Goal: Task Accomplishment & Management: Complete application form

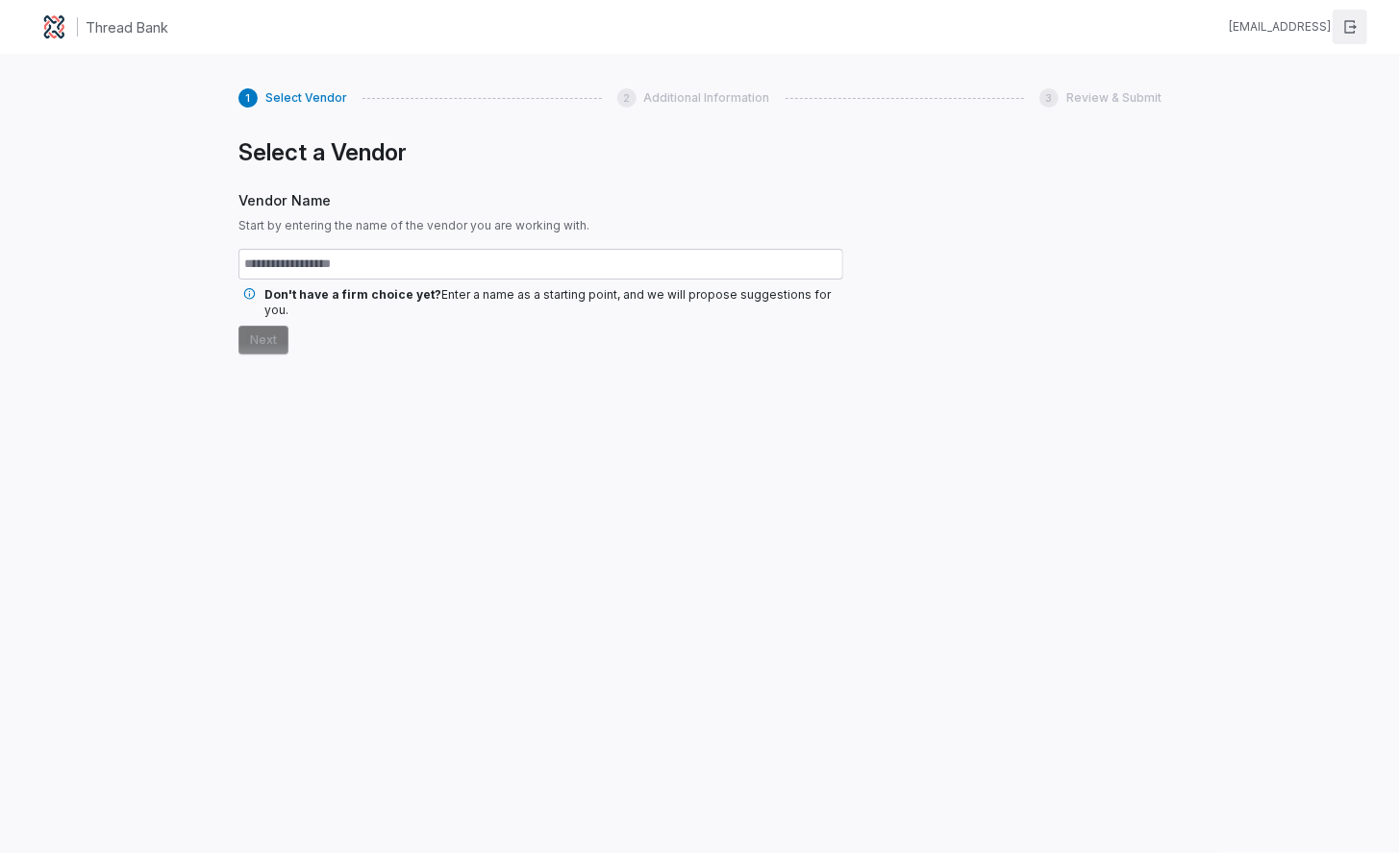
click at [1250, 21] on icon "button" at bounding box center [1350, 27] width 16 height 16
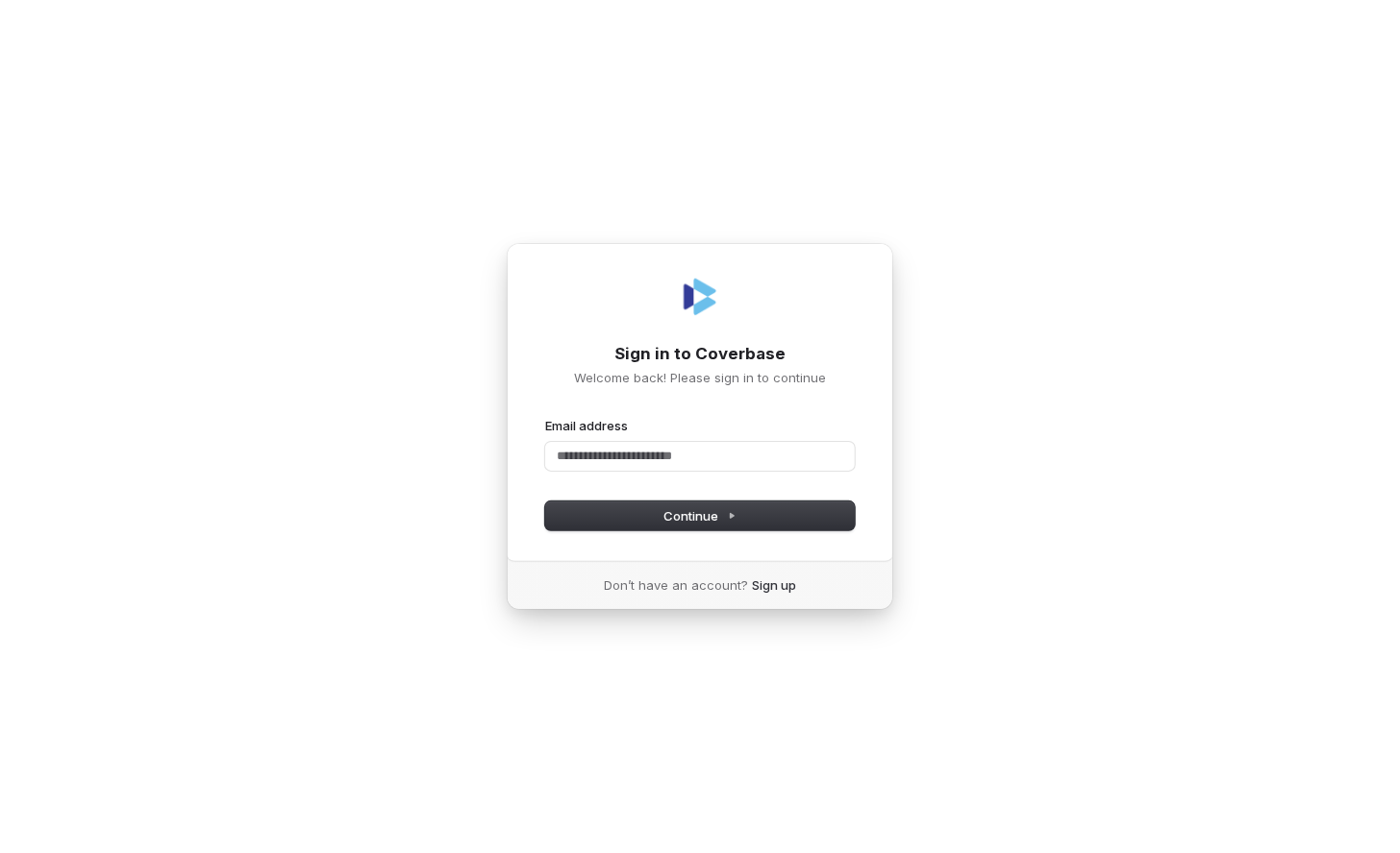
click at [0, 852] on com-1password-button at bounding box center [0, 853] width 0 height 0
click at [690, 457] on input "Email address" at bounding box center [700, 457] width 310 height 29
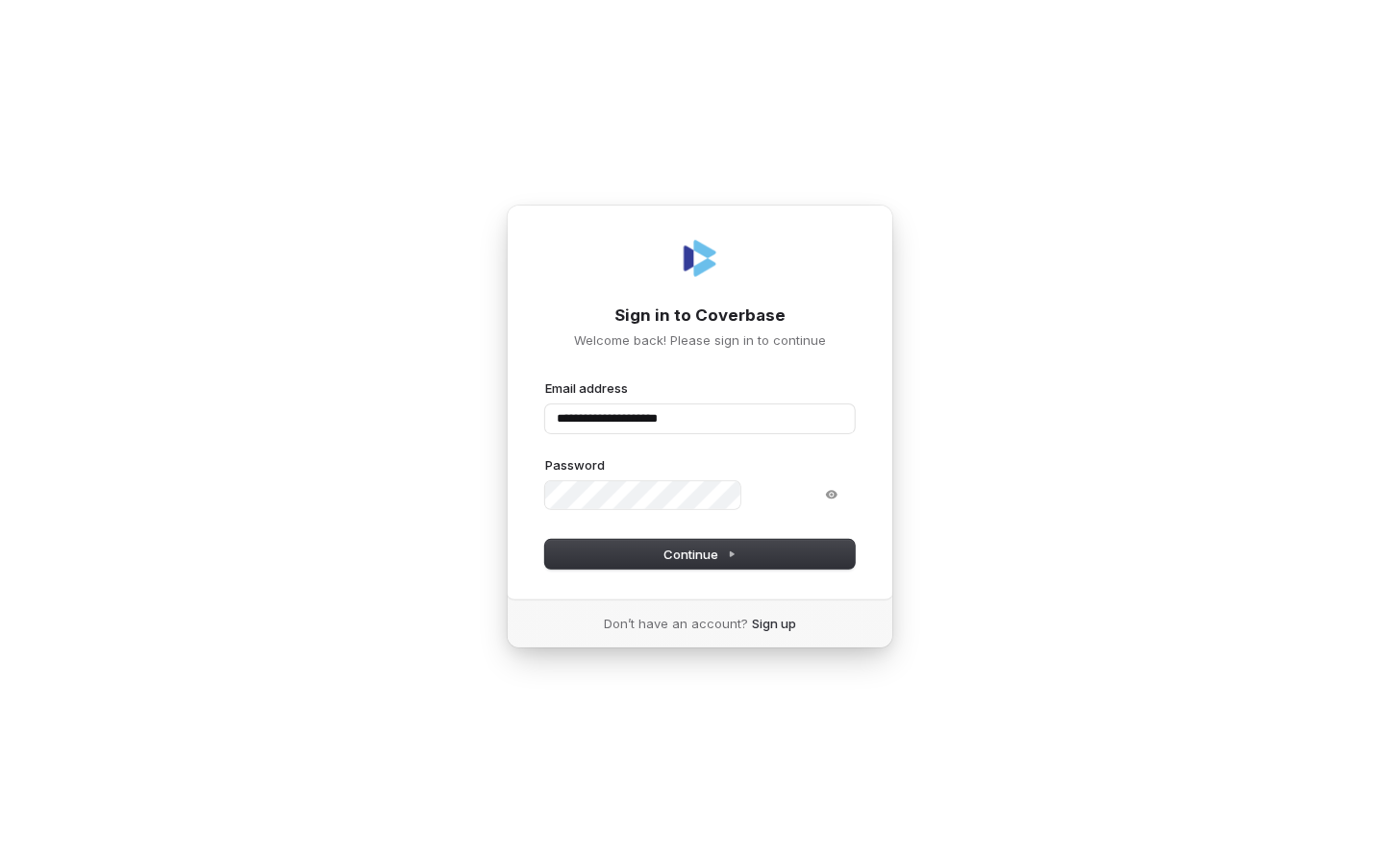
type input "**********"
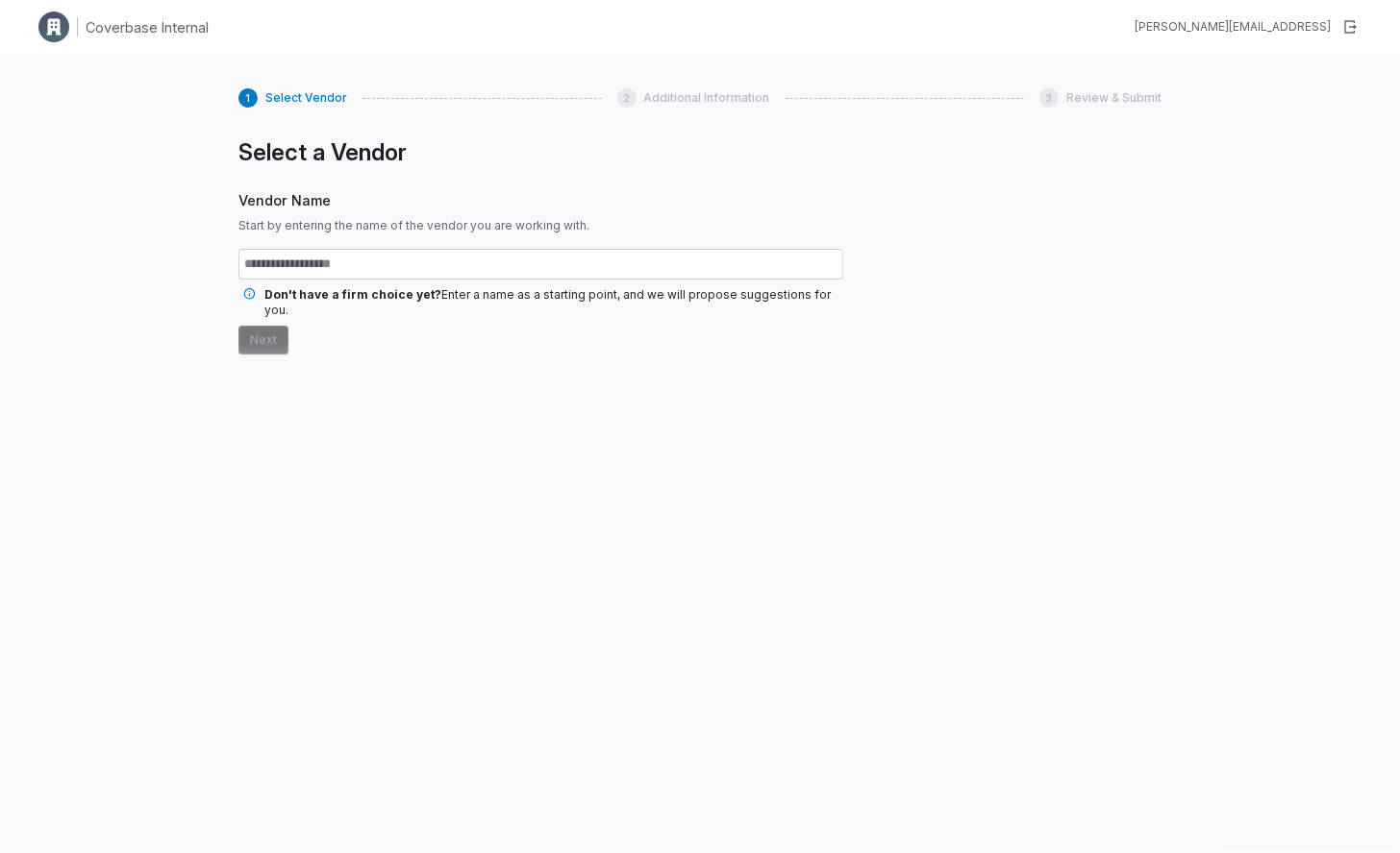
click at [629, 254] on input "text" at bounding box center [541, 265] width 605 height 31
type input "*******"
click at [247, 326] on button "Next" at bounding box center [263, 341] width 50 height 29
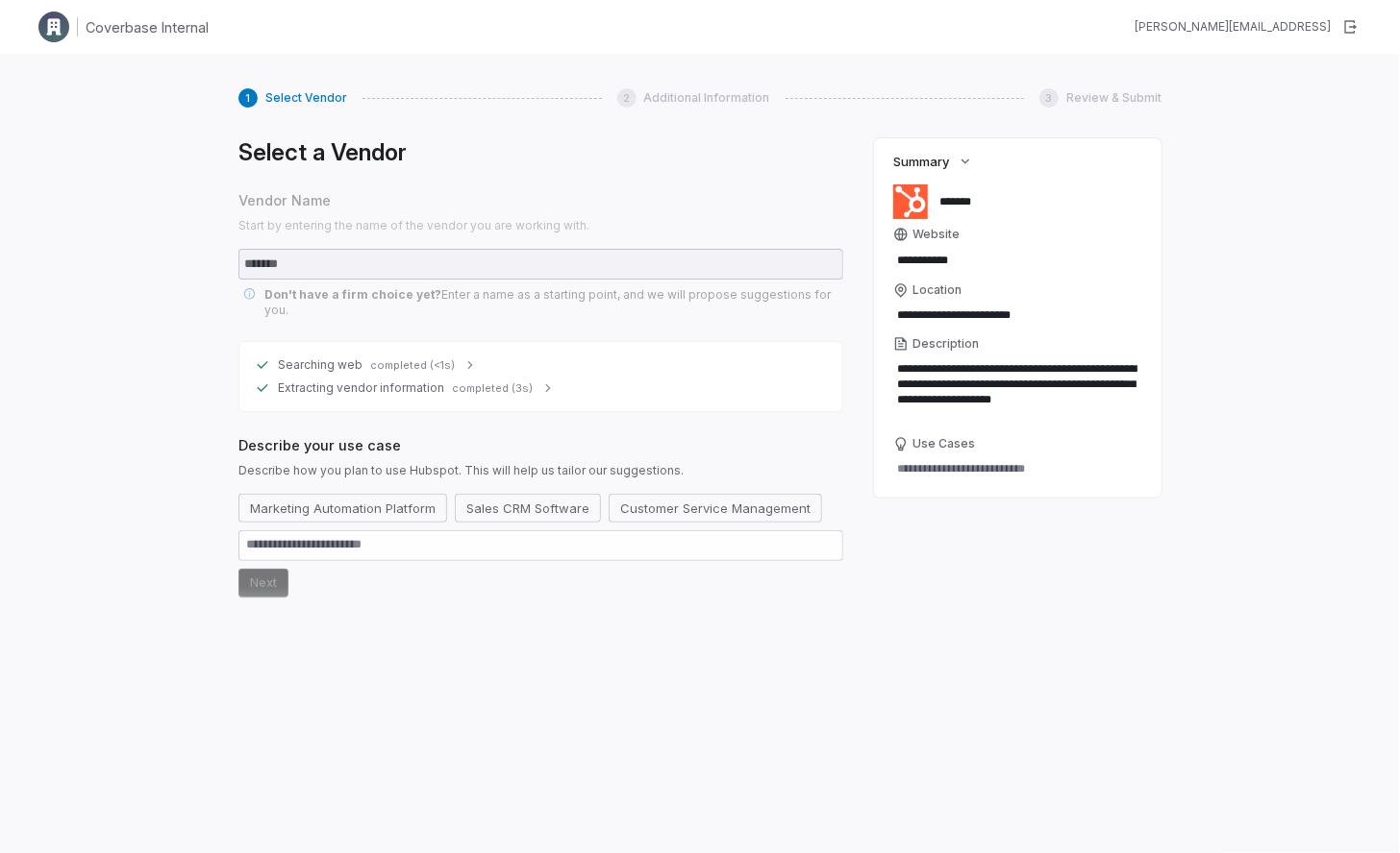
click at [467, 361] on icon at bounding box center [469, 365] width 5 height 8
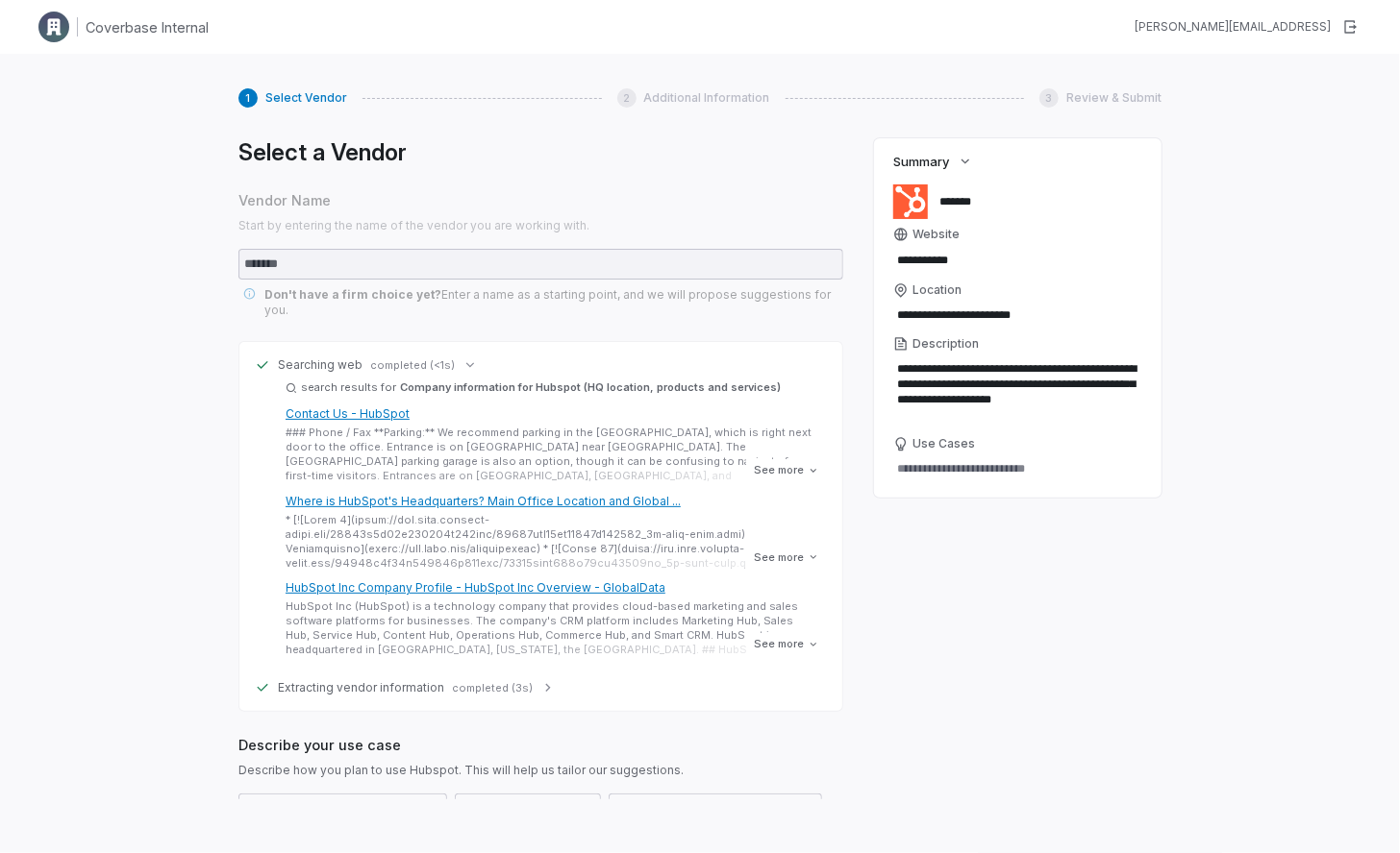
click at [541, 680] on icon at bounding box center [549, 688] width 16 height 16
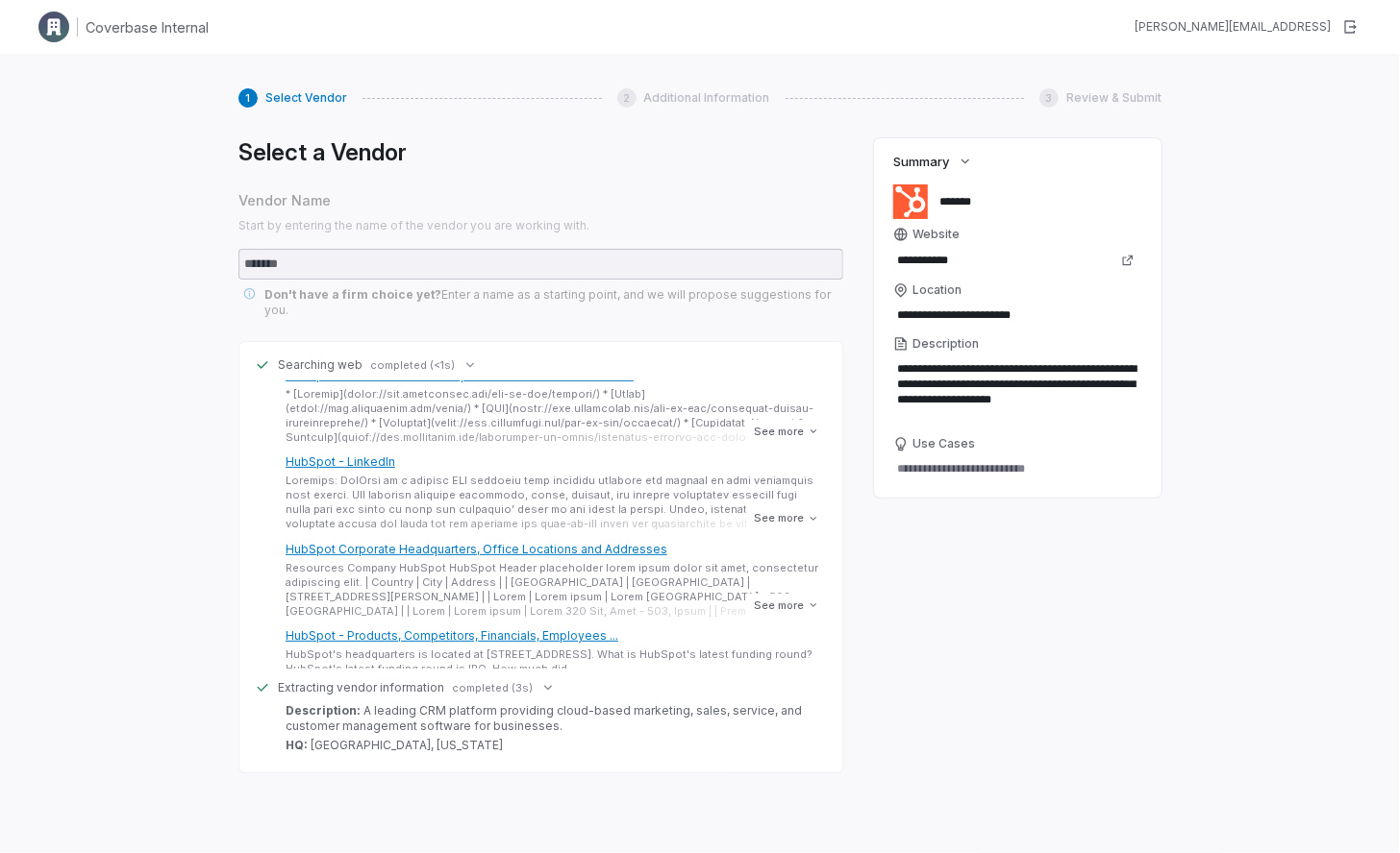
scroll to position [298, 0]
drag, startPoint x: 965, startPoint y: 395, endPoint x: 974, endPoint y: 410, distance: 17.5
click at [974, 409] on textarea "**********" at bounding box center [1017, 391] width 250 height 73
click at [974, 412] on textarea "**********" at bounding box center [1017, 391] width 250 height 73
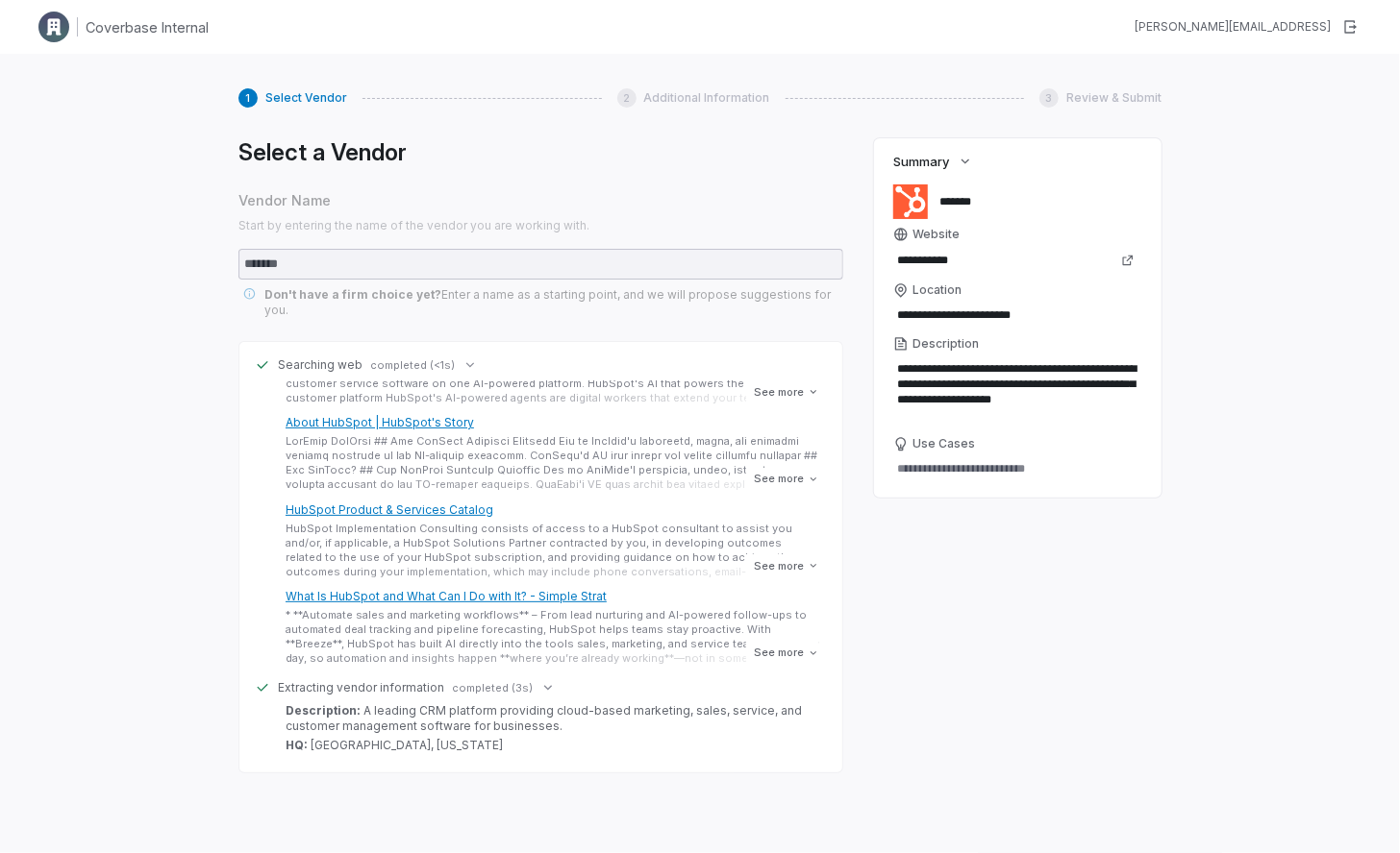
scroll to position [144, 0]
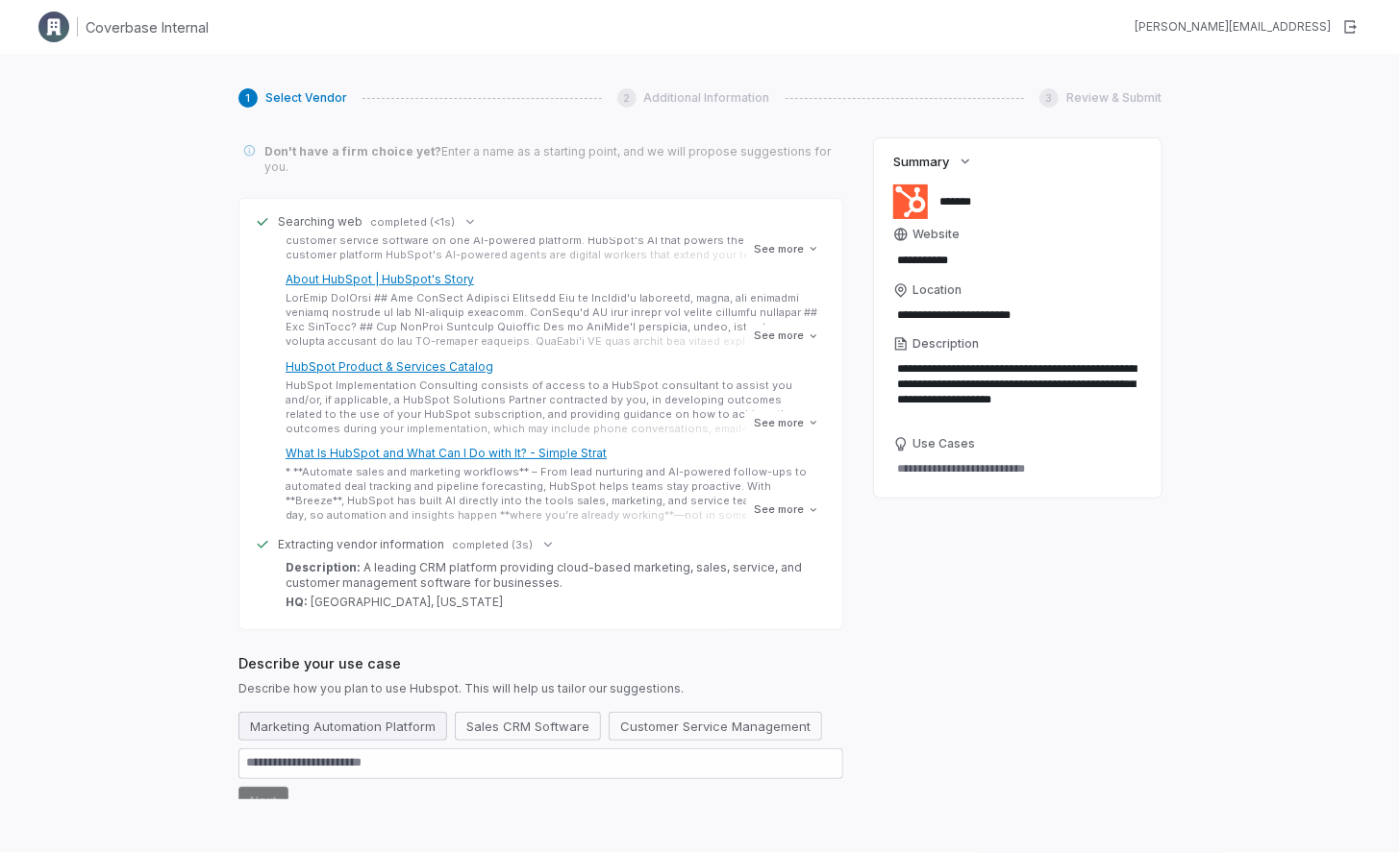
click at [283, 712] on button "Marketing Automation Platform" at bounding box center [343, 727] width 209 height 29
click at [275, 824] on button "Next" at bounding box center [263, 838] width 50 height 29
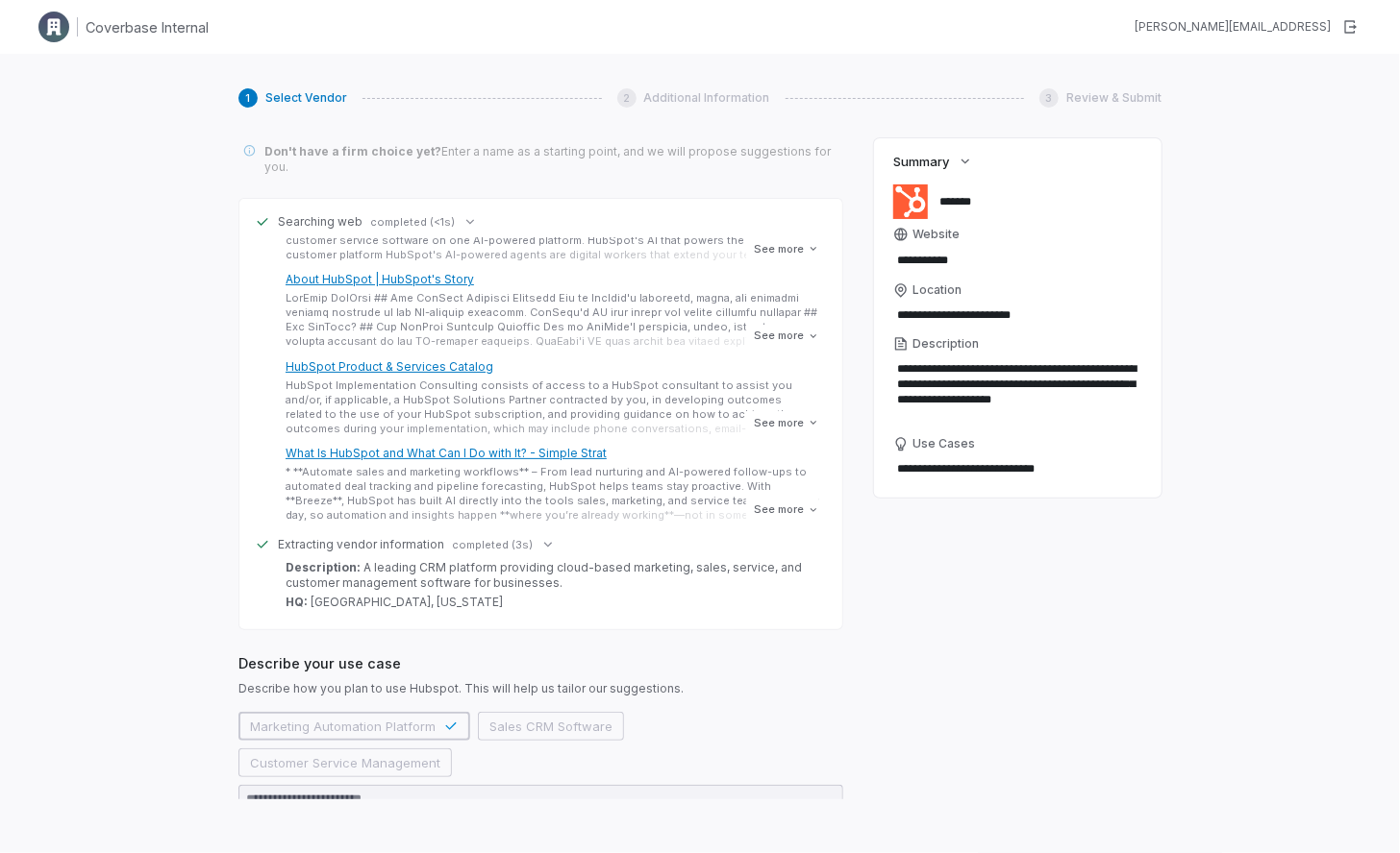
scroll to position [238, 0]
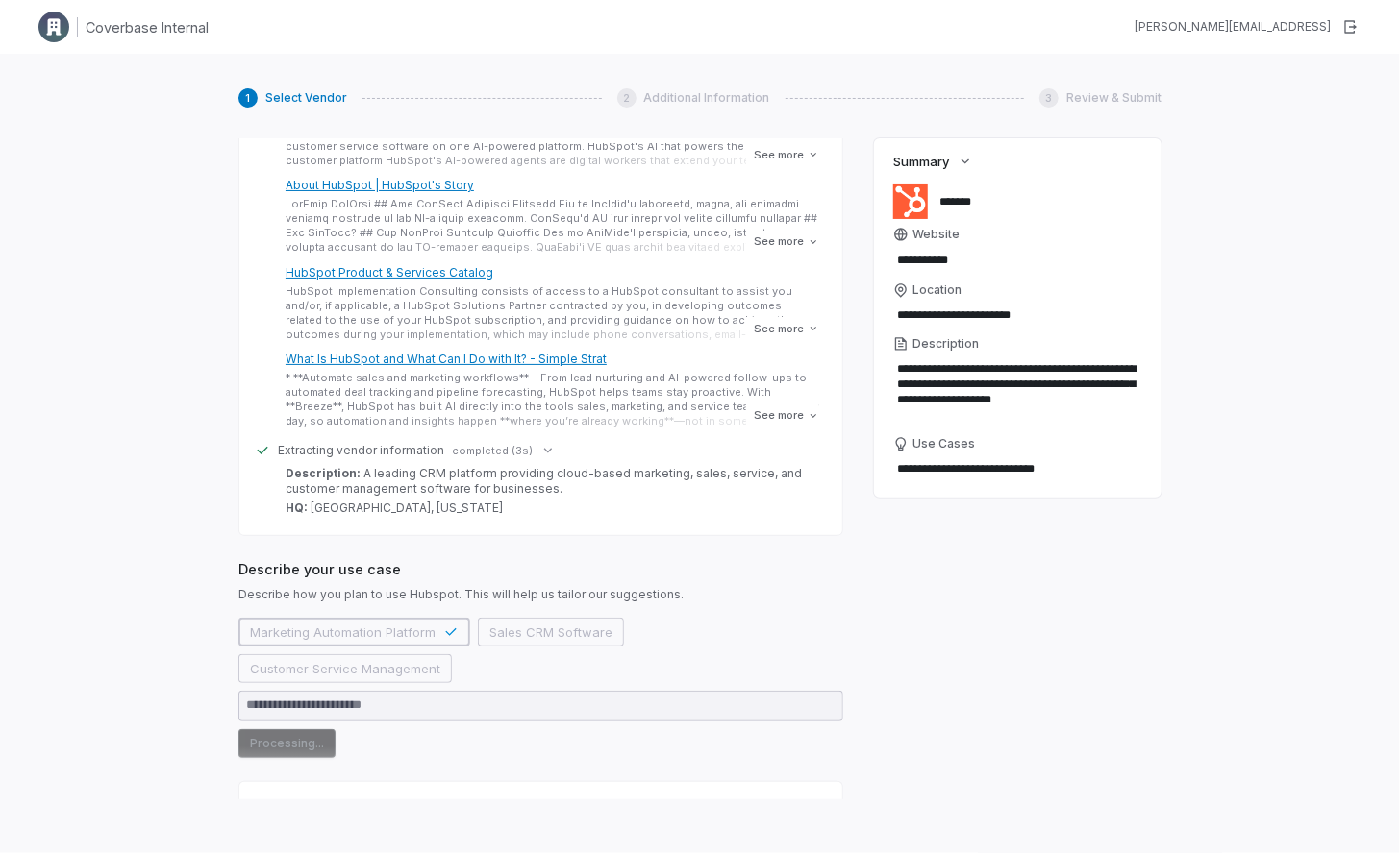
click at [491, 798] on div "Finding similar vendors completed (8s)" at bounding box center [540, 805] width 572 height 16
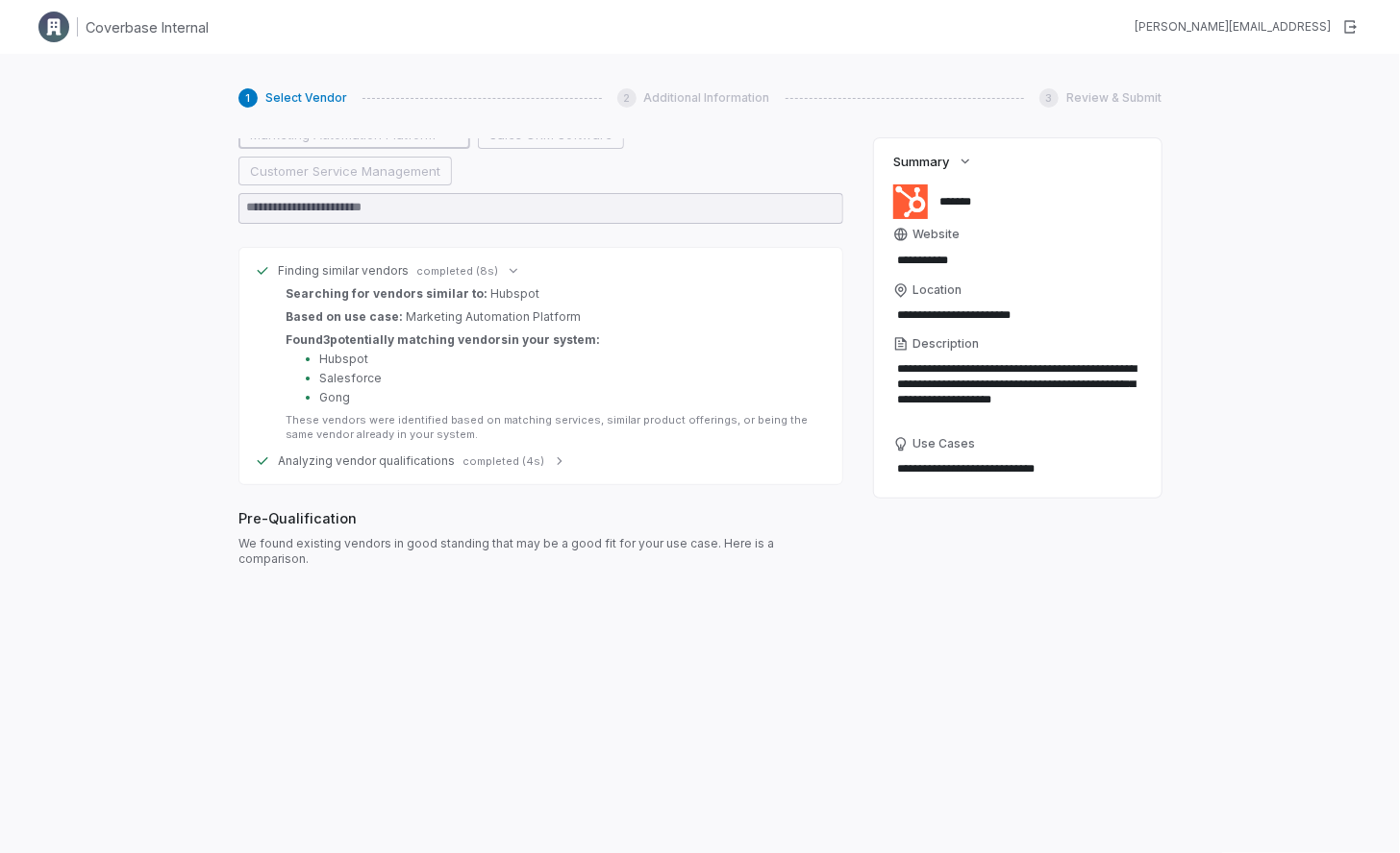
scroll to position [807, 0]
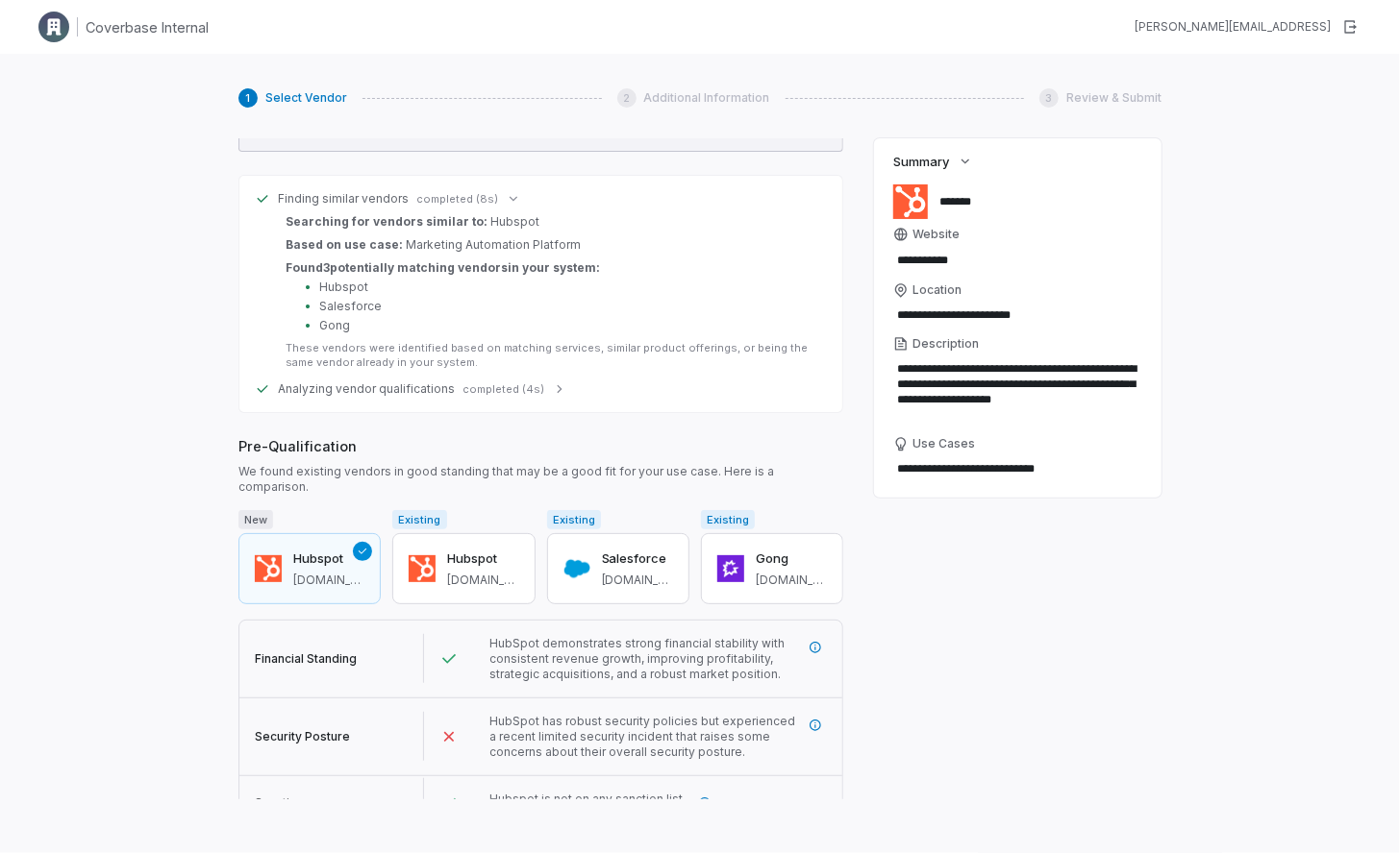
click at [373, 381] on span "Analyzing vendor qualifications" at bounding box center [366, 389] width 177 height 16
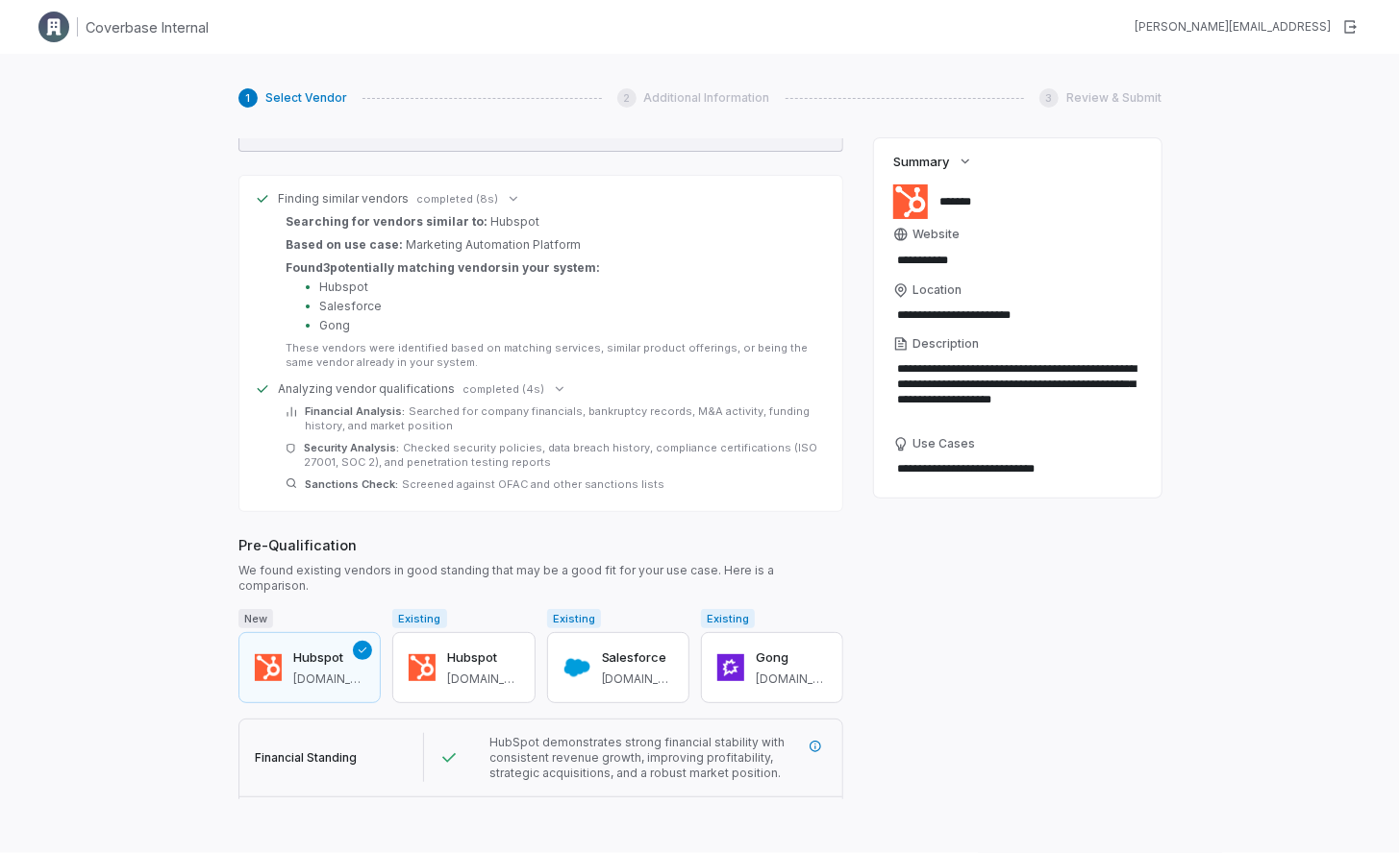
scroll to position [905, 0]
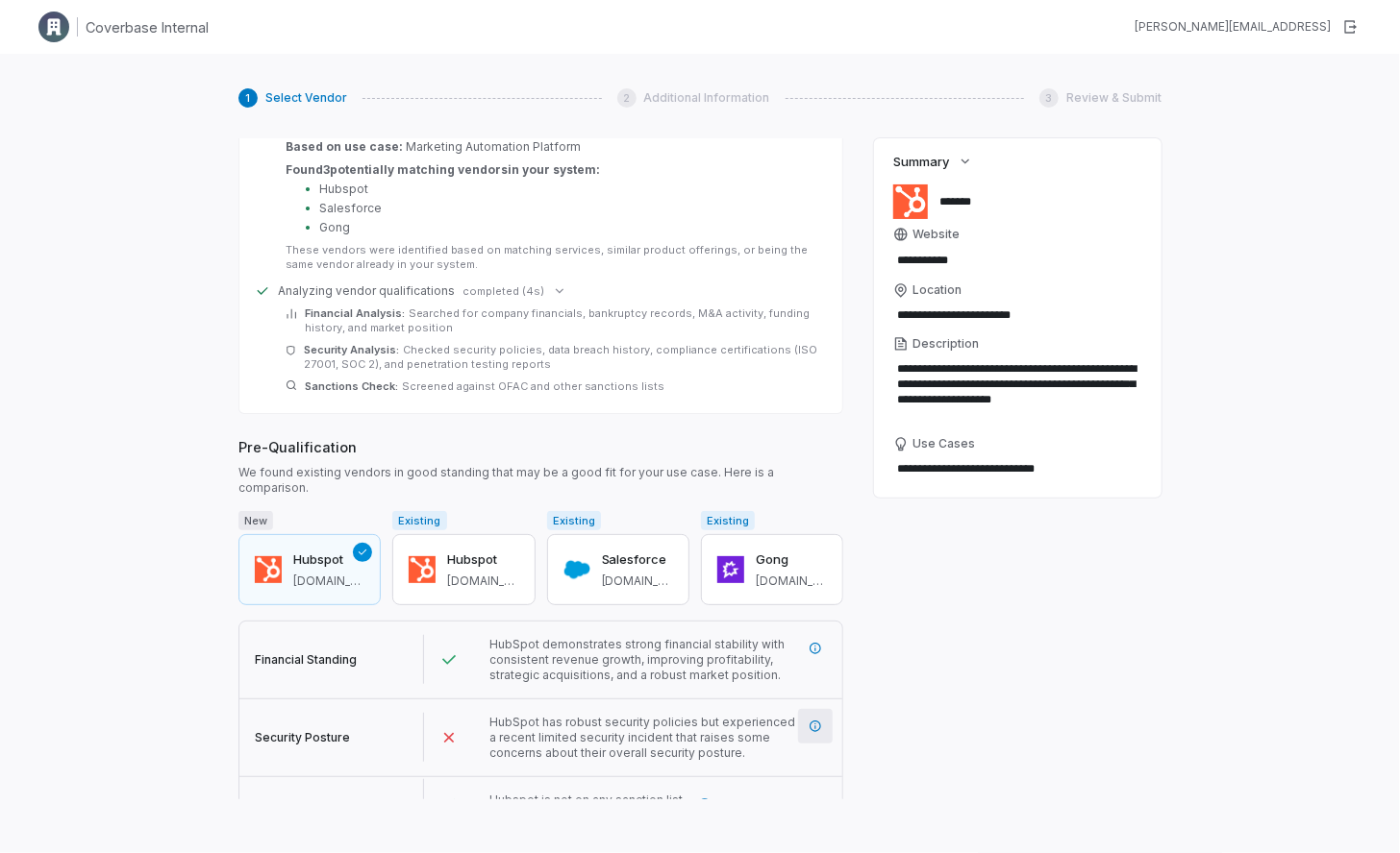
click at [817, 720] on icon "More information" at bounding box center [816, 727] width 14 height 14
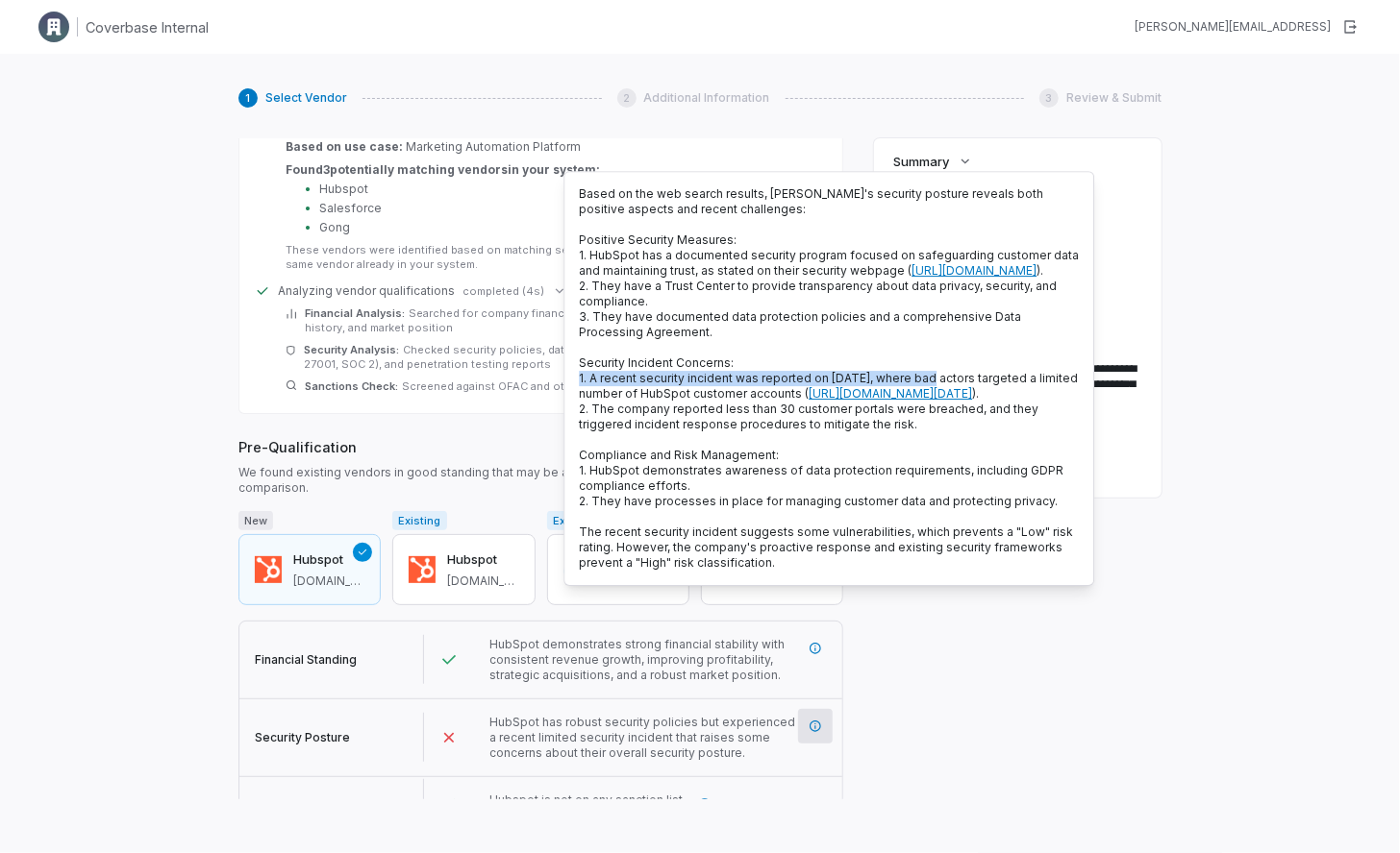
drag, startPoint x: 576, startPoint y: 389, endPoint x: 930, endPoint y: 394, distance: 354.0
click at [930, 394] on div "Based on the web search results, HubSpot's security posture reveals both positi…" at bounding box center [828, 378] width 531 height 415
click at [355, 438] on div "Pre-Qualification We found existing vendors in good standing that may be a good…" at bounding box center [541, 467] width 605 height 58
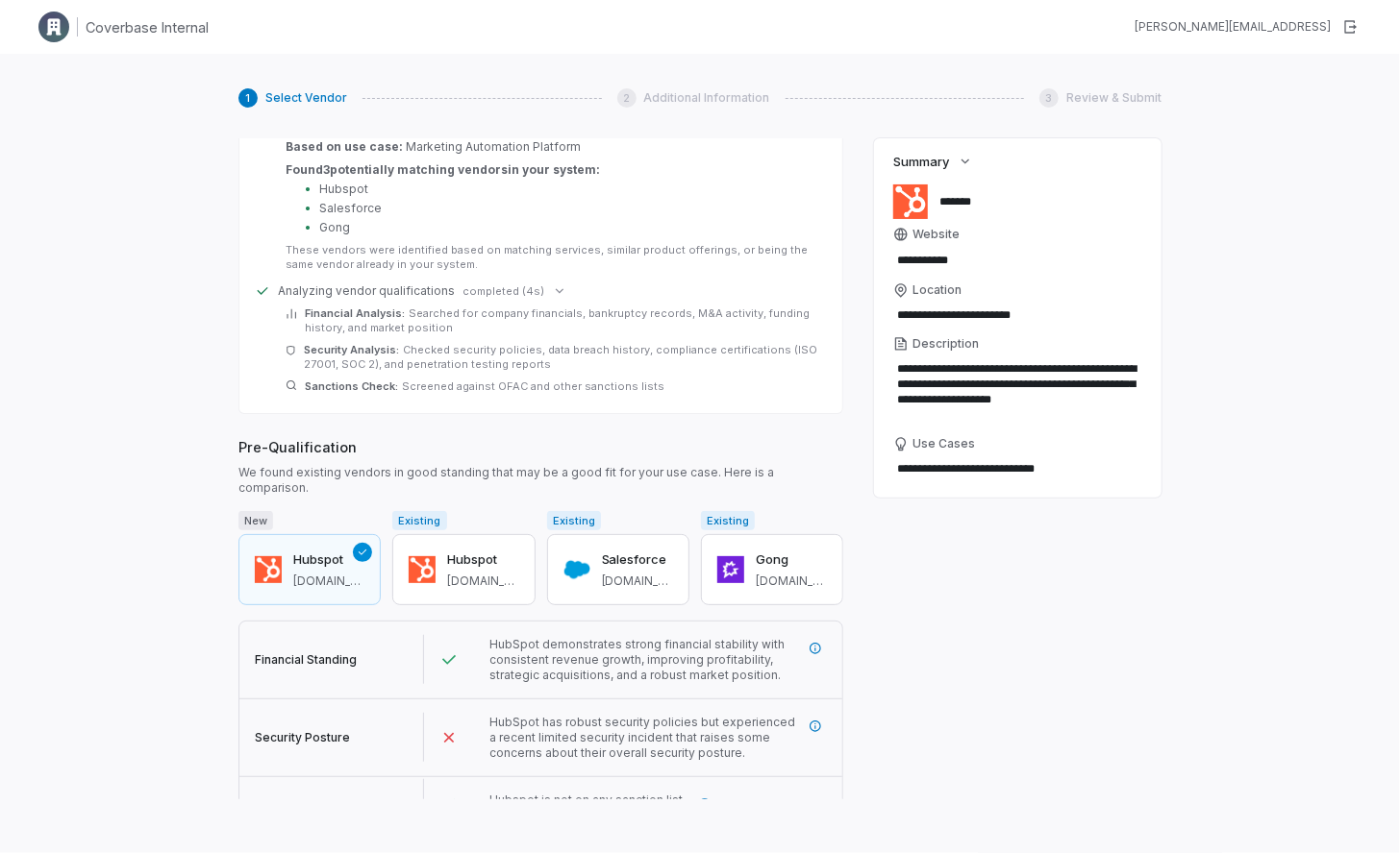
click at [254, 840] on button "Next" at bounding box center [263, 855] width 50 height 29
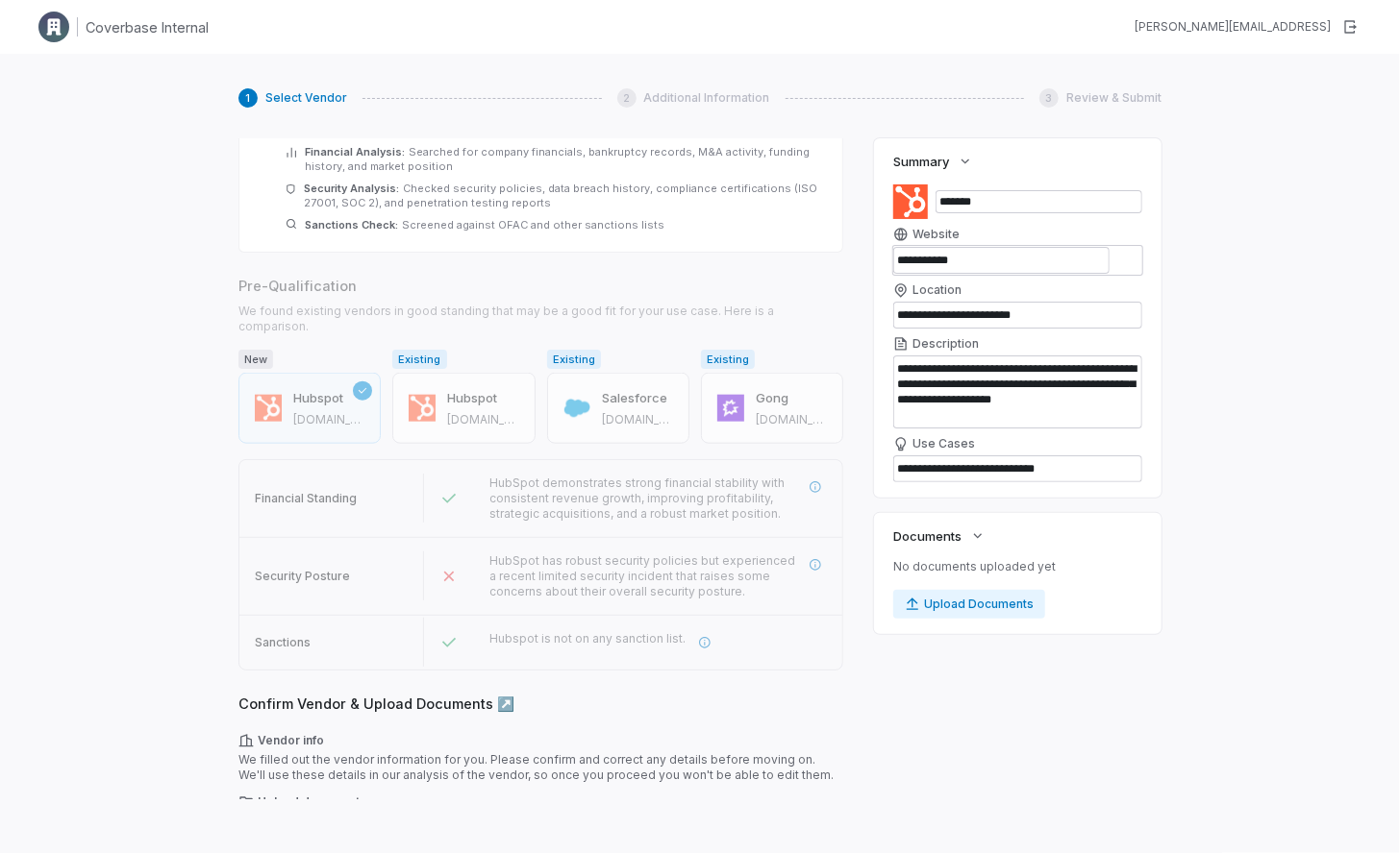
scroll to position [1083, 0]
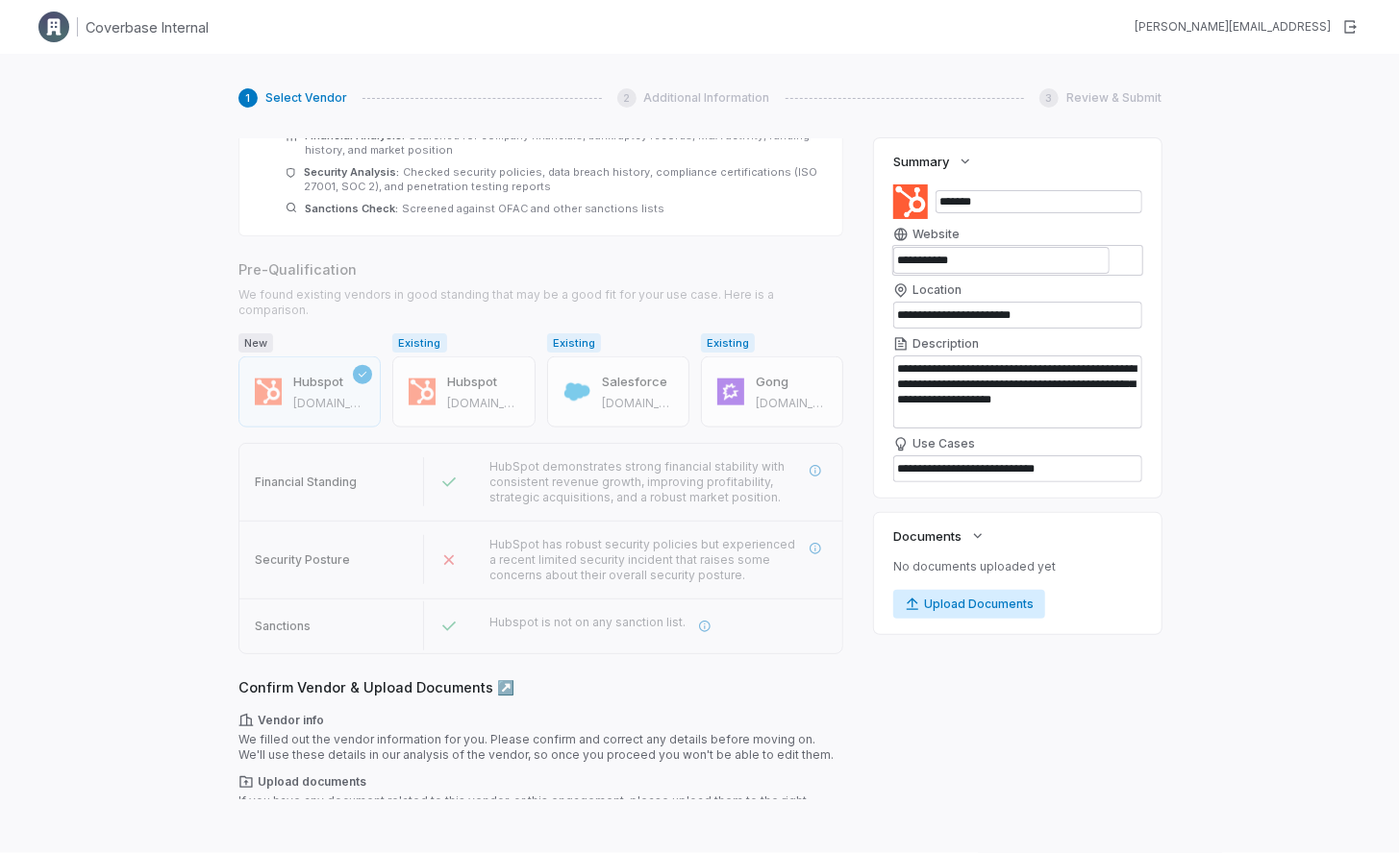
click at [990, 607] on button "Upload Documents" at bounding box center [969, 605] width 151 height 29
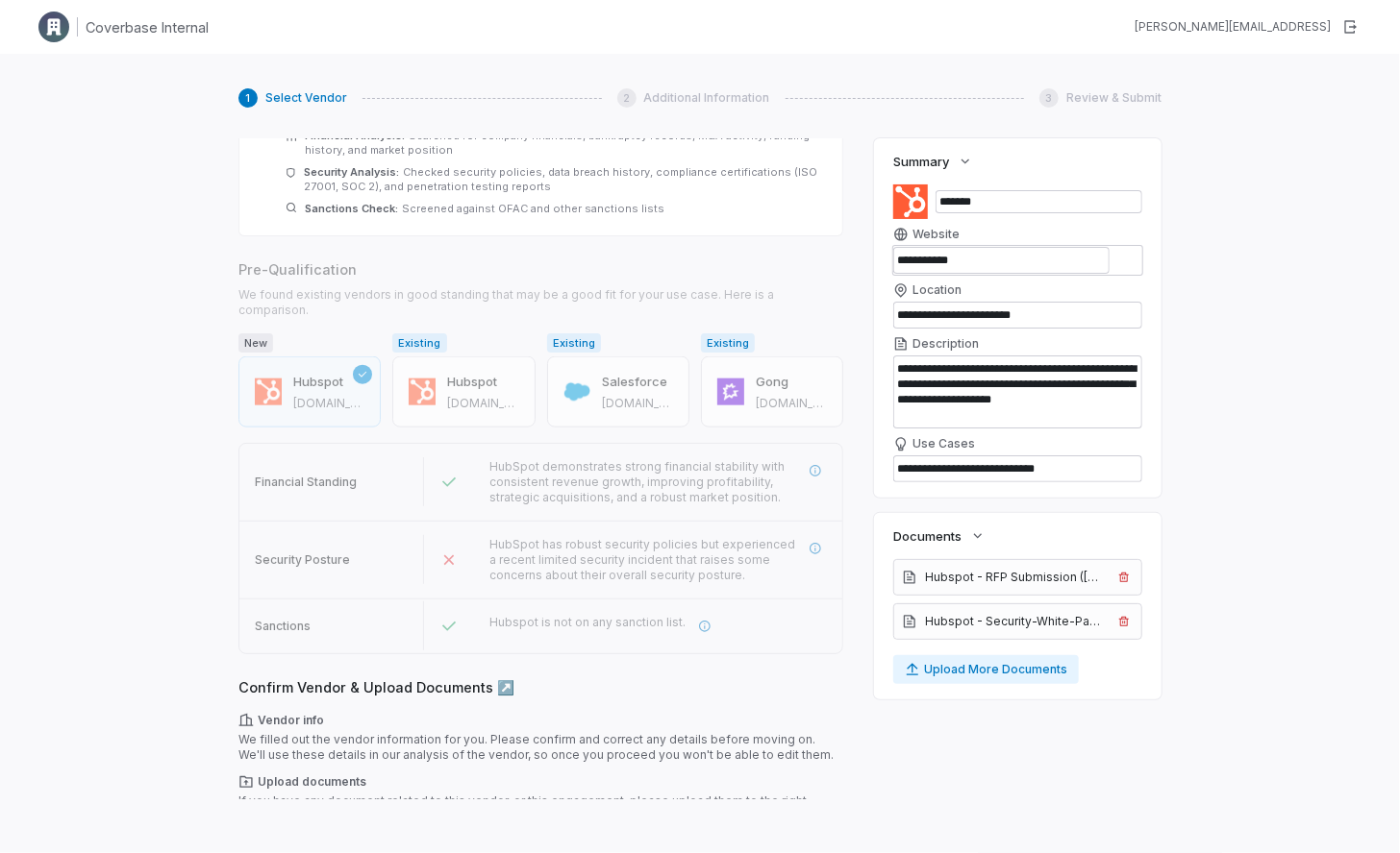
click at [273, 840] on button "Next" at bounding box center [263, 855] width 50 height 29
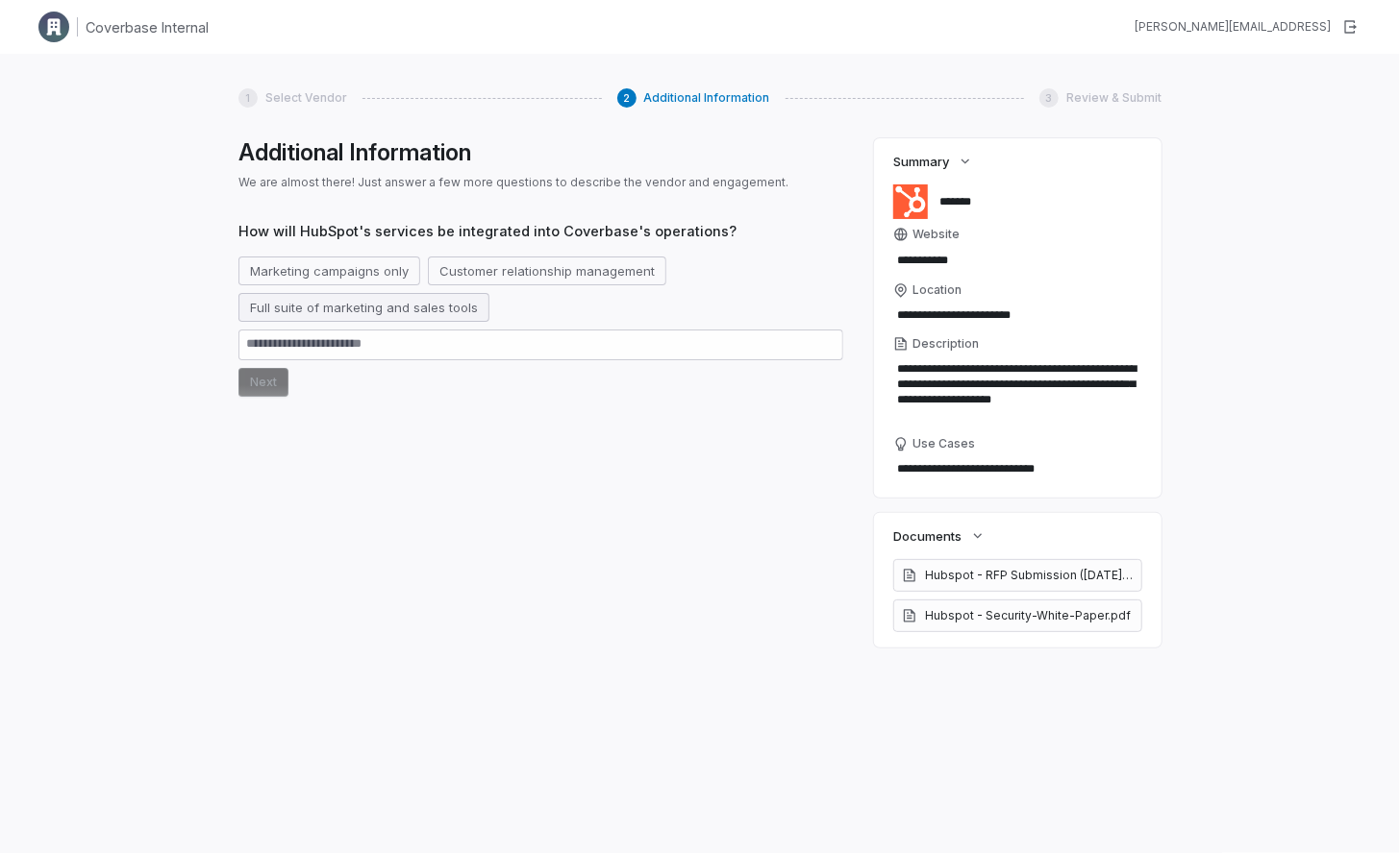
click at [381, 304] on button "Full suite of marketing and sales tools" at bounding box center [364, 308] width 250 height 29
click at [267, 377] on button "Next" at bounding box center [263, 382] width 50 height 29
click at [262, 388] on button "Next" at bounding box center [263, 382] width 50 height 29
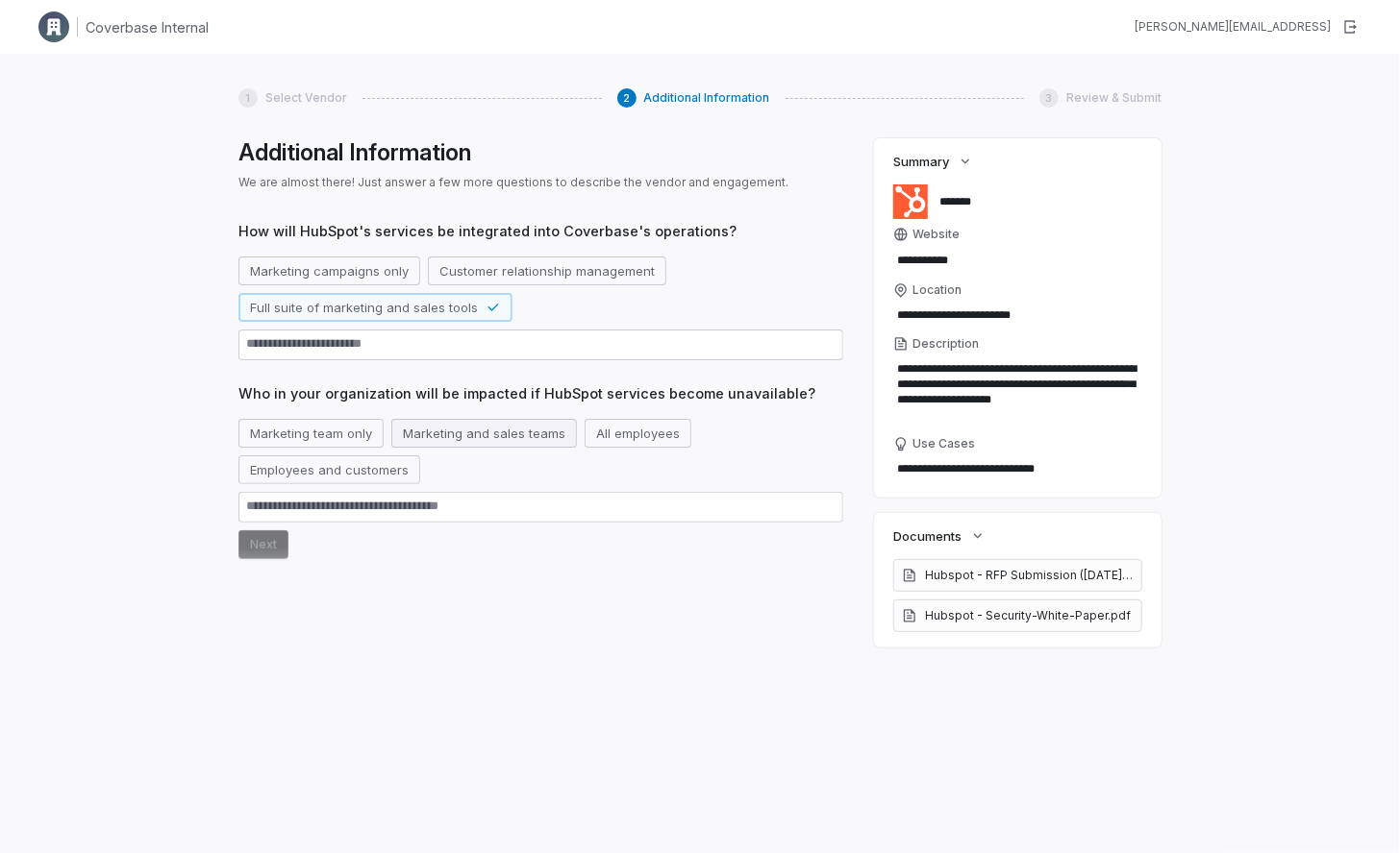
click at [477, 433] on button "Marketing and sales teams" at bounding box center [483, 434] width 185 height 29
click at [265, 547] on button "Next" at bounding box center [263, 545] width 50 height 29
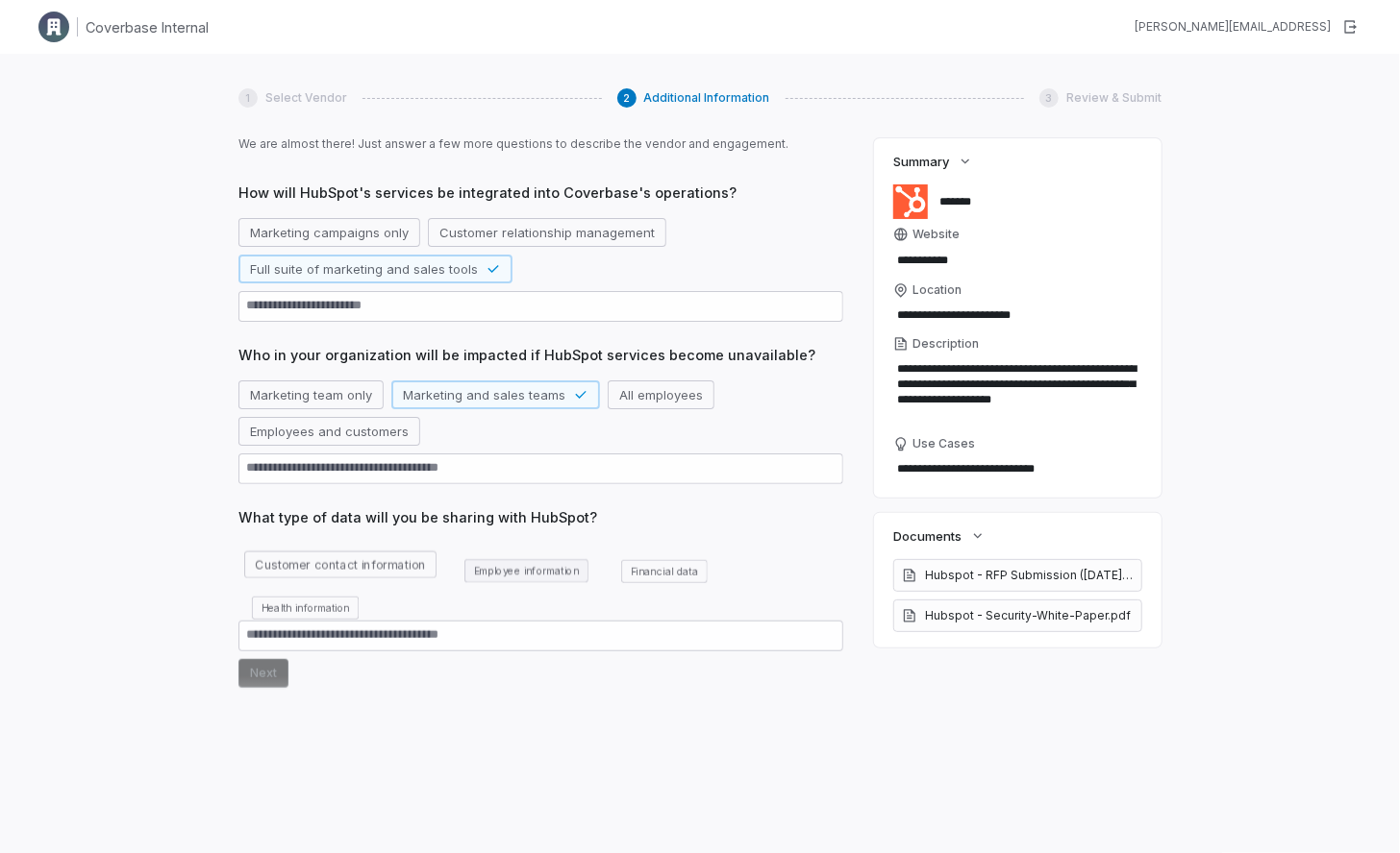
scroll to position [45, 0]
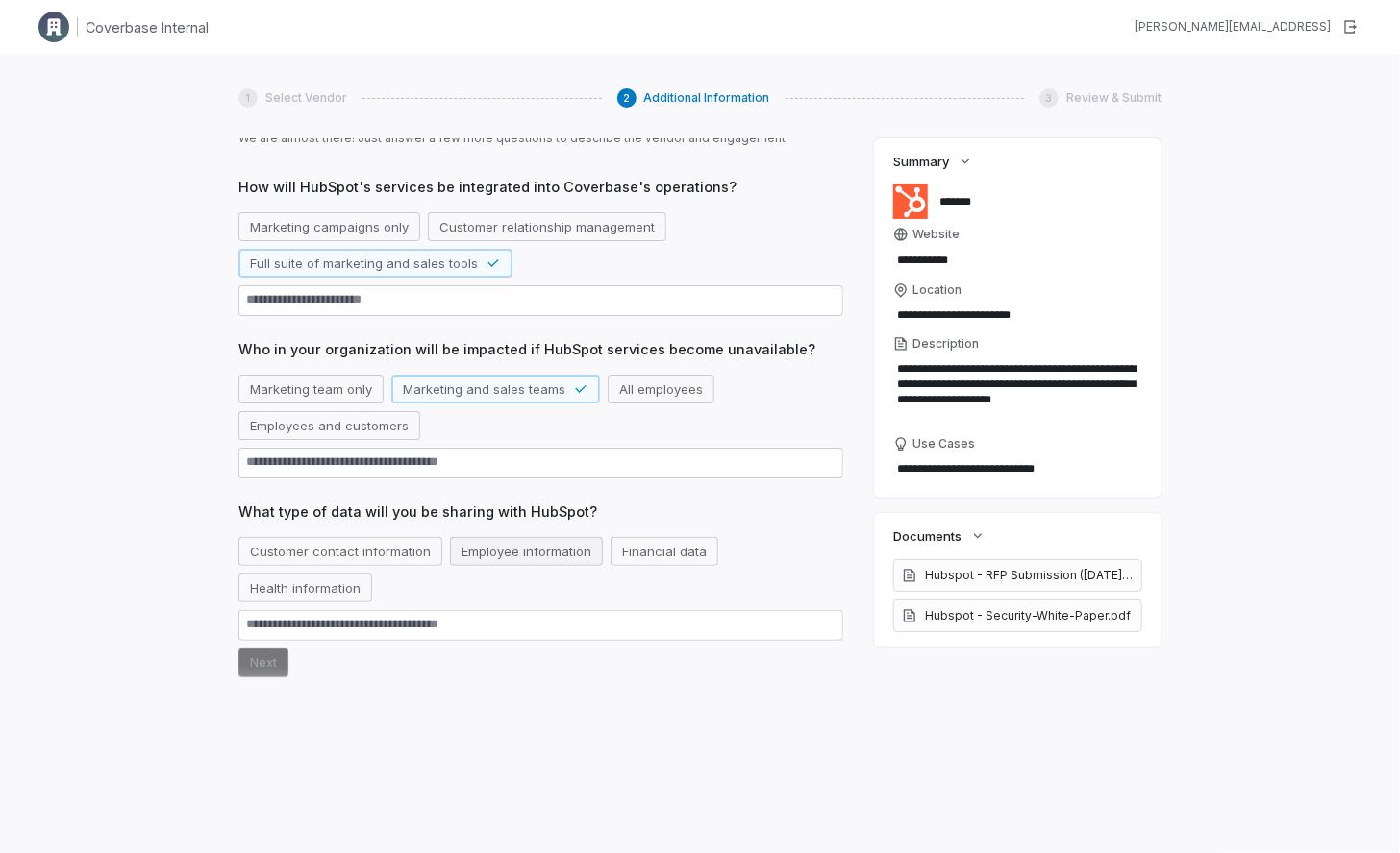
click at [493, 547] on button "Employee information" at bounding box center [525, 552] width 152 height 29
click at [257, 672] on button "Next" at bounding box center [263, 663] width 50 height 29
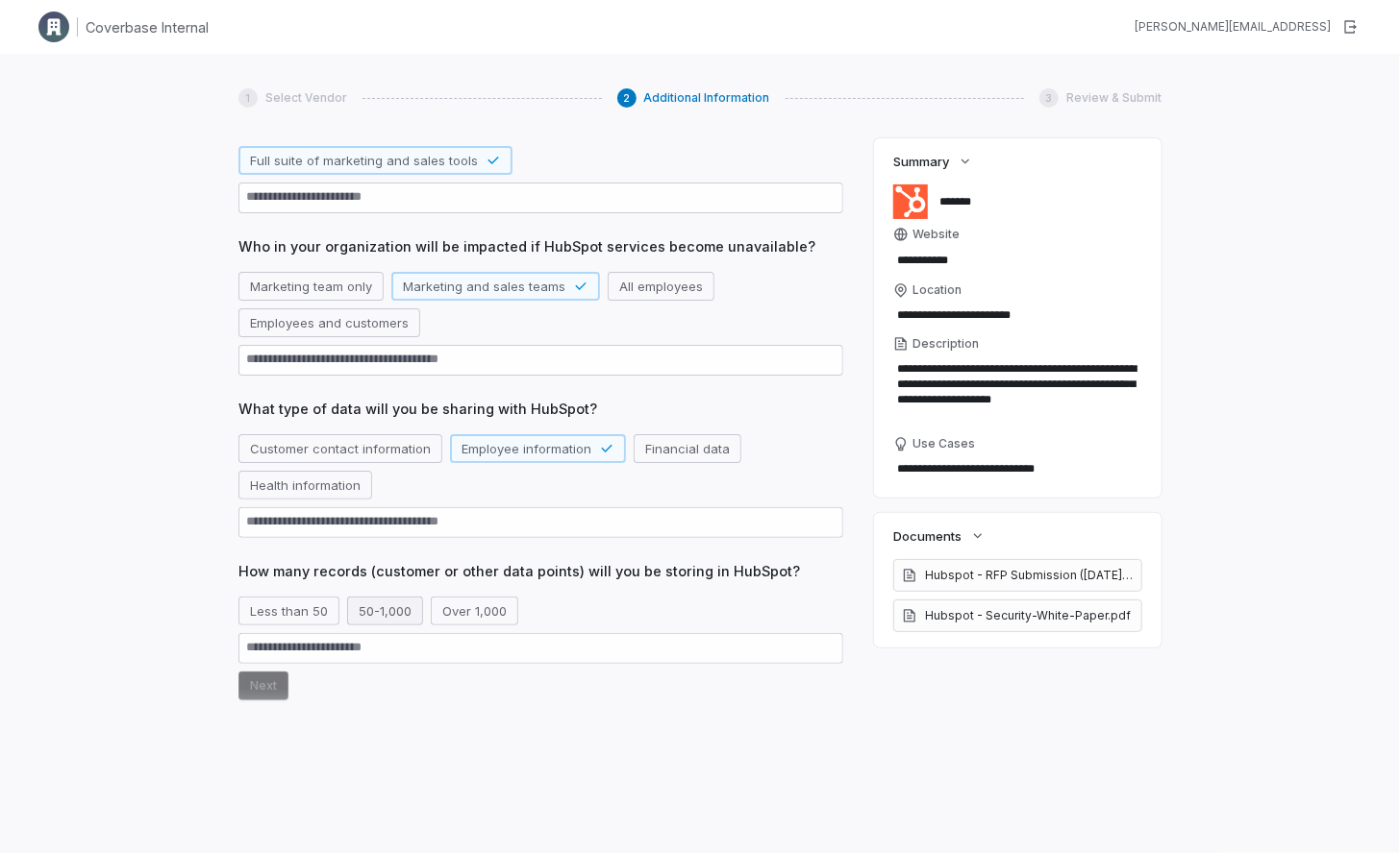
click at [383, 608] on button "50-1,000" at bounding box center [385, 611] width 76 height 29
click at [269, 684] on button "Next" at bounding box center [263, 686] width 50 height 29
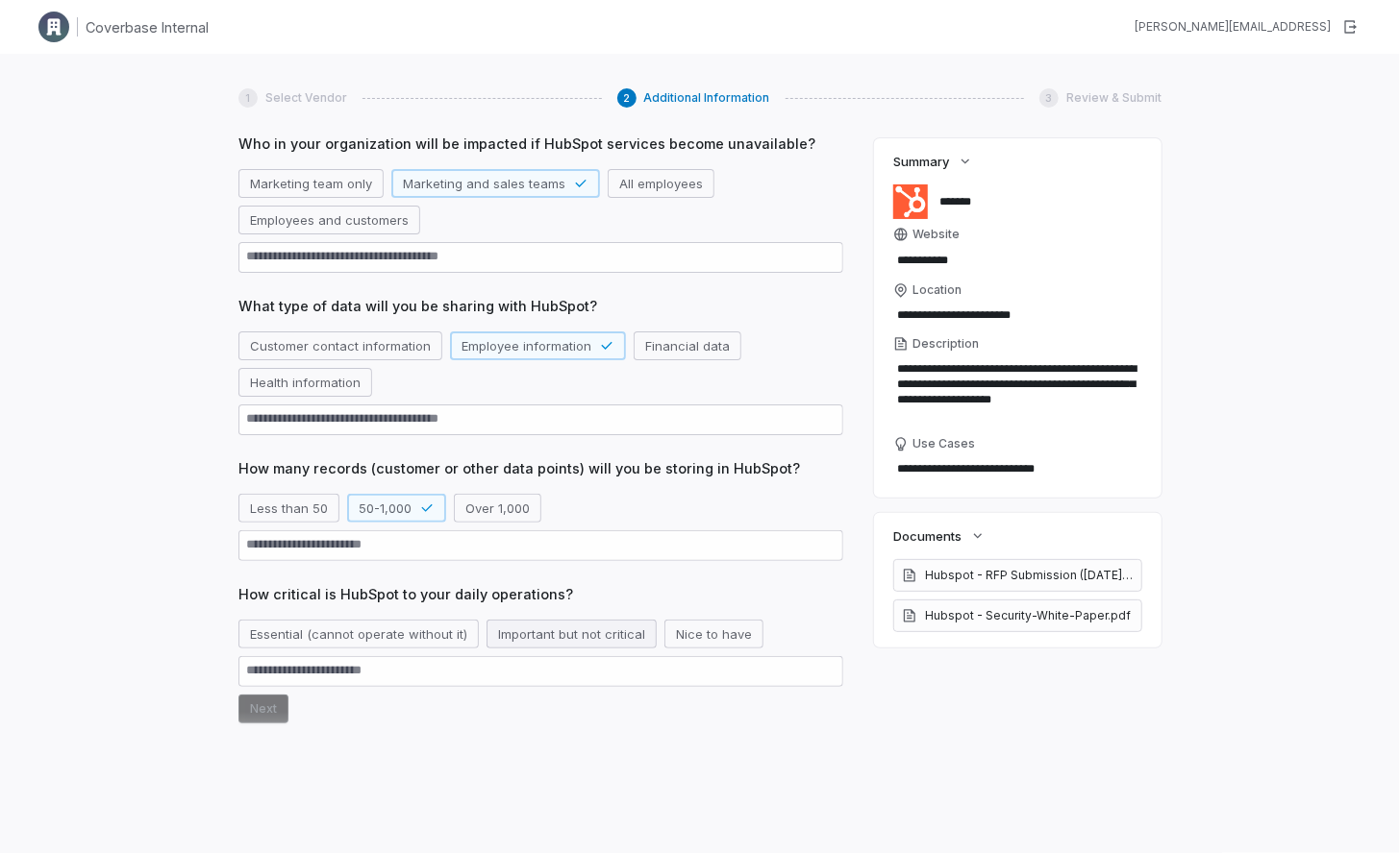
click at [536, 632] on button "Important but not critical" at bounding box center [571, 635] width 170 height 29
click at [272, 711] on button "Next" at bounding box center [263, 709] width 50 height 29
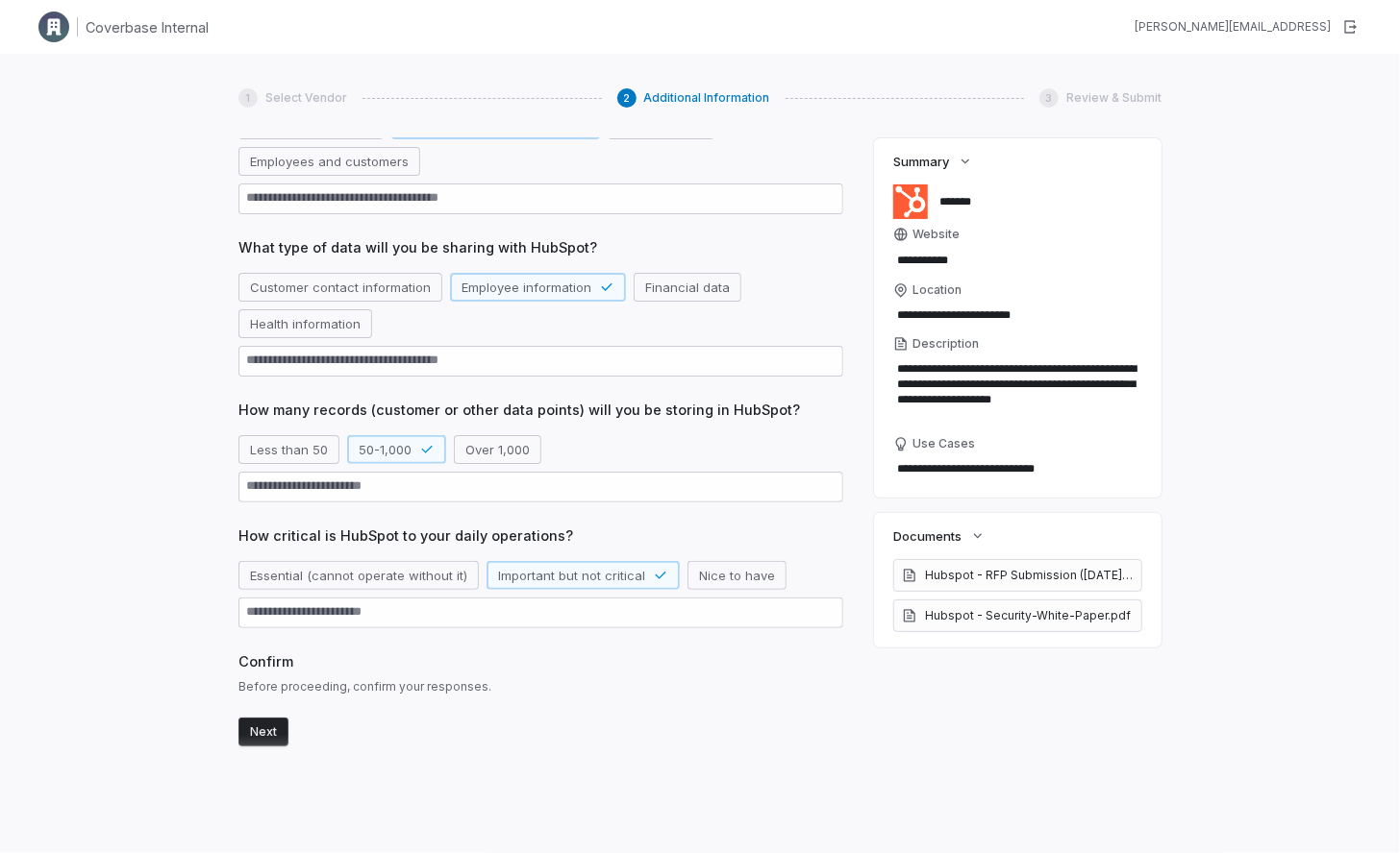
click at [273, 733] on button "Next" at bounding box center [263, 733] width 50 height 29
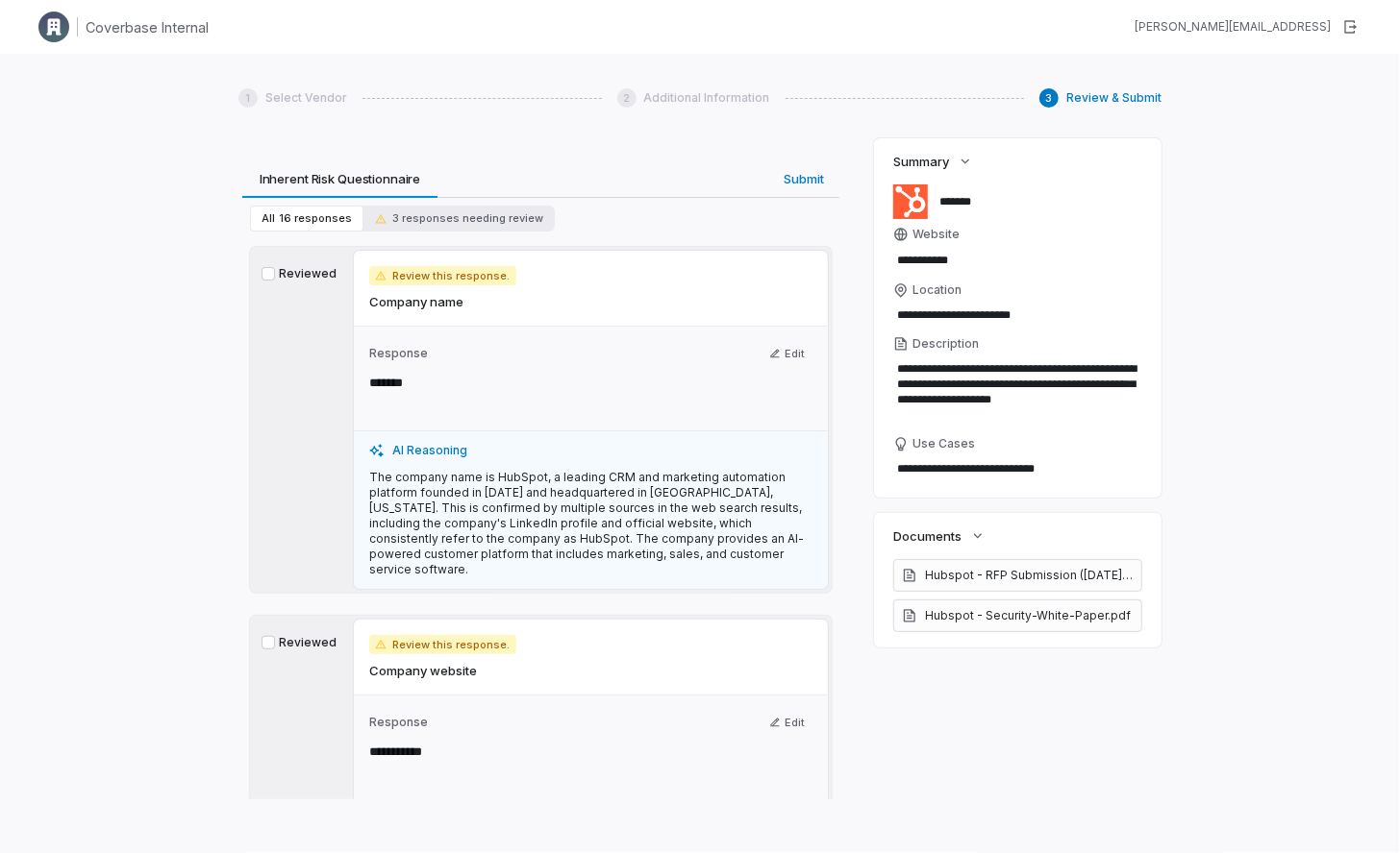
scroll to position [0, 0]
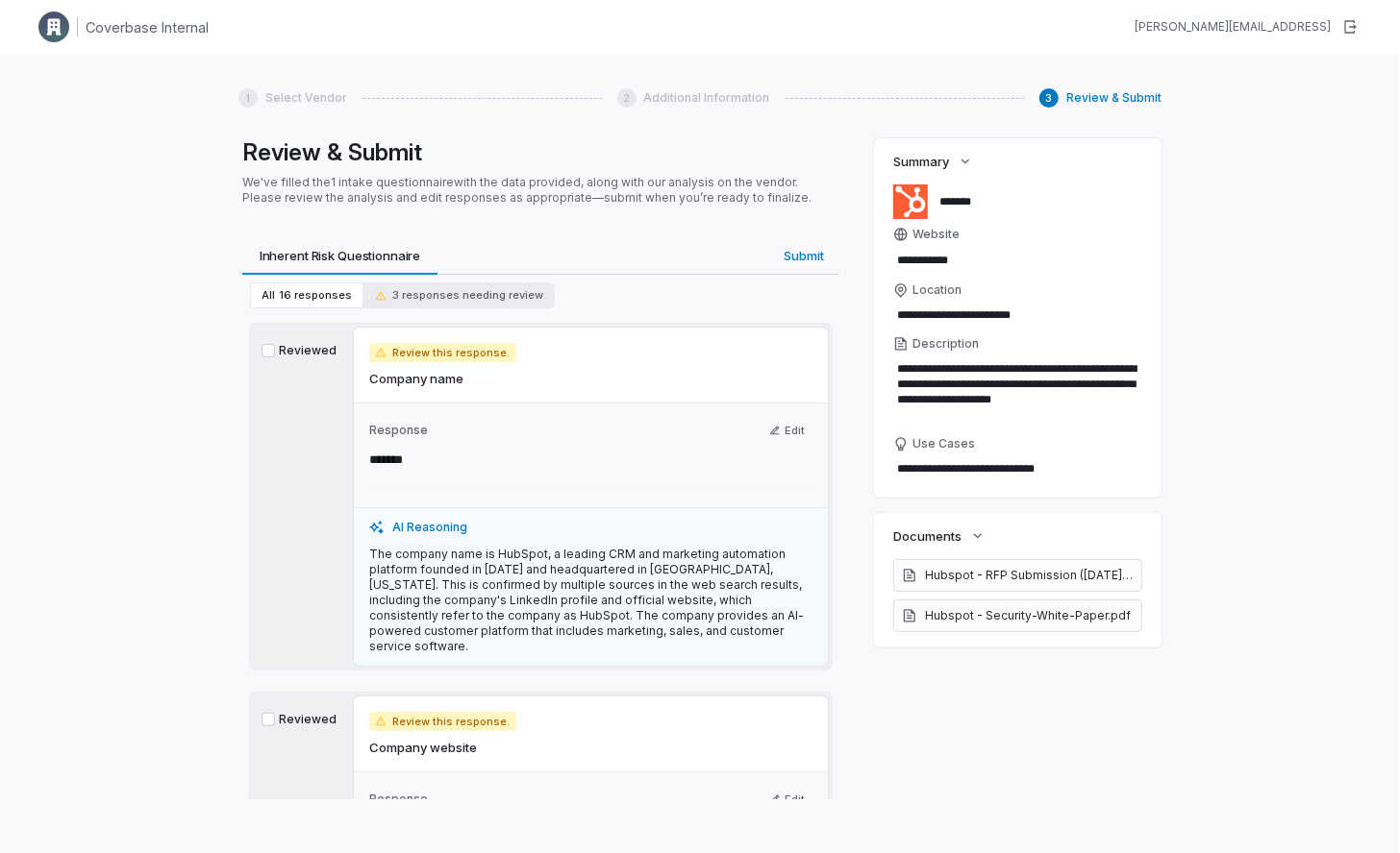
click at [265, 351] on button "Reviewed" at bounding box center [268, 351] width 14 height 14
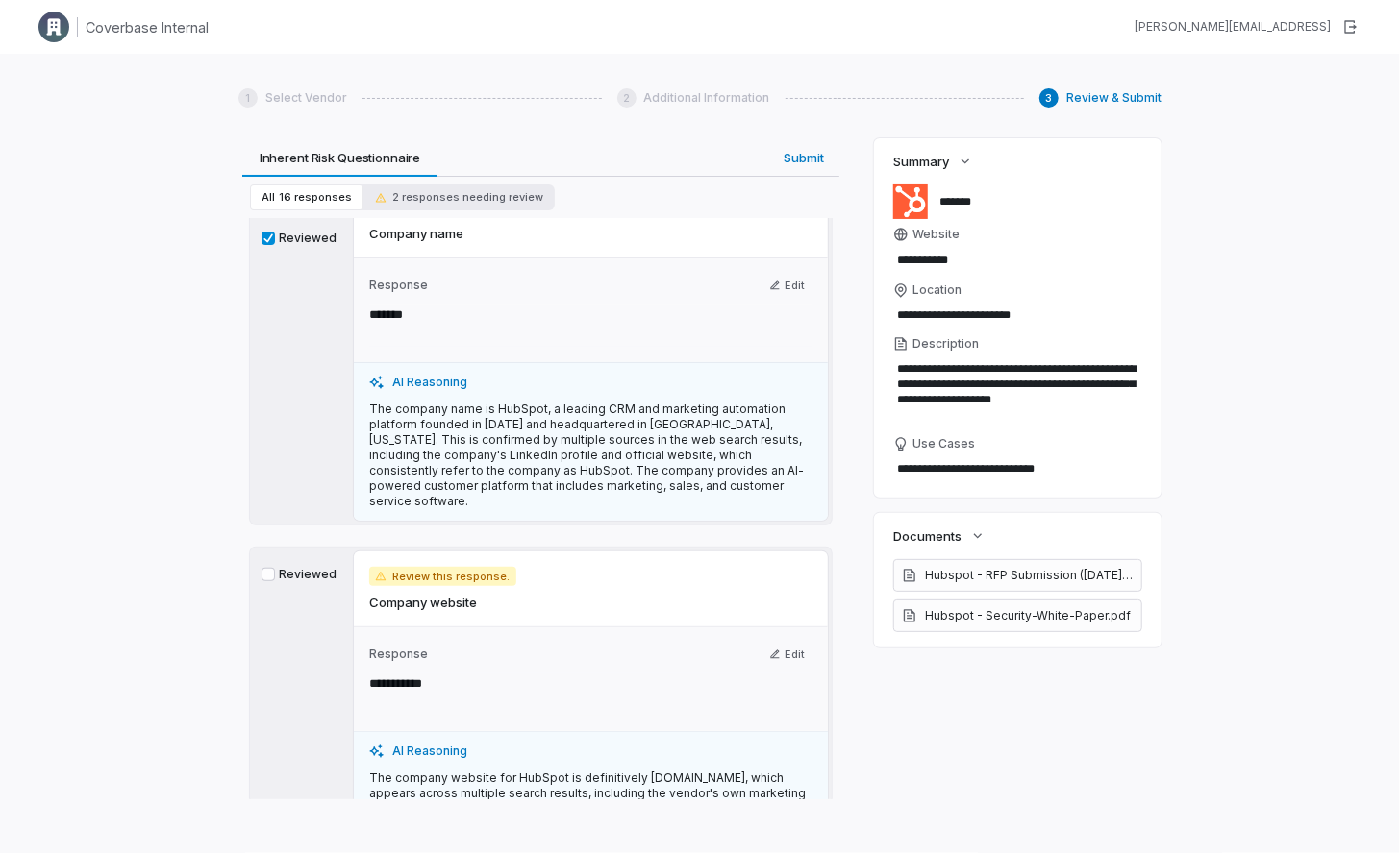
scroll to position [253, 0]
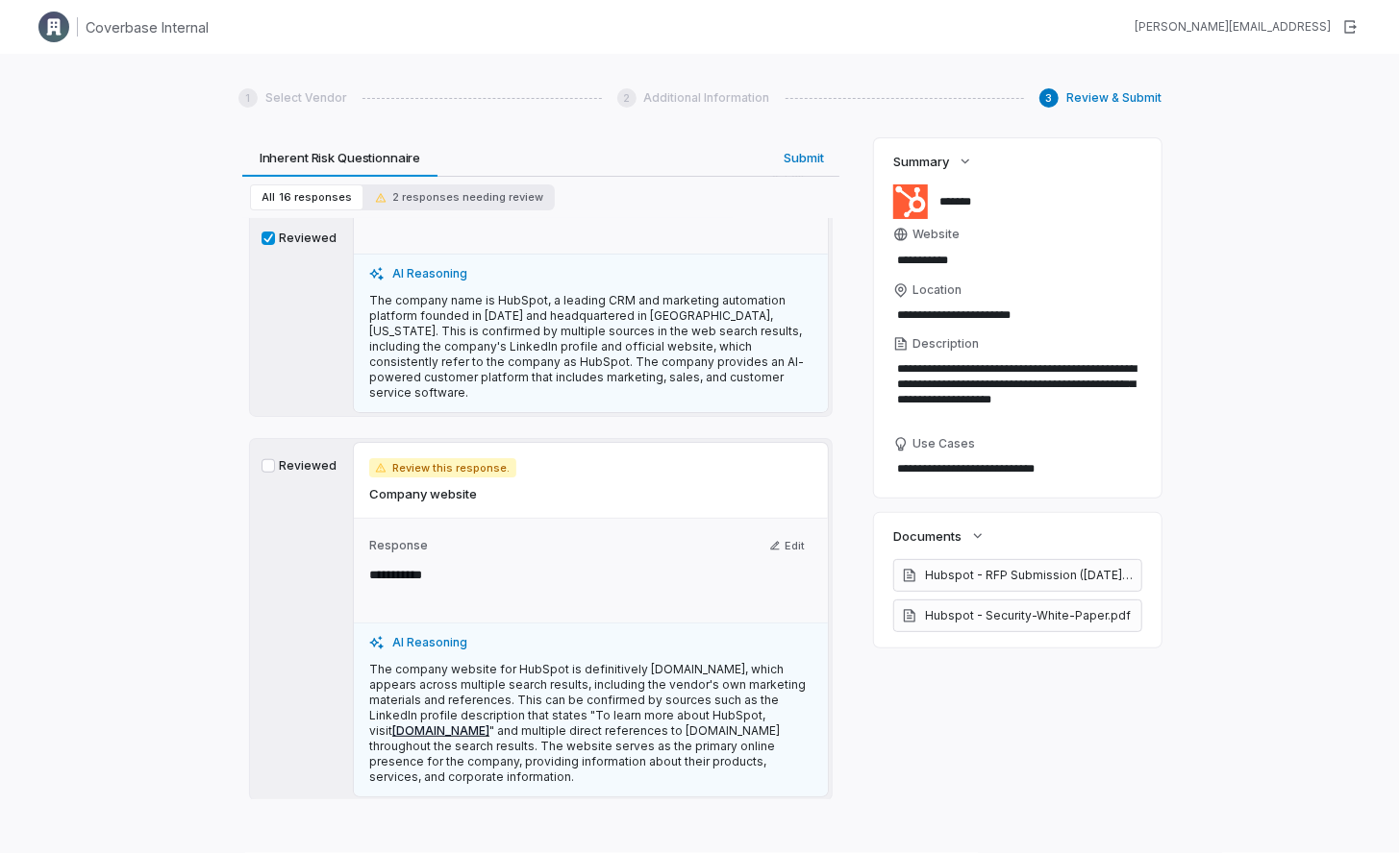
click at [269, 459] on button "Reviewed" at bounding box center [268, 466] width 14 height 14
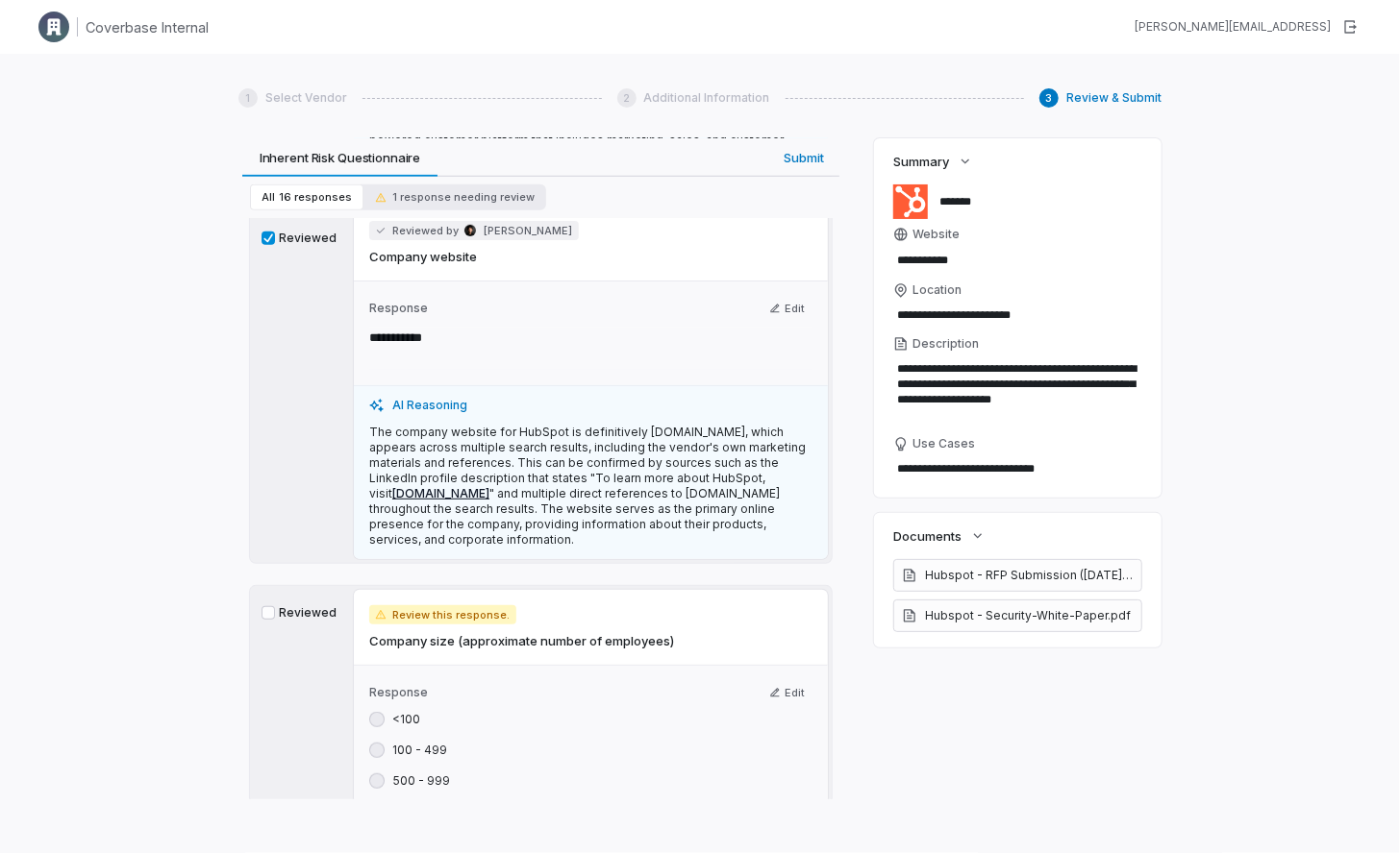
scroll to position [588, 0]
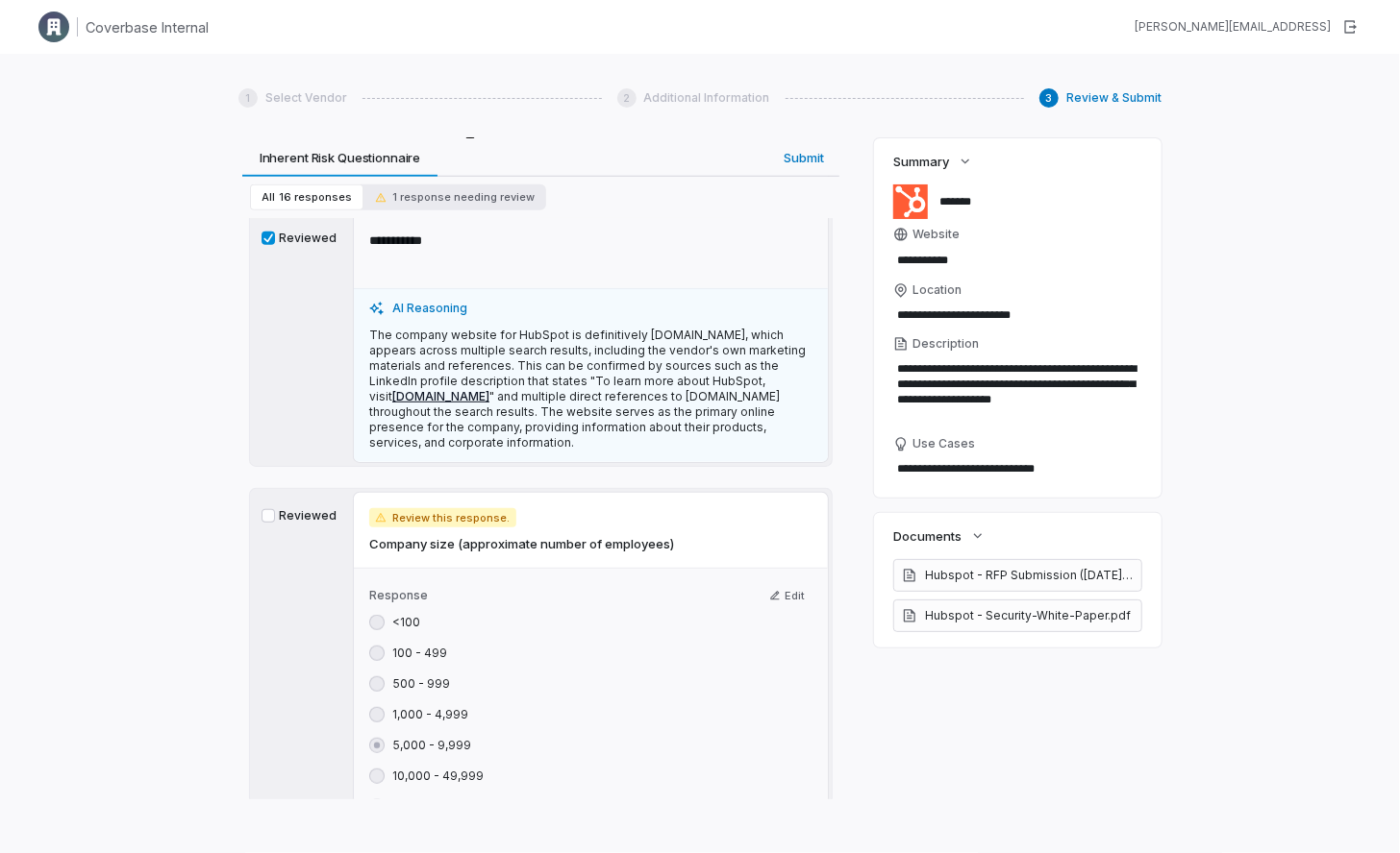
click at [261, 509] on button "Reviewed" at bounding box center [268, 516] width 14 height 14
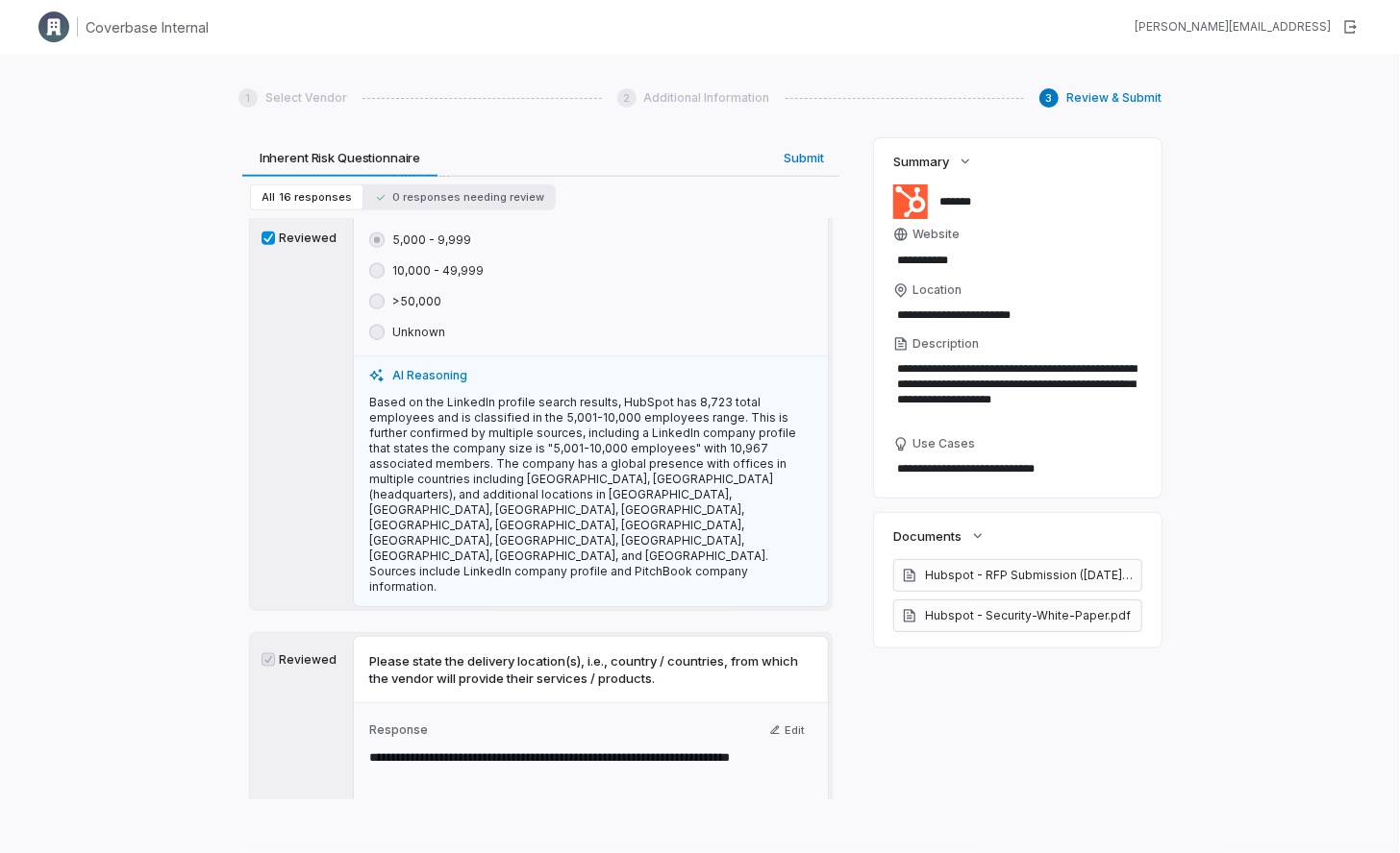
scroll to position [1213, 0]
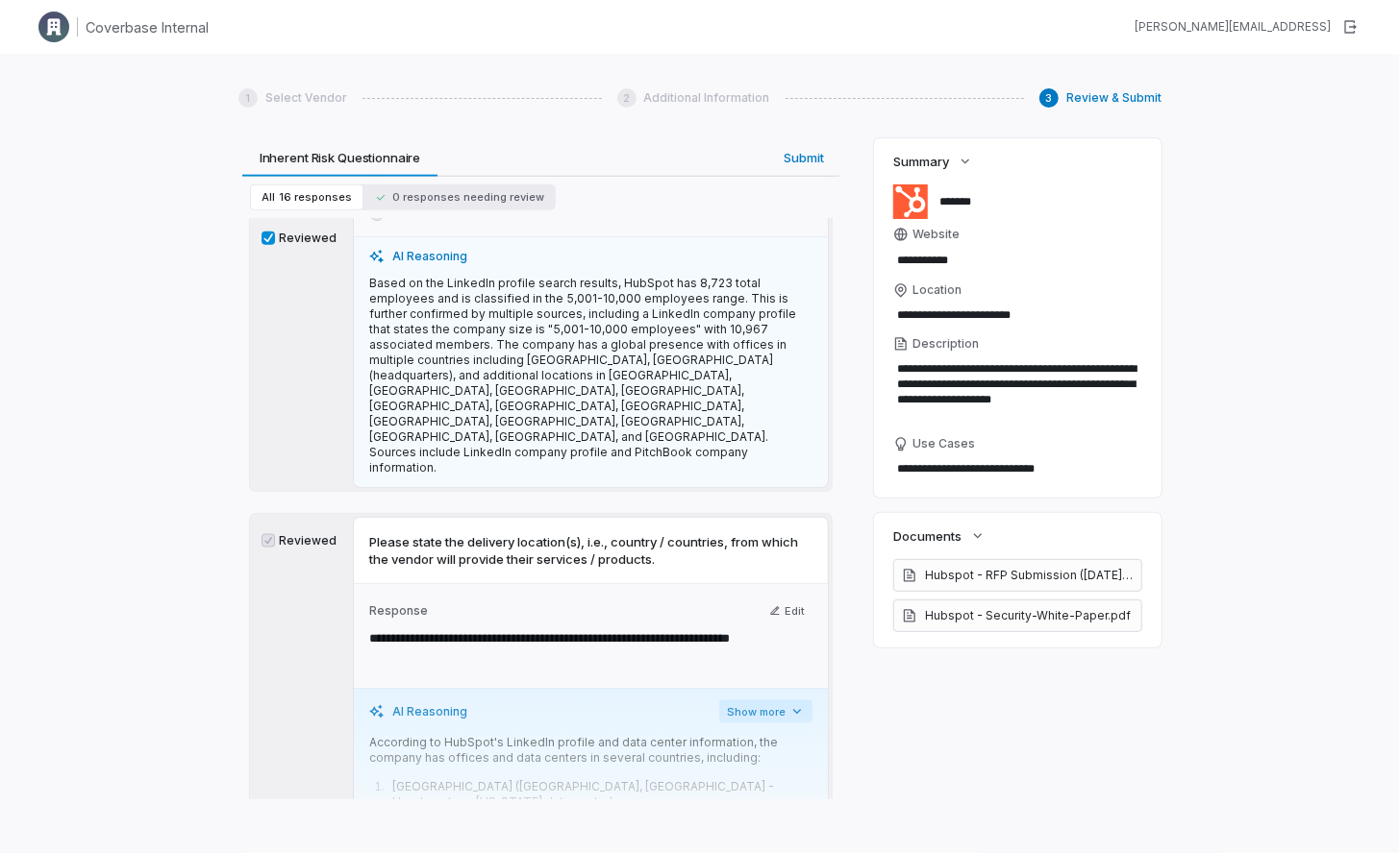
click at [751, 701] on button "Show more" at bounding box center [766, 712] width 93 height 23
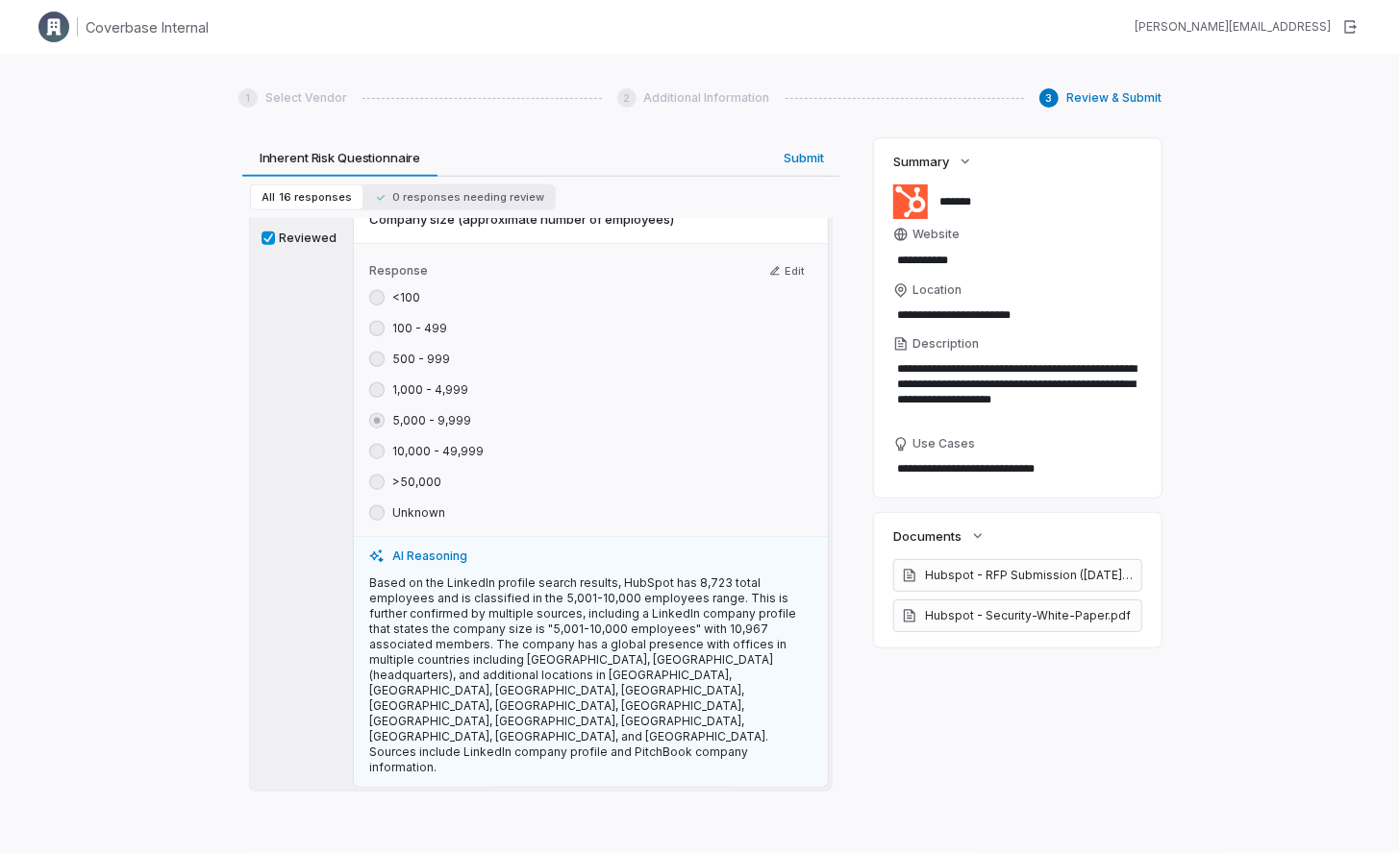
scroll to position [908, 0]
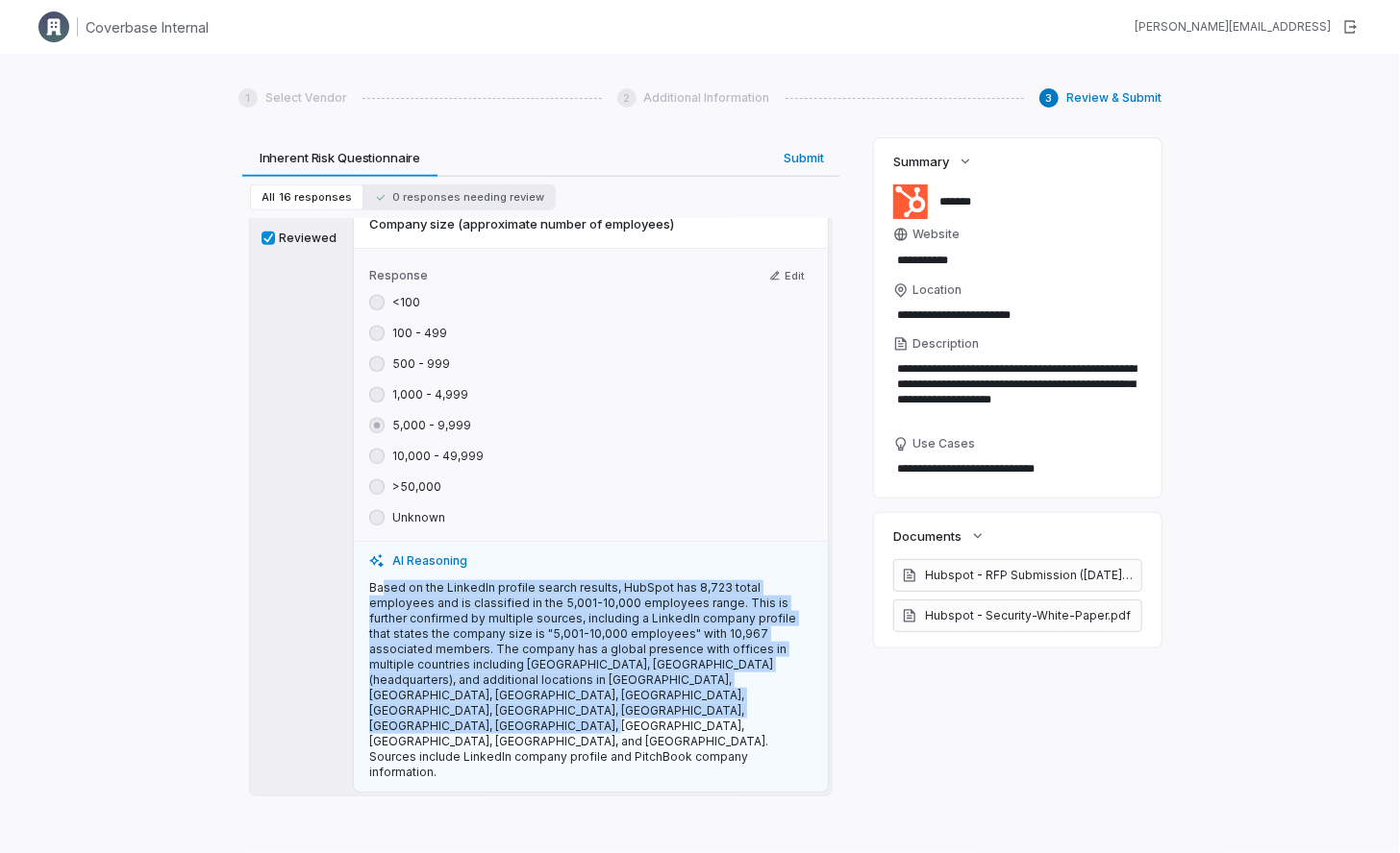
drag, startPoint x: 380, startPoint y: 561, endPoint x: 540, endPoint y: 677, distance: 197.6
click at [539, 678] on p "Based on the LinkedIn profile search results, HubSpot has 8,723 total employees…" at bounding box center [590, 680] width 444 height 200
click at [541, 676] on p "Based on the LinkedIn profile search results, HubSpot has 8,723 total employees…" at bounding box center [590, 680] width 444 height 200
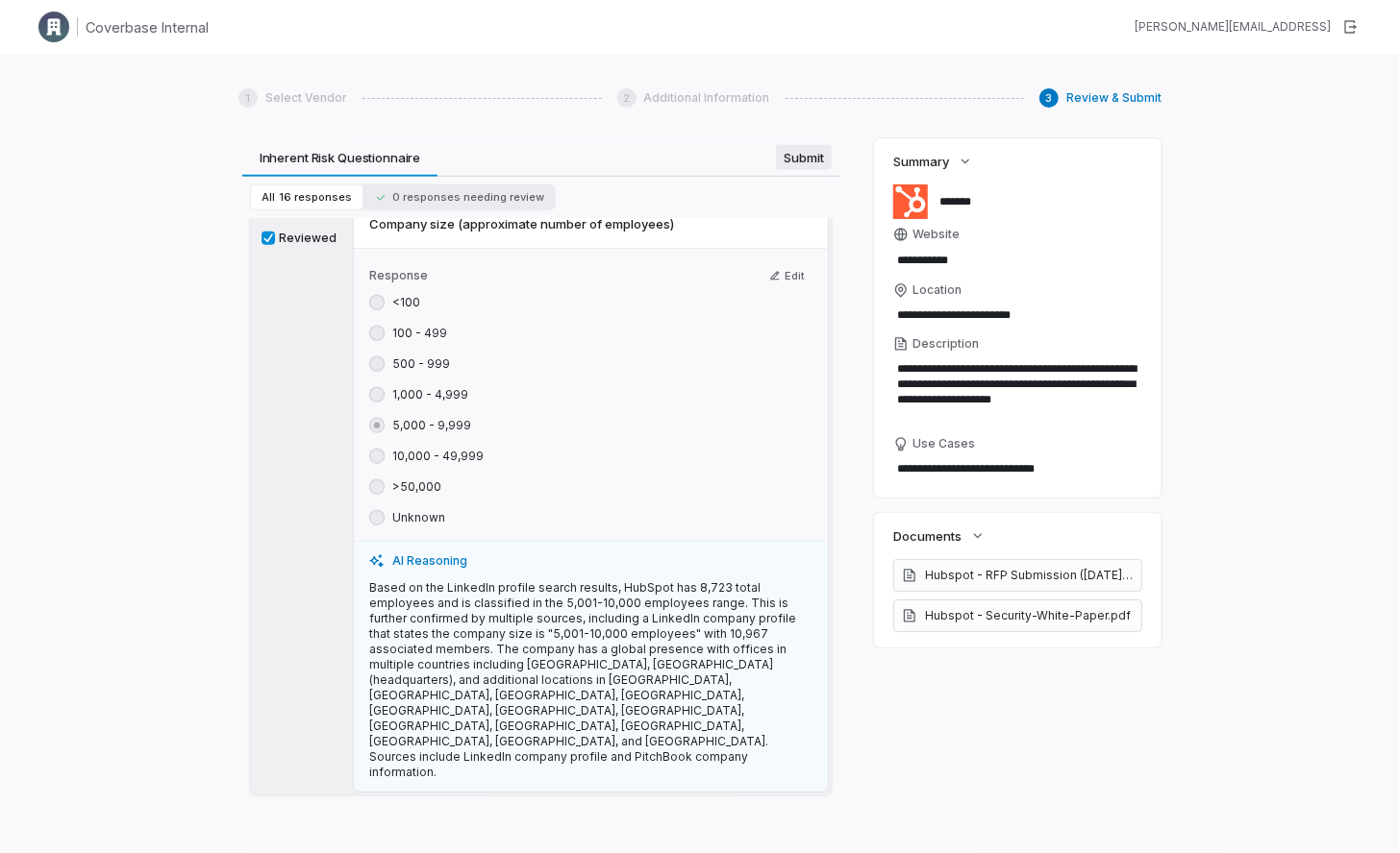
click at [796, 152] on div "**********" at bounding box center [541, 469] width 605 height 661
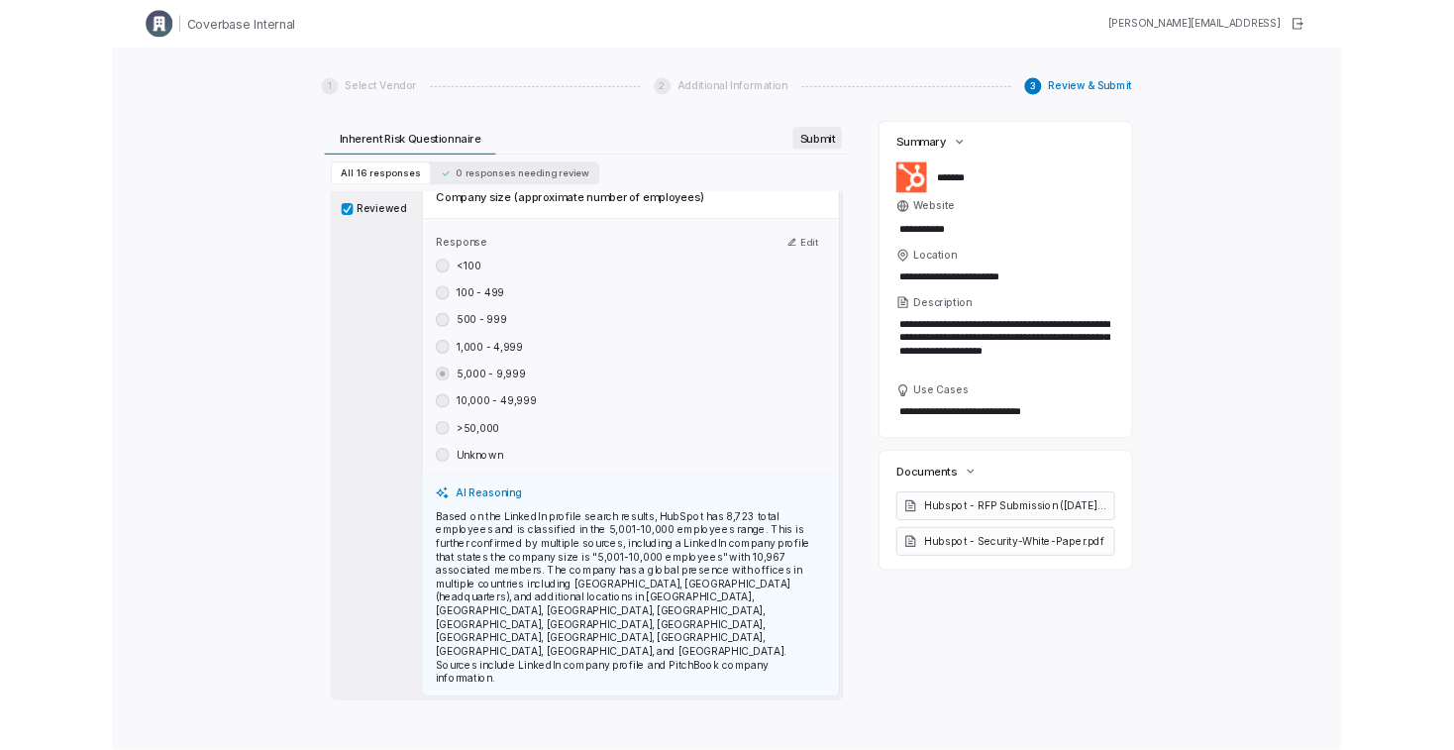
scroll to position [0, 0]
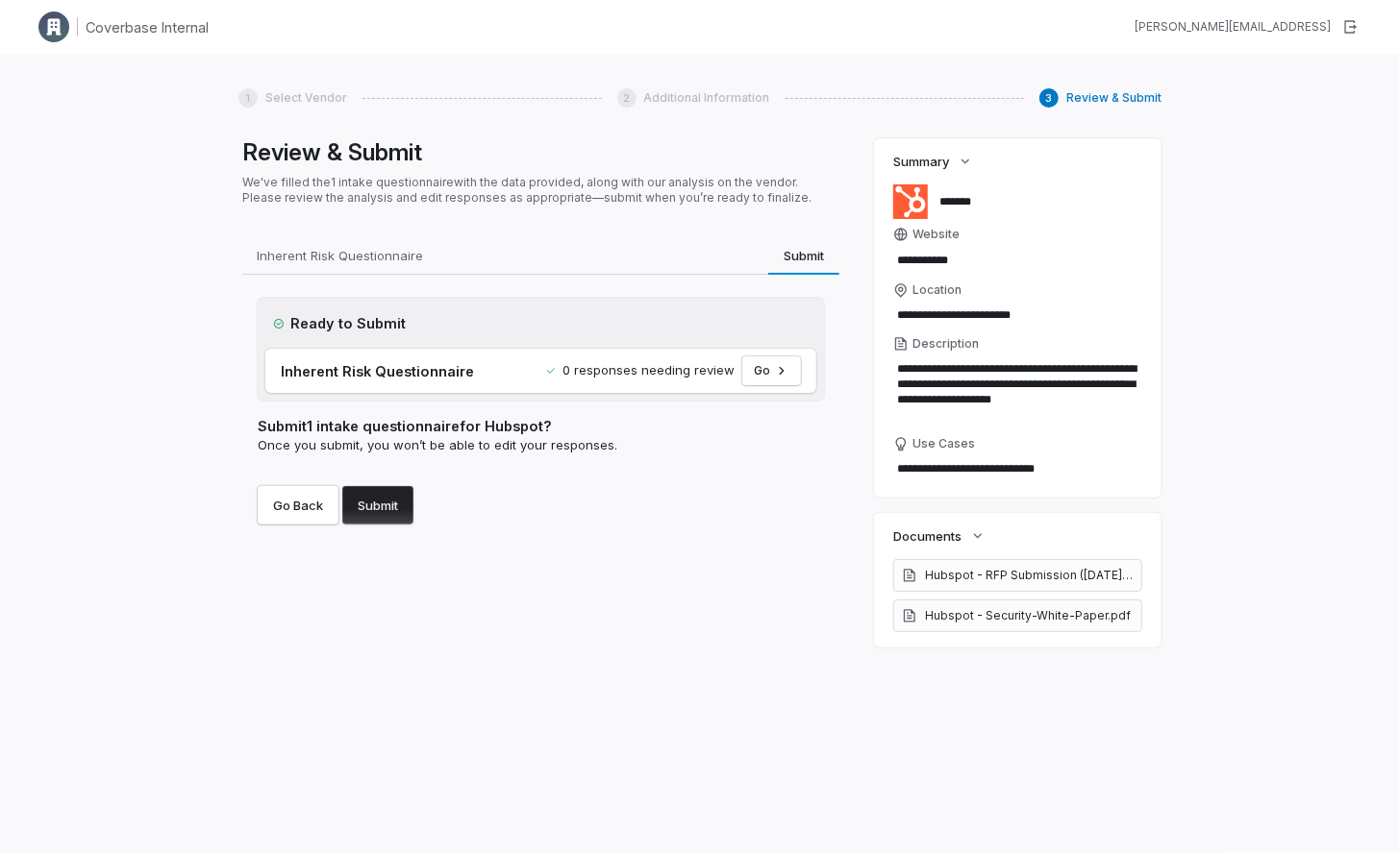
click at [392, 512] on button "Submit" at bounding box center [378, 506] width 71 height 39
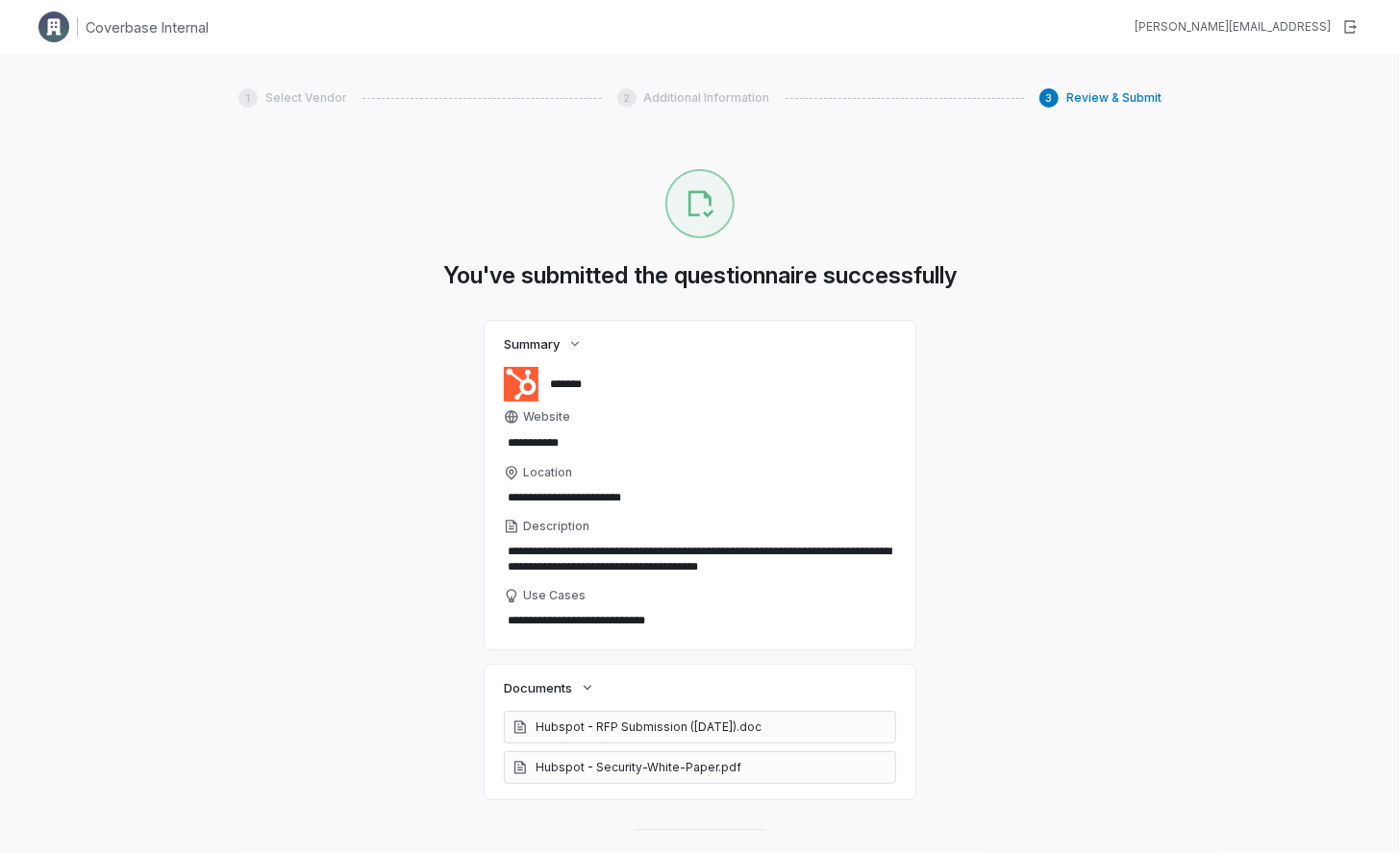
type textarea "*"
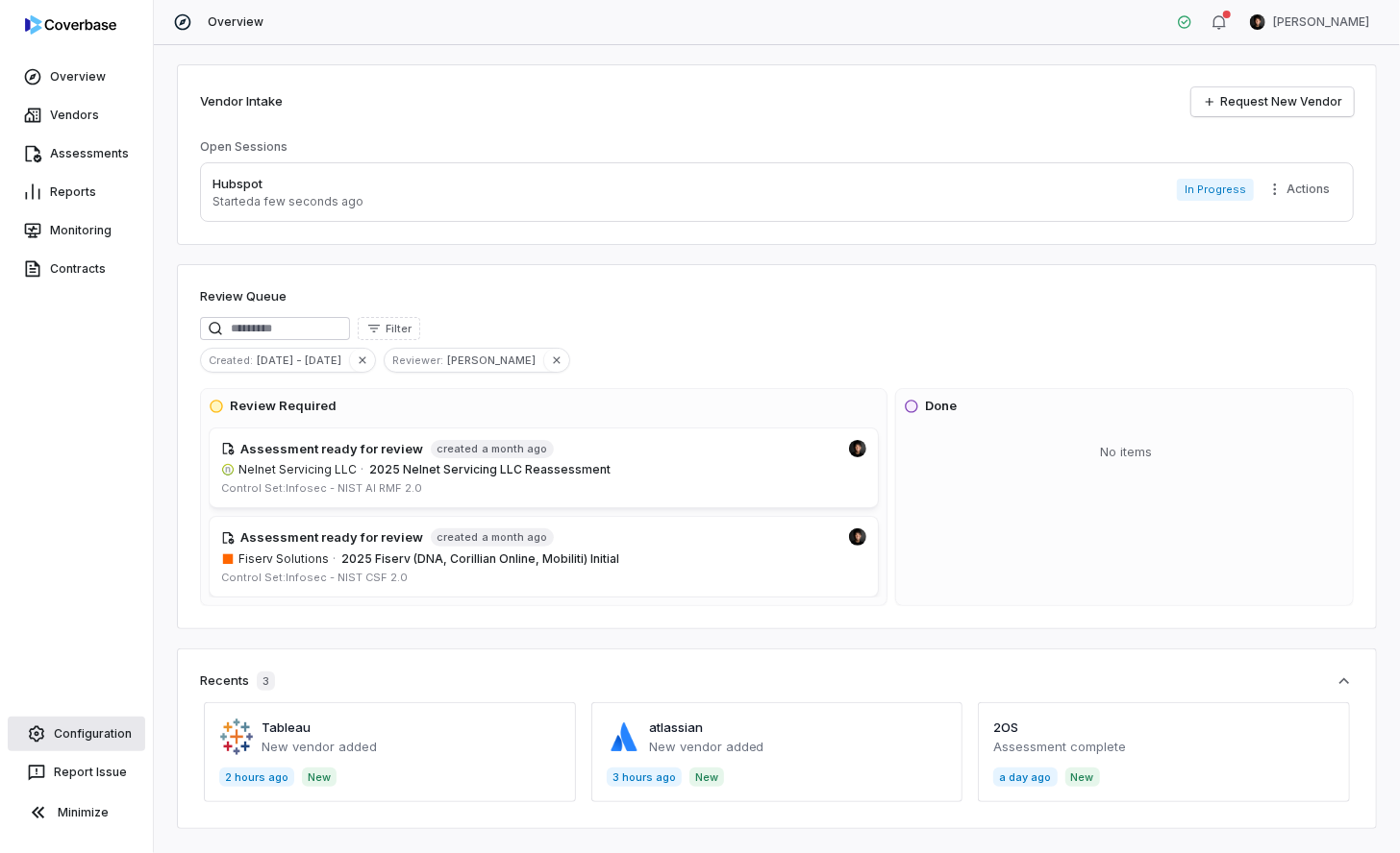
click at [120, 731] on link "Configuration" at bounding box center [77, 735] width 138 height 35
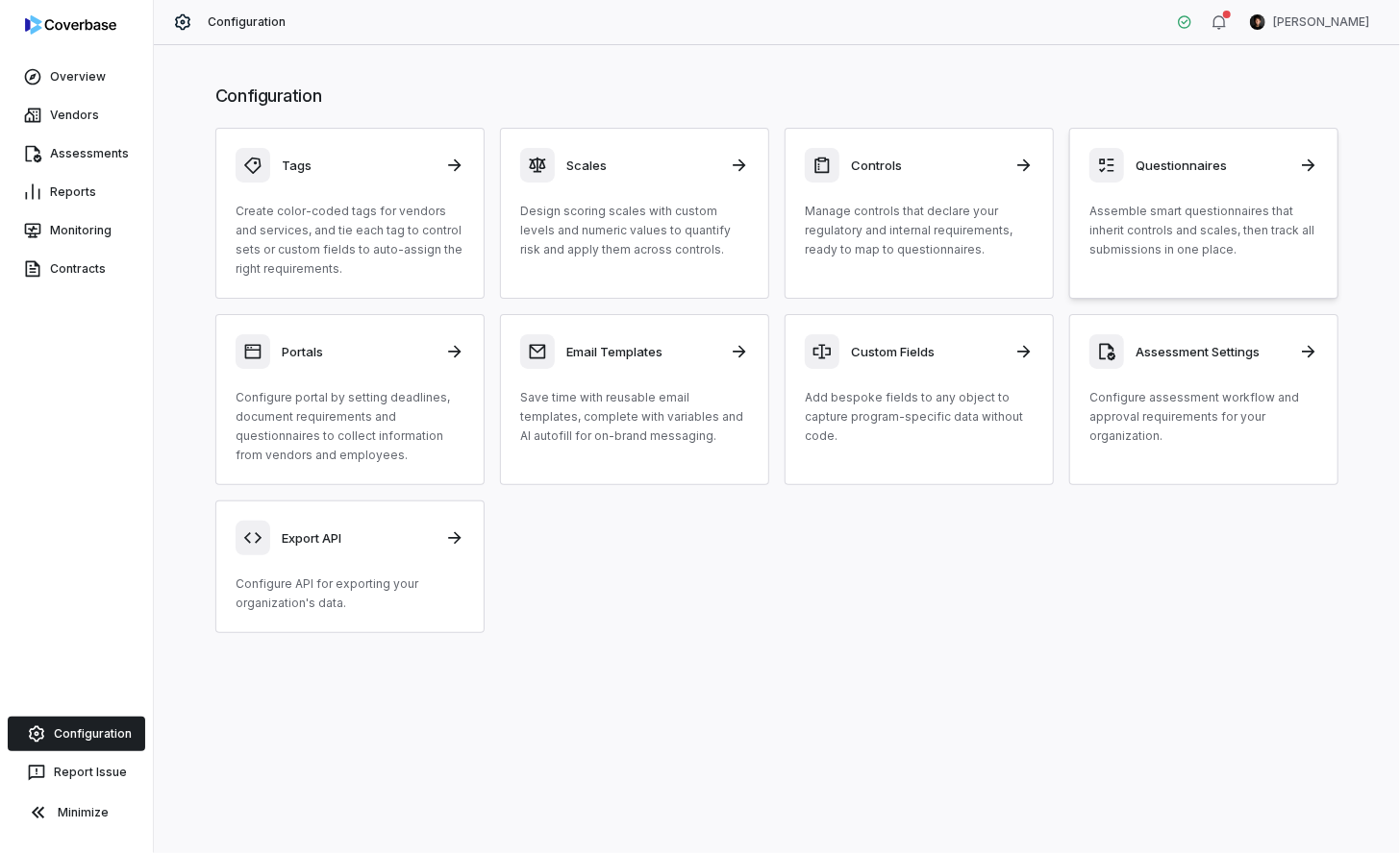
click at [1259, 261] on link "Questionnaires Assemble smart questionnaires that inherit controls and scales, …" at bounding box center [1203, 213] width 269 height 171
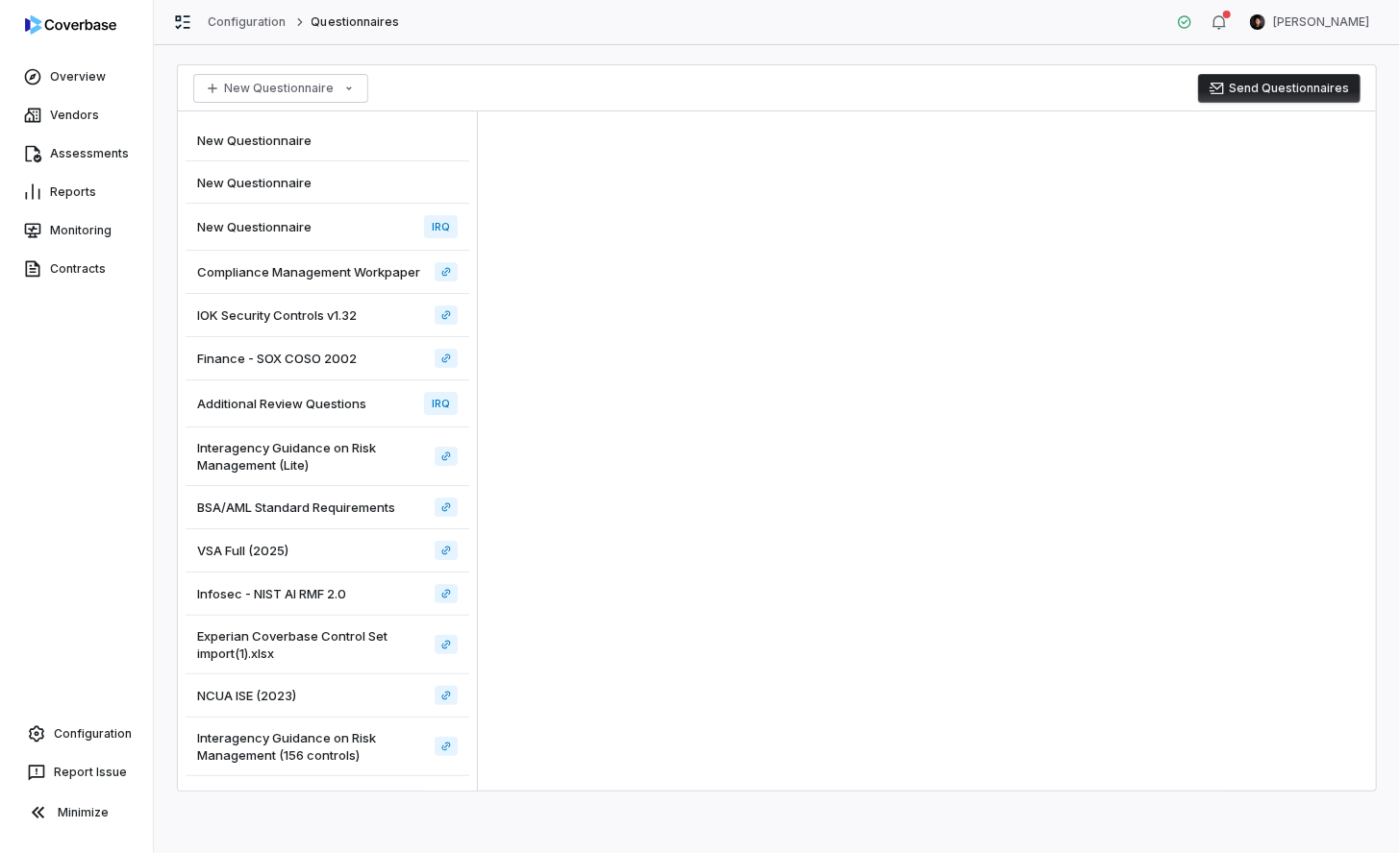
scroll to position [139, 0]
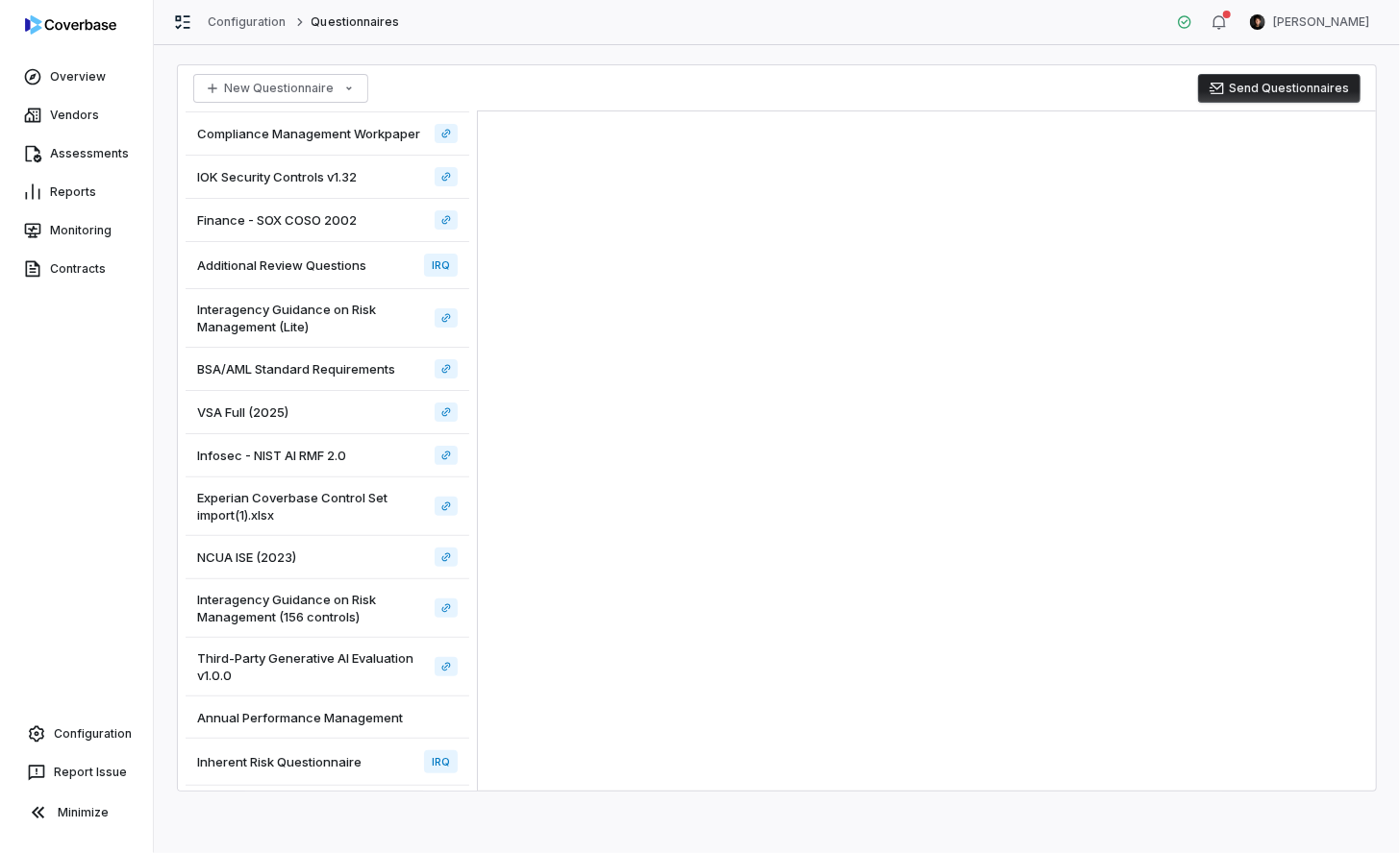
click at [334, 768] on div "Inherent Risk Questionnaire IRQ" at bounding box center [327, 763] width 283 height 48
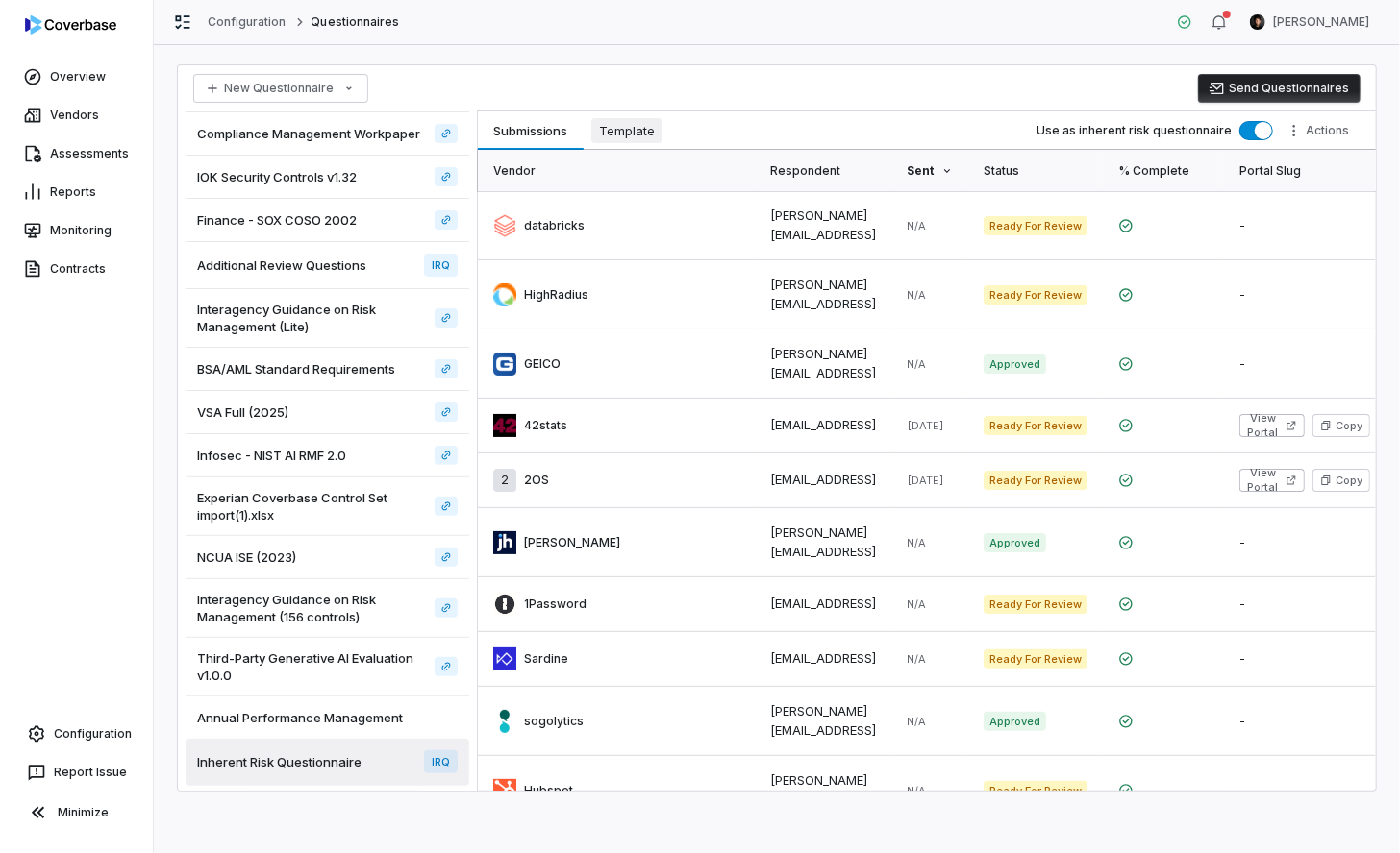
click at [636, 124] on span "Template" at bounding box center [626, 131] width 71 height 25
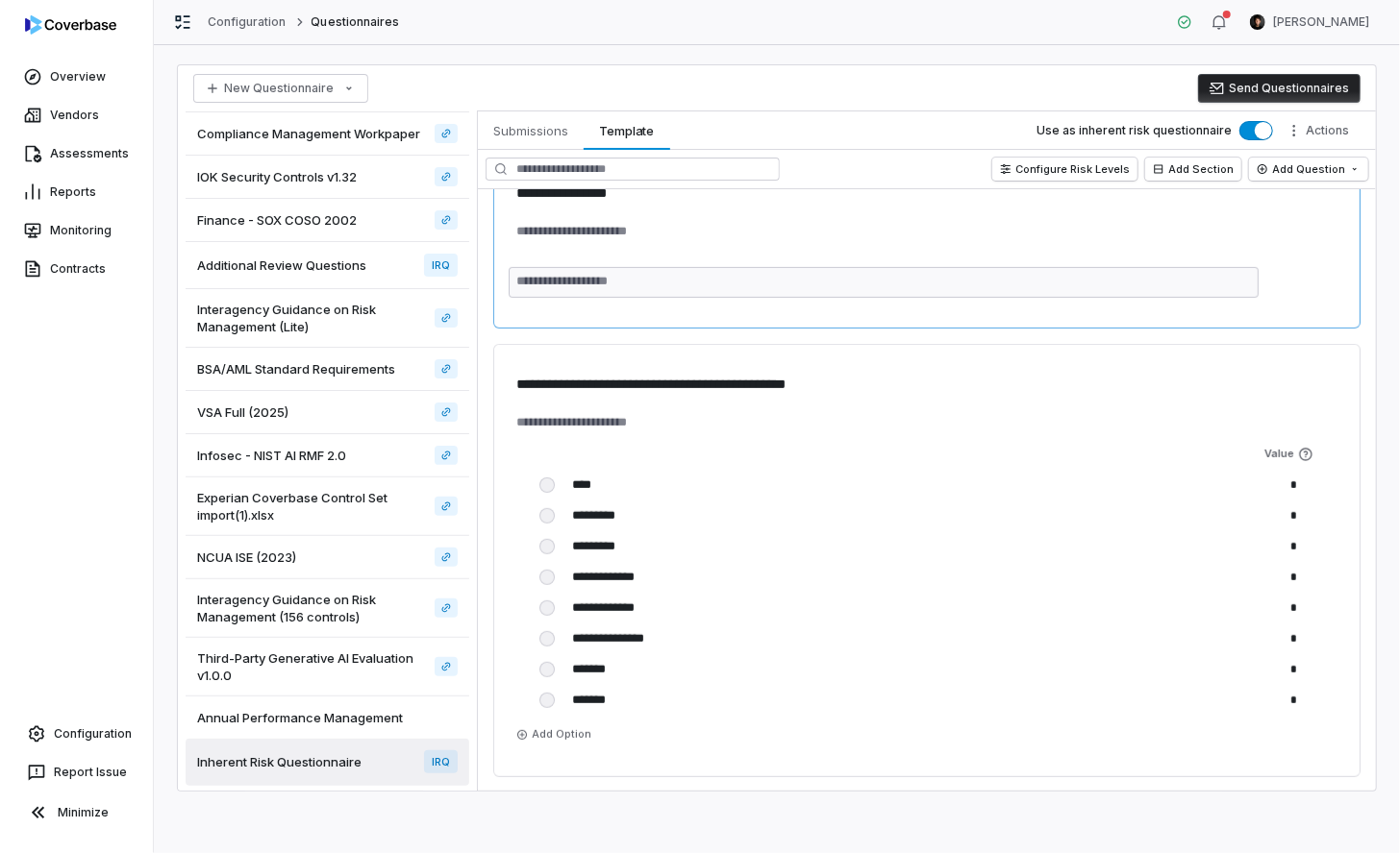
scroll to position [411, 0]
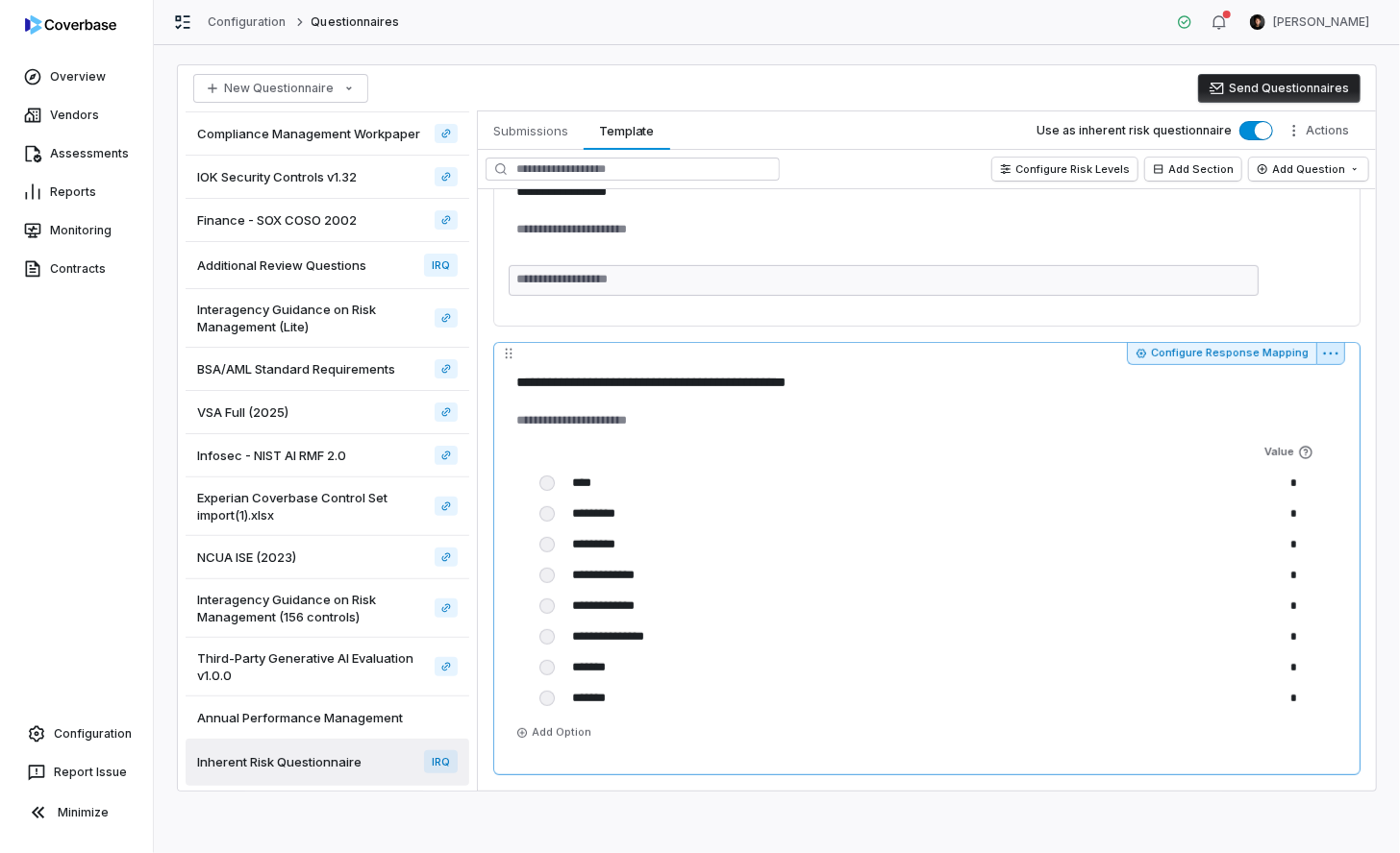
click at [1327, 360] on html "**********" at bounding box center [700, 426] width 1400 height 853
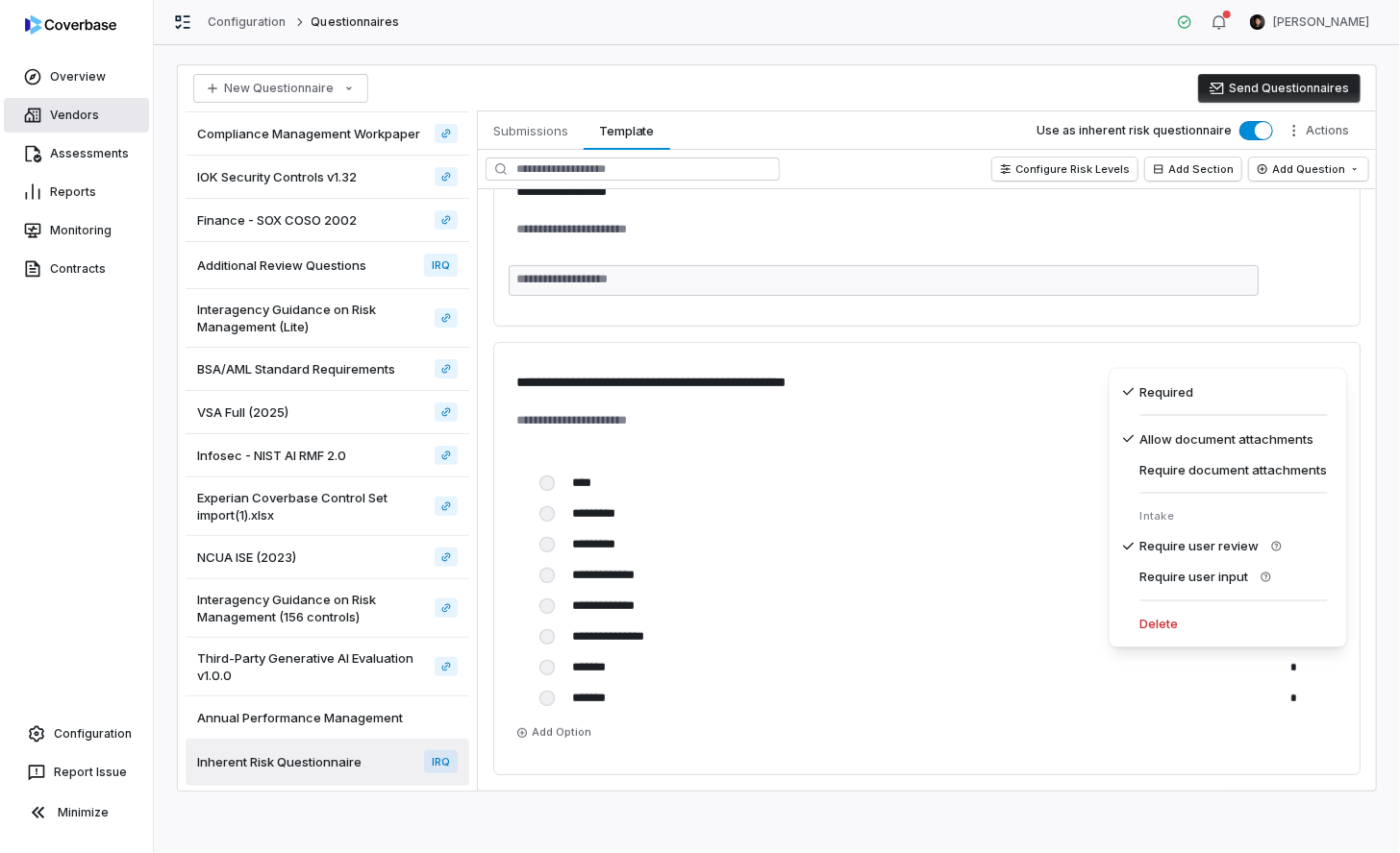
drag, startPoint x: 75, startPoint y: 117, endPoint x: 63, endPoint y: 117, distance: 12.0
click at [75, 118] on html "**********" at bounding box center [700, 426] width 1400 height 853
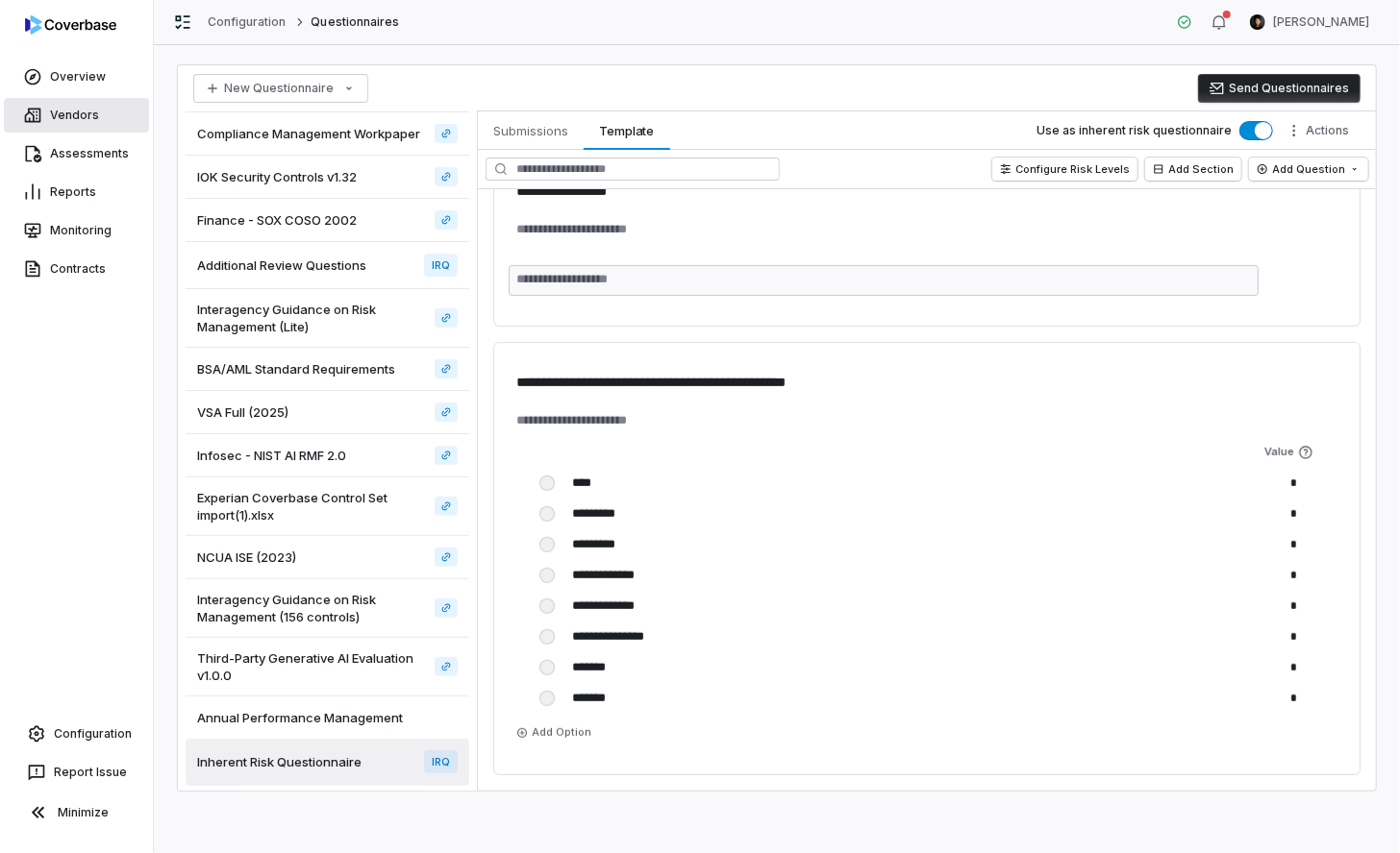
click at [62, 116] on link "Vendors" at bounding box center [77, 115] width 146 height 35
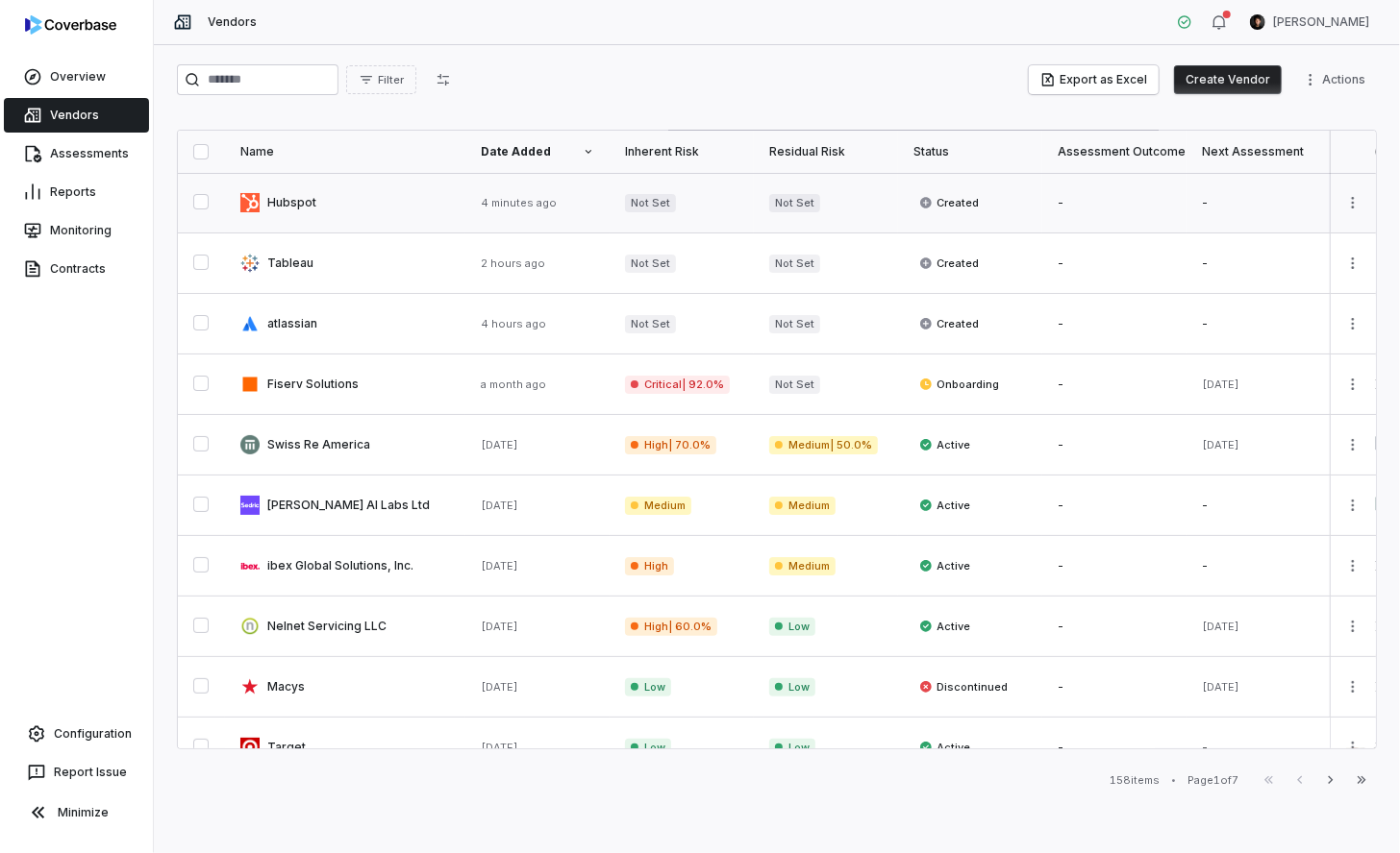
click at [357, 214] on link at bounding box center [346, 202] width 241 height 59
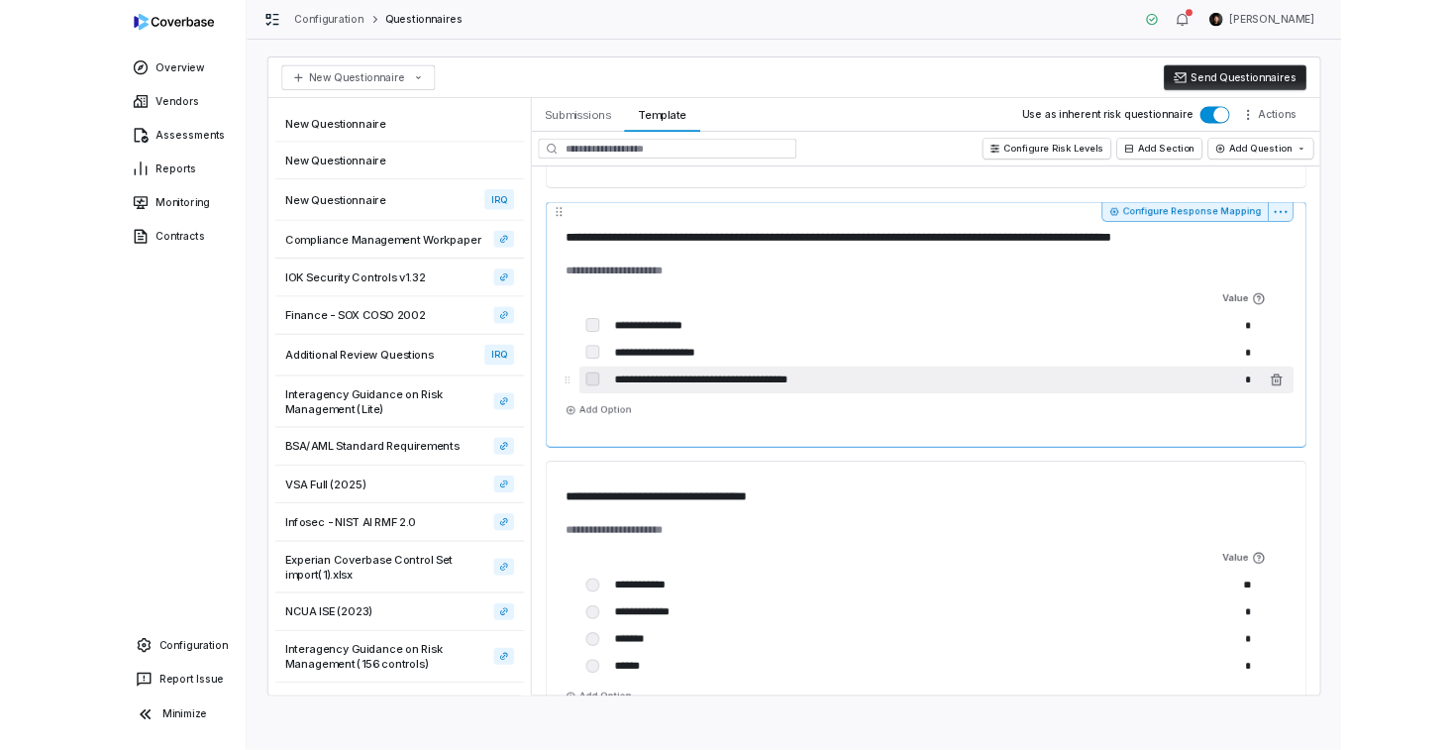
scroll to position [1709, 0]
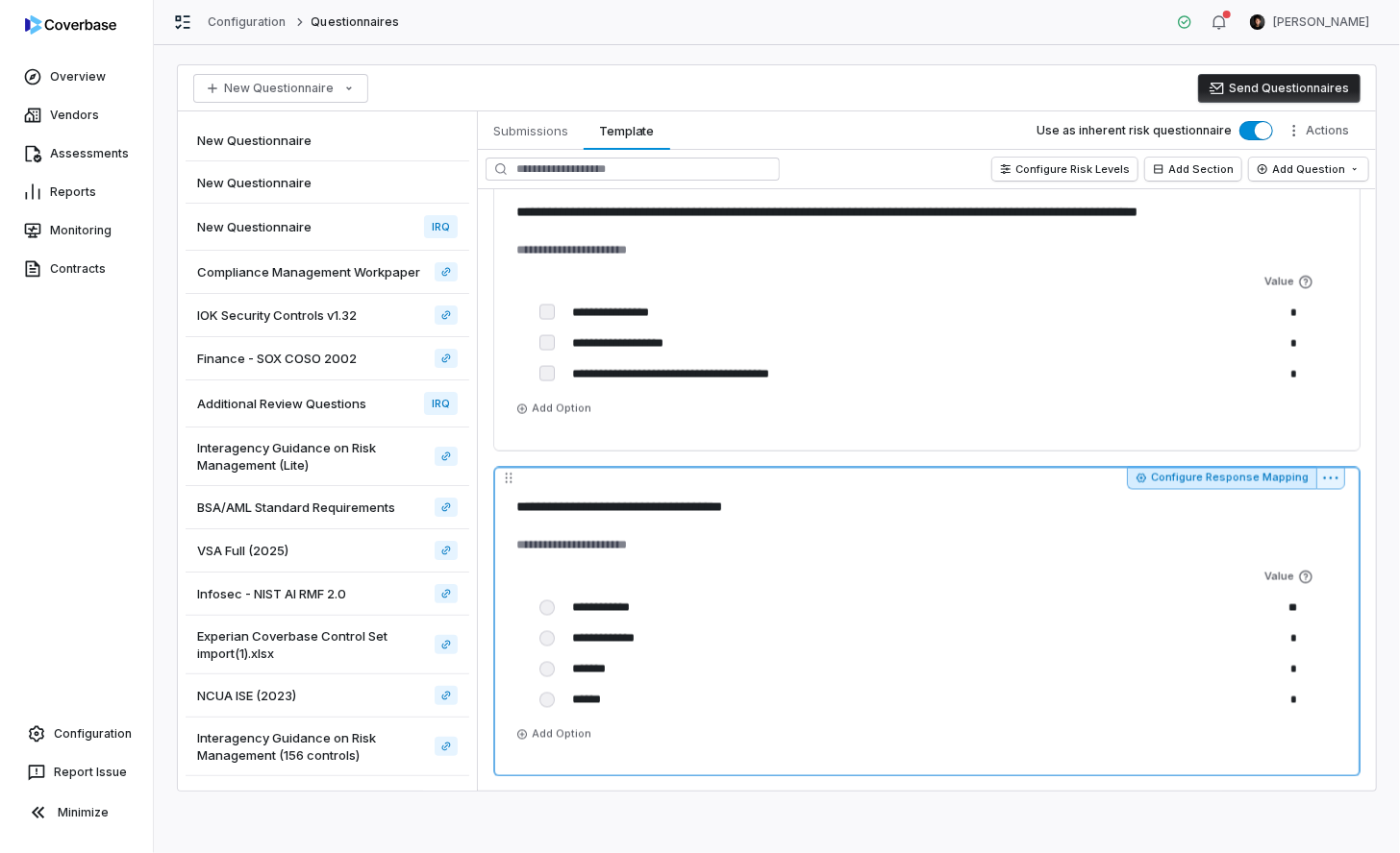
click at [1273, 476] on button "Configure Response Mapping" at bounding box center [1221, 478] width 189 height 23
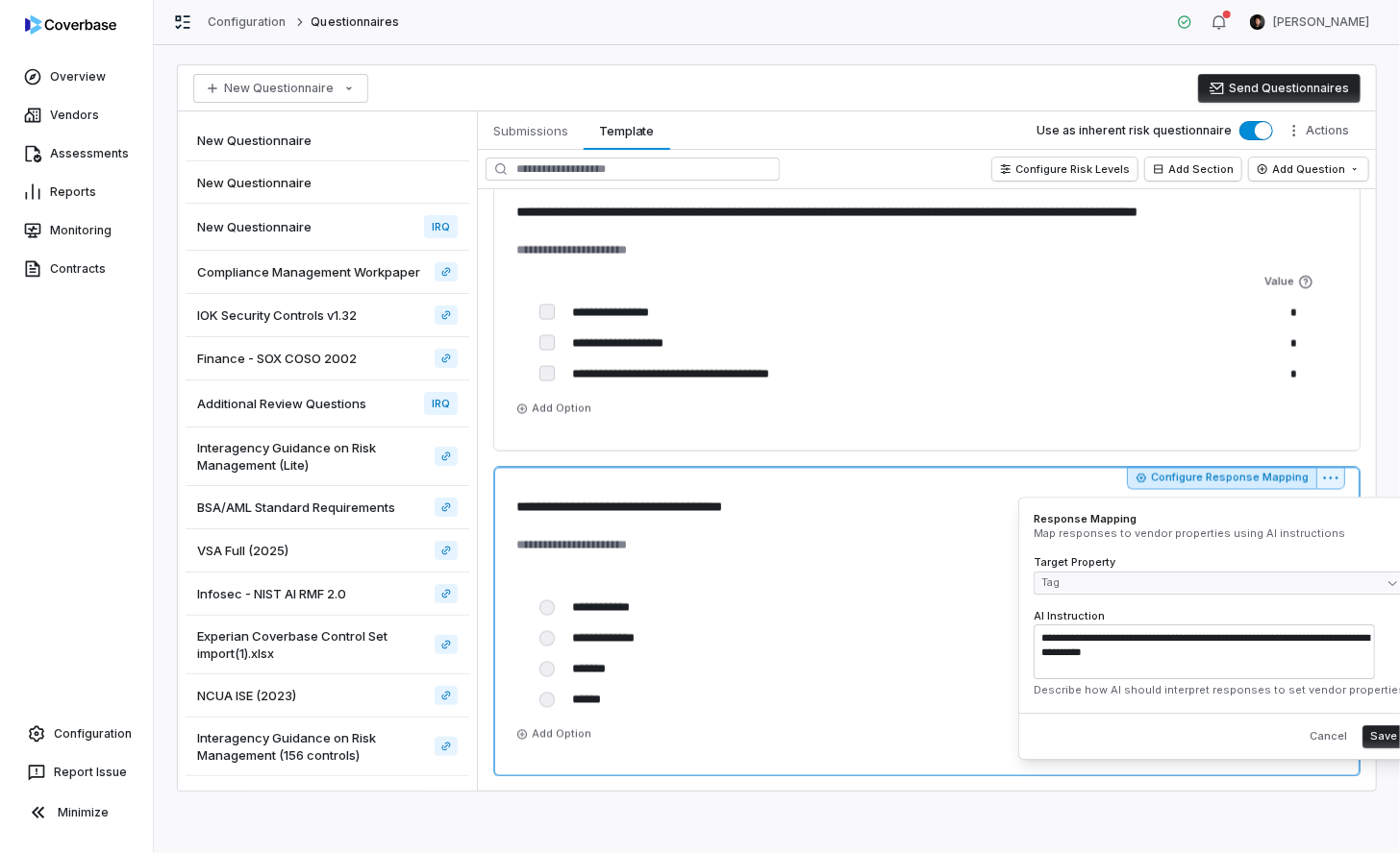
click at [1234, 651] on textarea "**********" at bounding box center [1205, 652] width 342 height 54
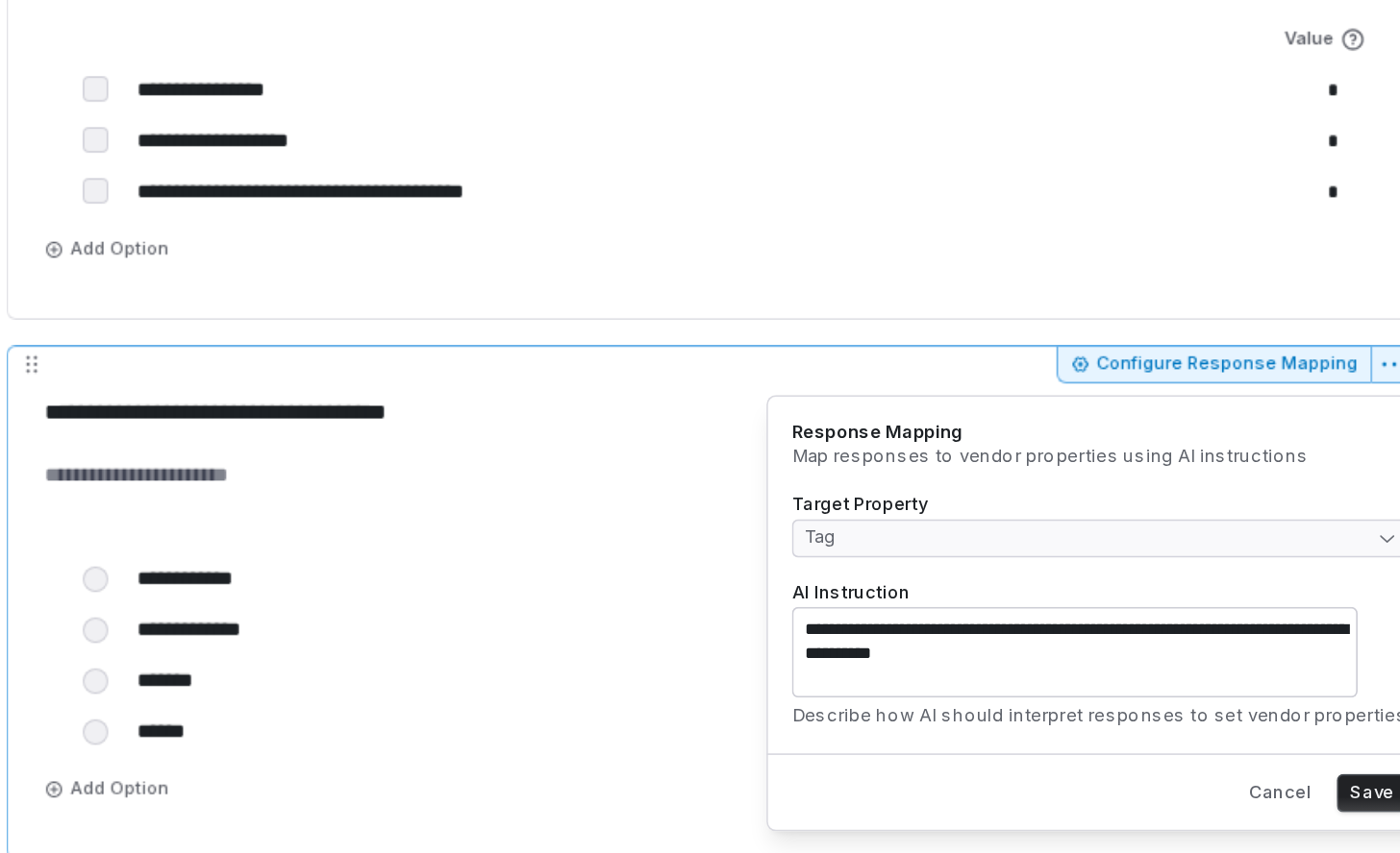
click at [929, 478] on div "Configure Response Mapping" at bounding box center [927, 478] width 837 height 23
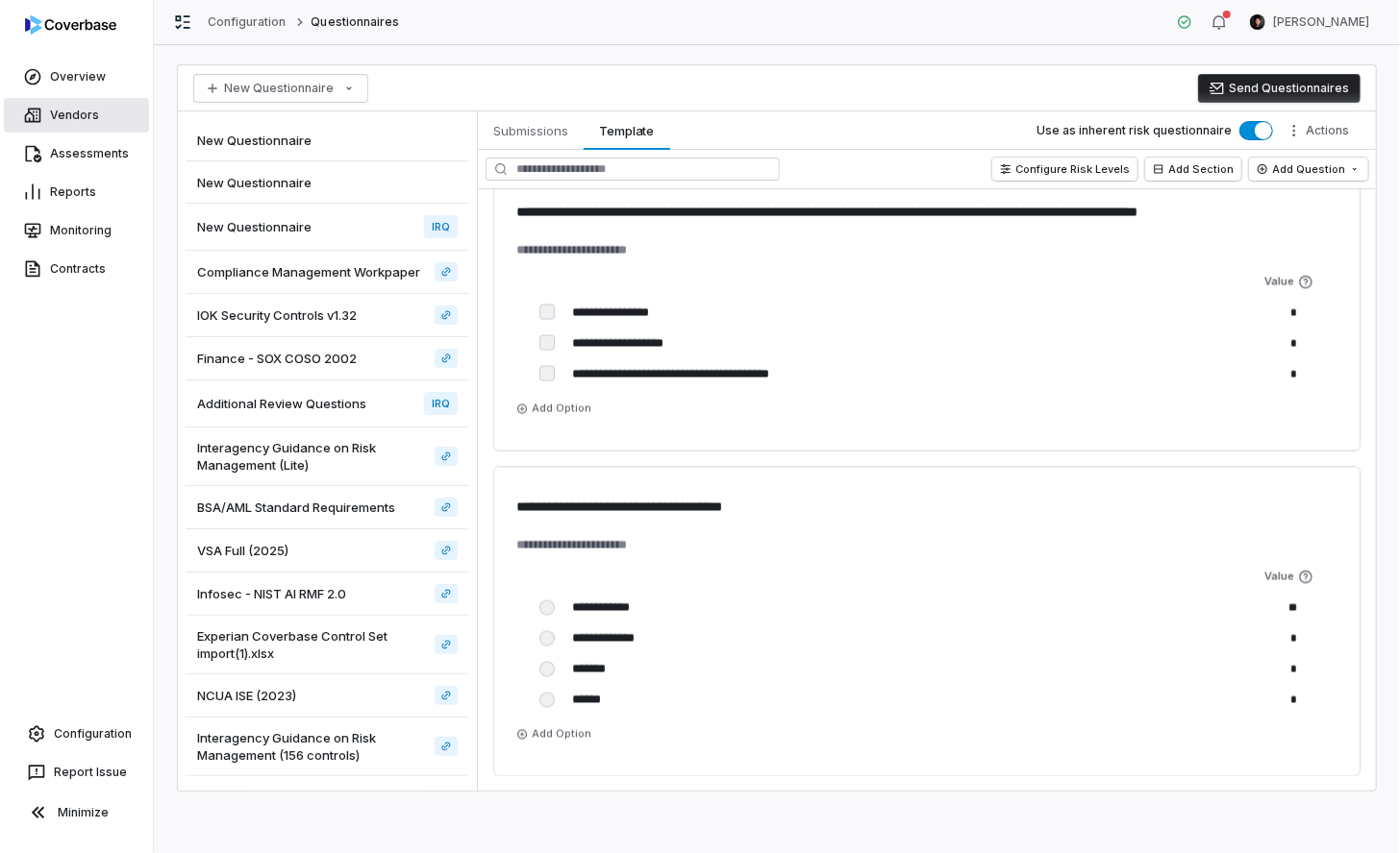
click at [118, 127] on link "Vendors" at bounding box center [77, 115] width 146 height 35
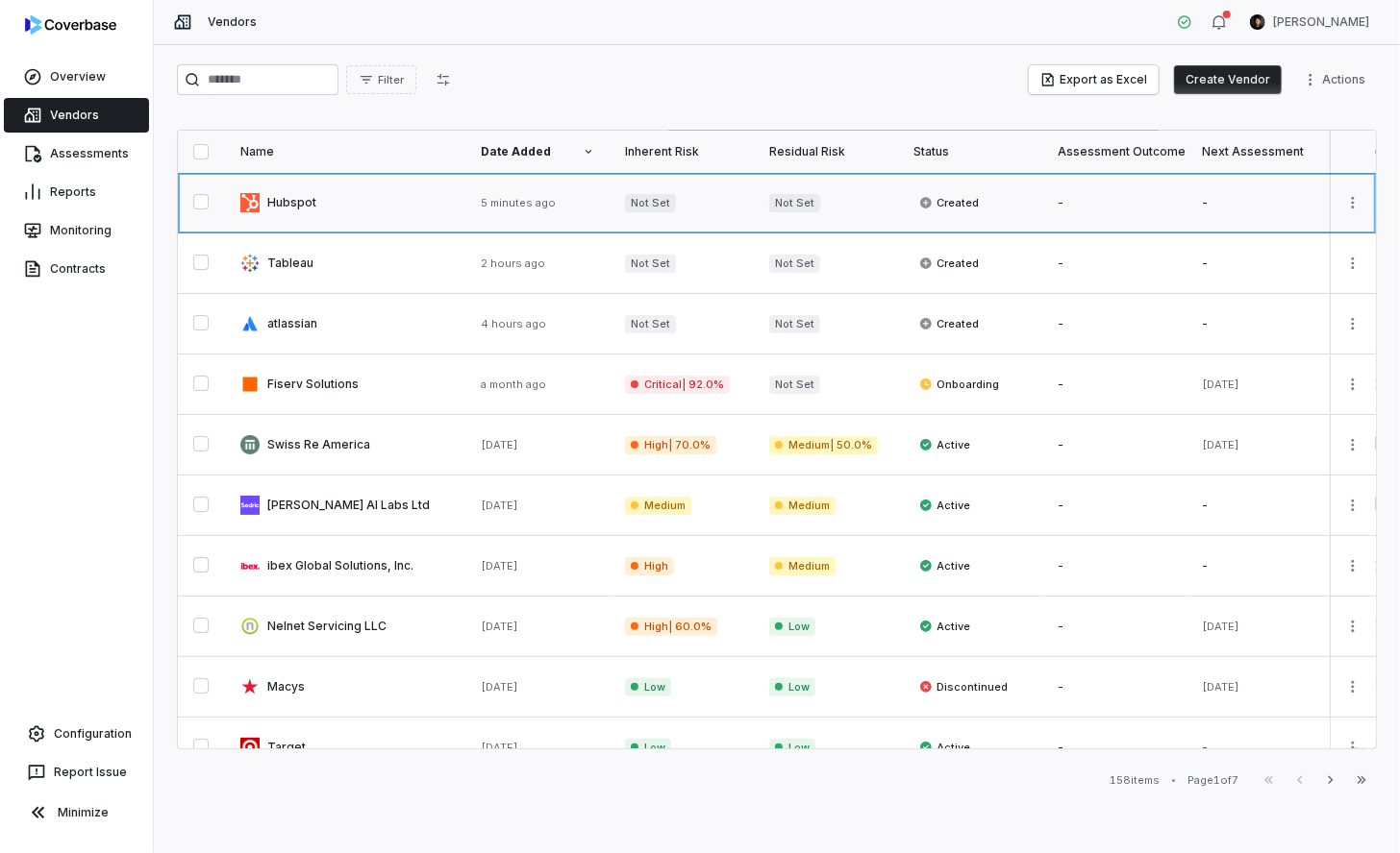
click at [419, 214] on link at bounding box center [346, 202] width 241 height 59
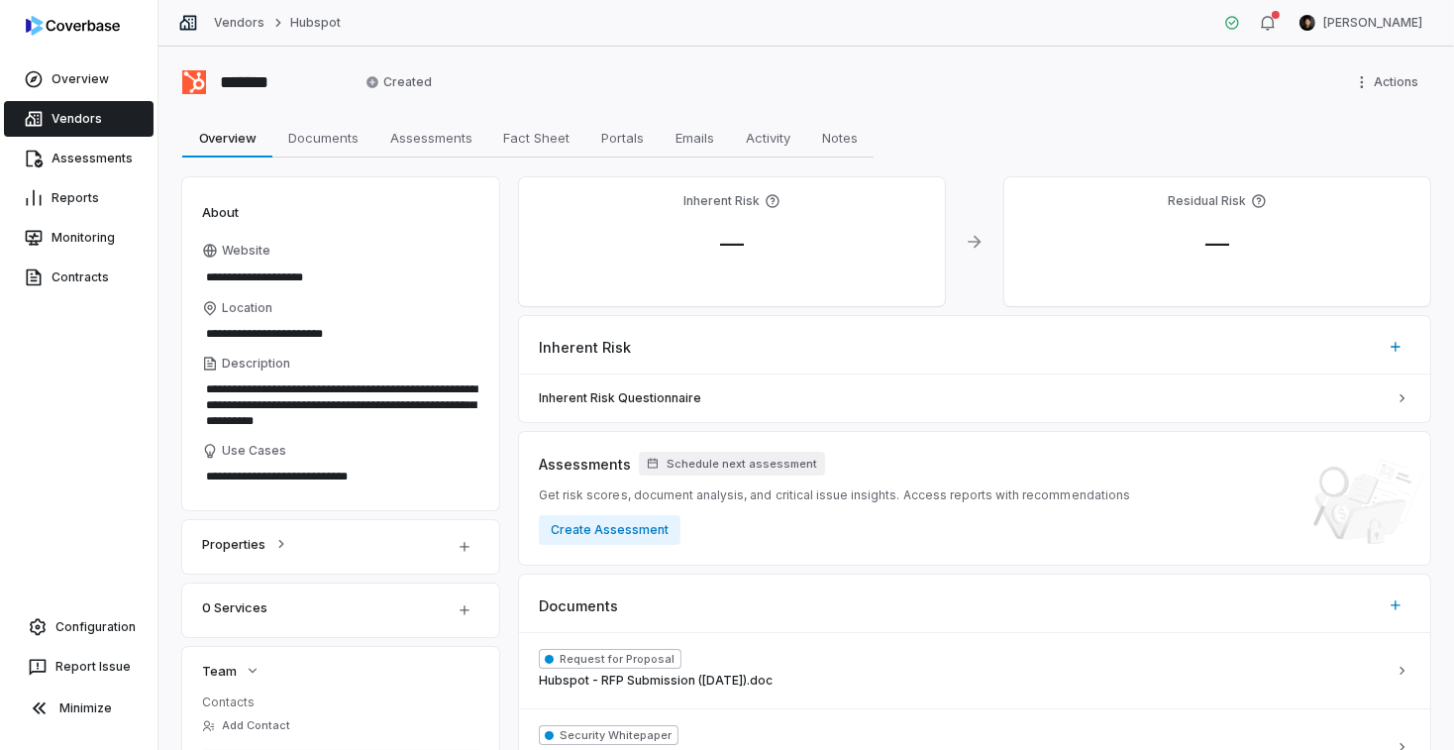
click at [106, 115] on link "Vendors" at bounding box center [79, 119] width 150 height 36
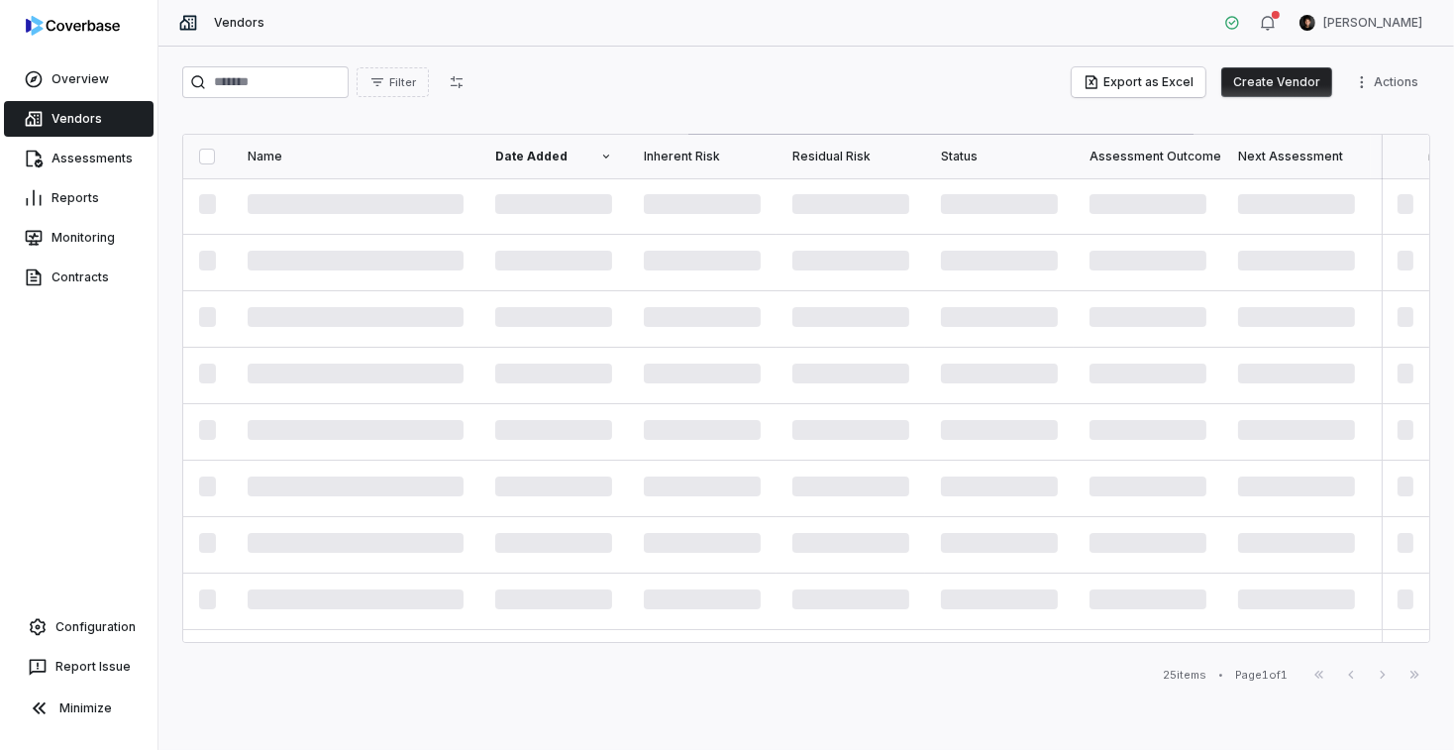
click at [1263, 76] on button "Create Vendor" at bounding box center [1276, 82] width 111 height 30
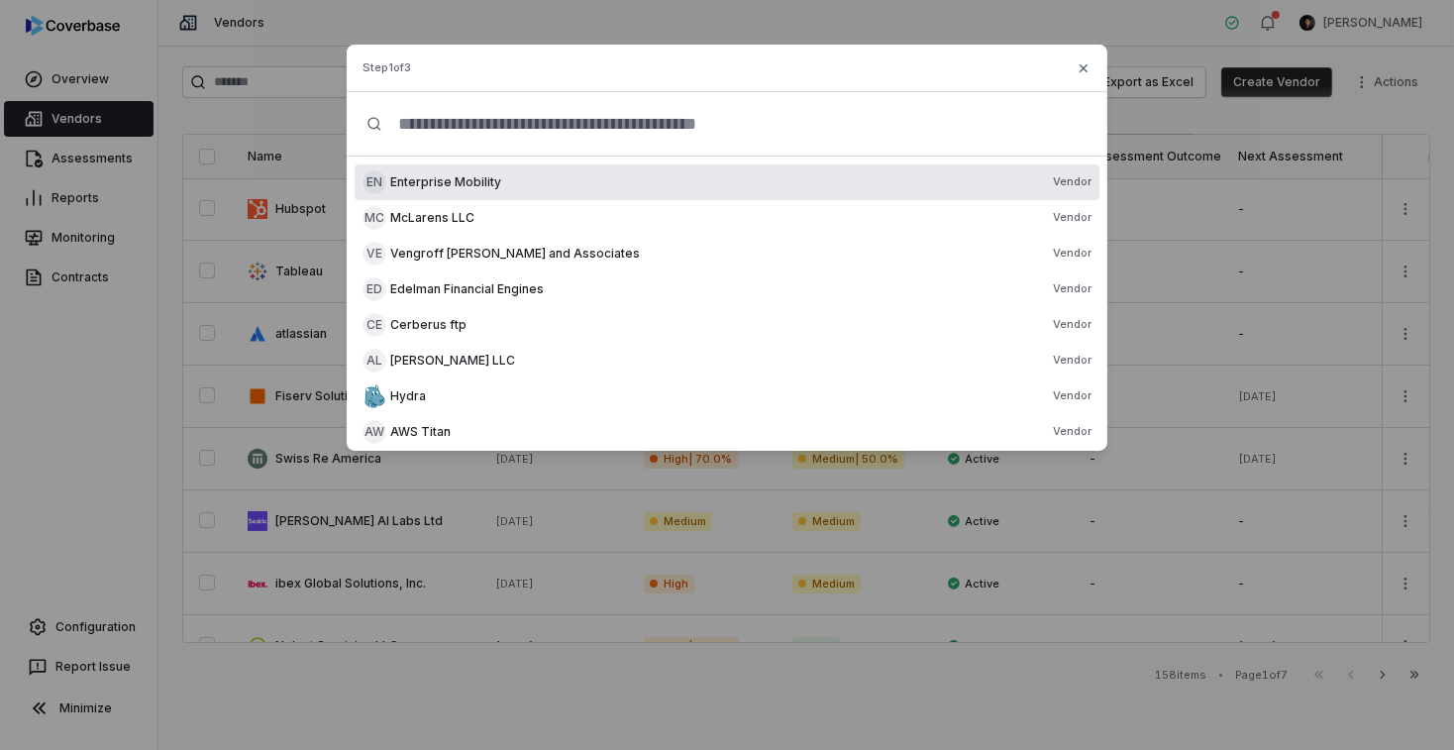
click at [240, 232] on div "Create Vendor Step 1 of 3 En Enterprise Mobility Vendor Mc McLarens LLC Vendor …" at bounding box center [727, 247] width 1454 height 495
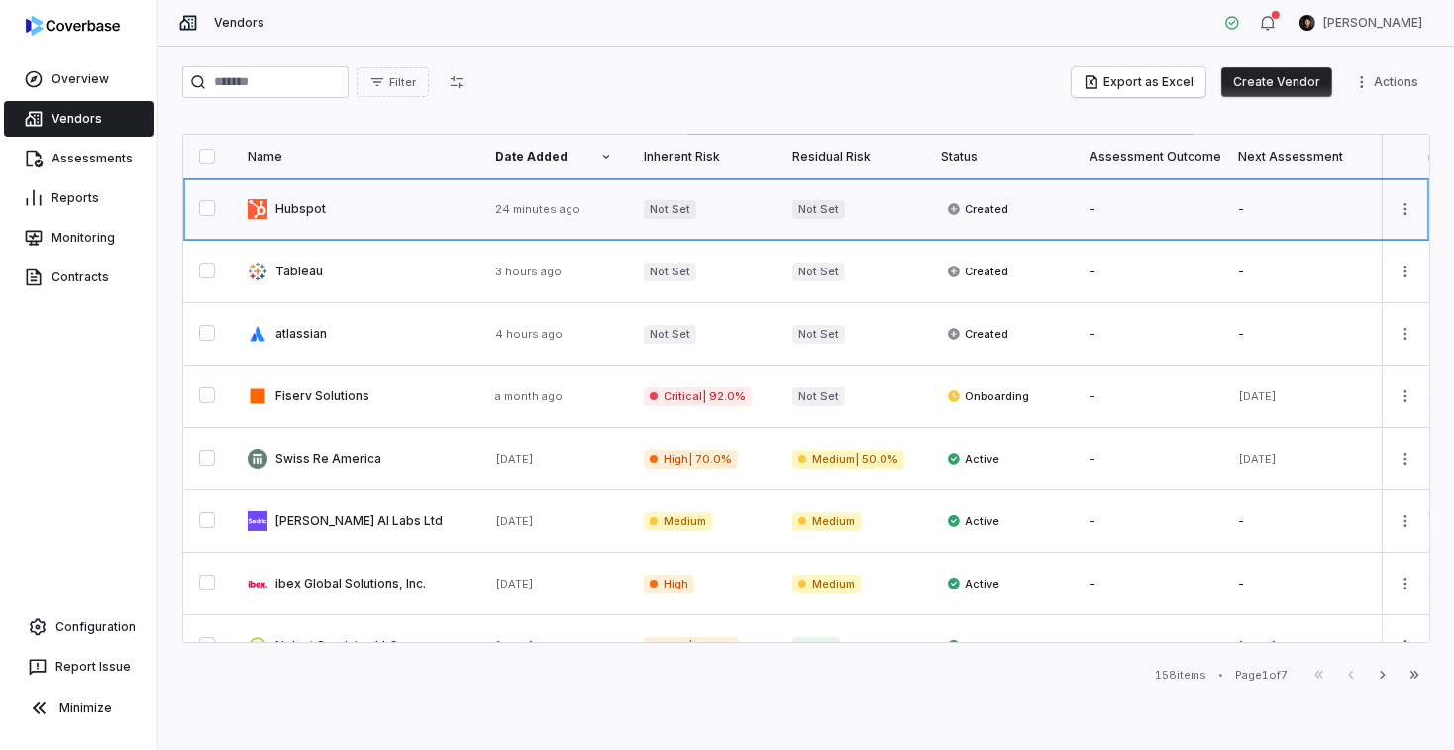
click at [288, 221] on link at bounding box center [356, 208] width 248 height 61
type textarea "*"
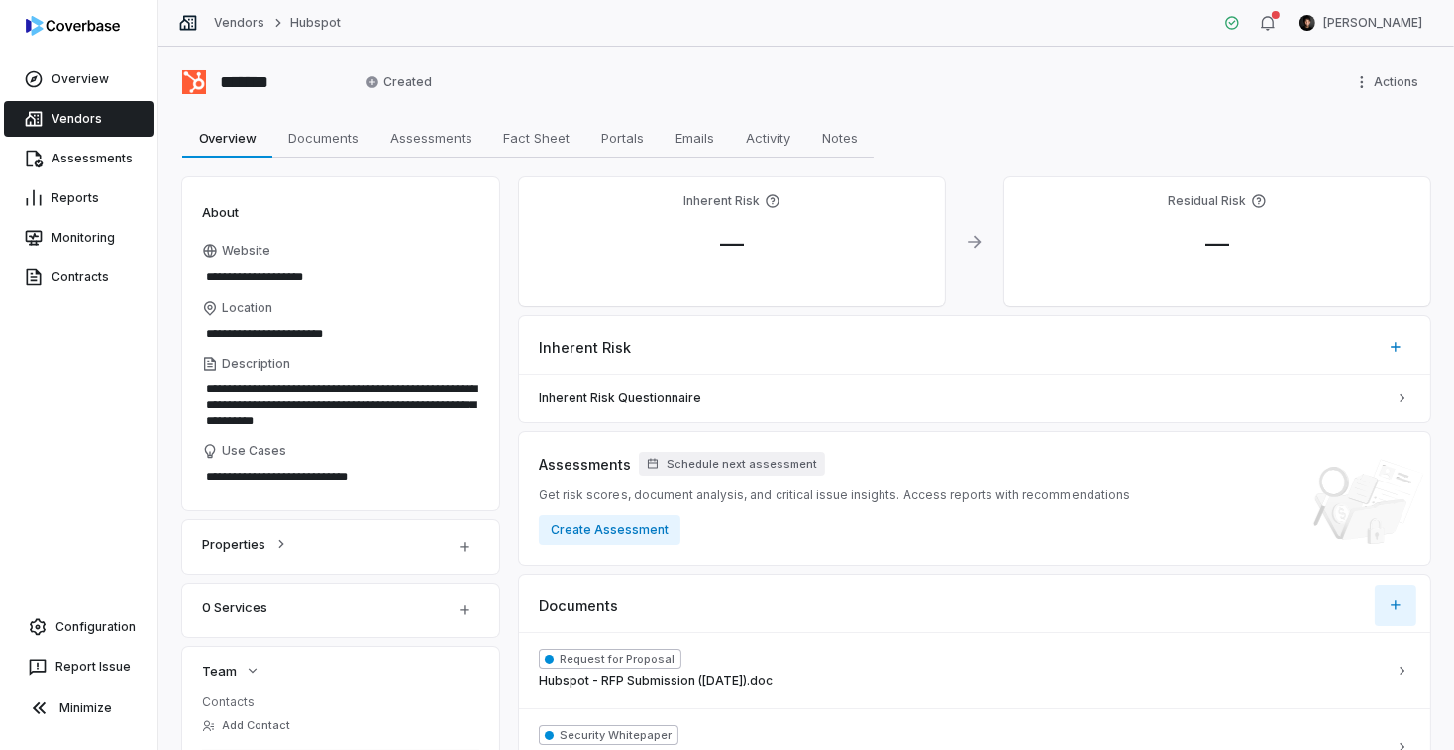
click at [1404, 604] on button "button" at bounding box center [1396, 605] width 42 height 42
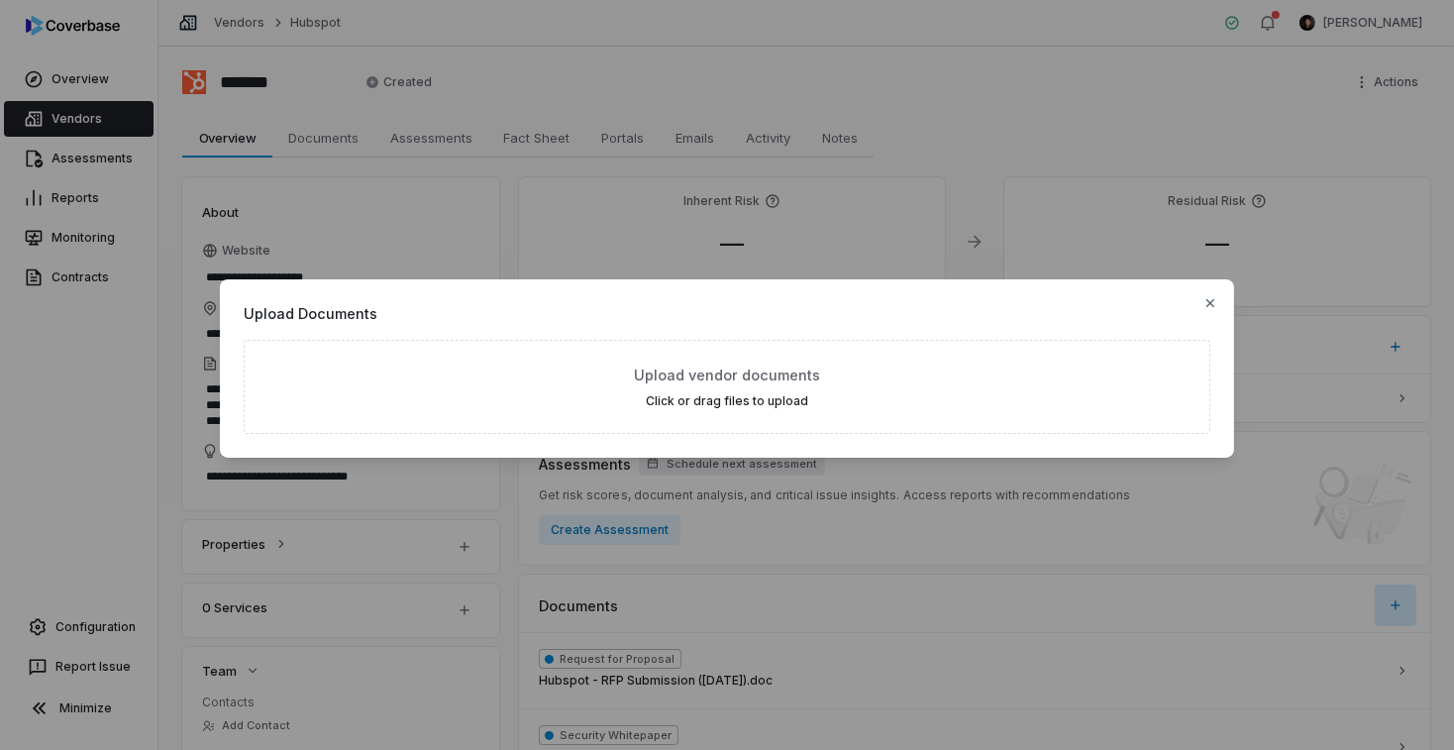
click at [1200, 316] on span "Upload Documents" at bounding box center [727, 313] width 967 height 21
click at [1200, 315] on span "Upload Documents" at bounding box center [727, 313] width 967 height 21
click at [1208, 307] on icon "button" at bounding box center [1210, 303] width 16 height 16
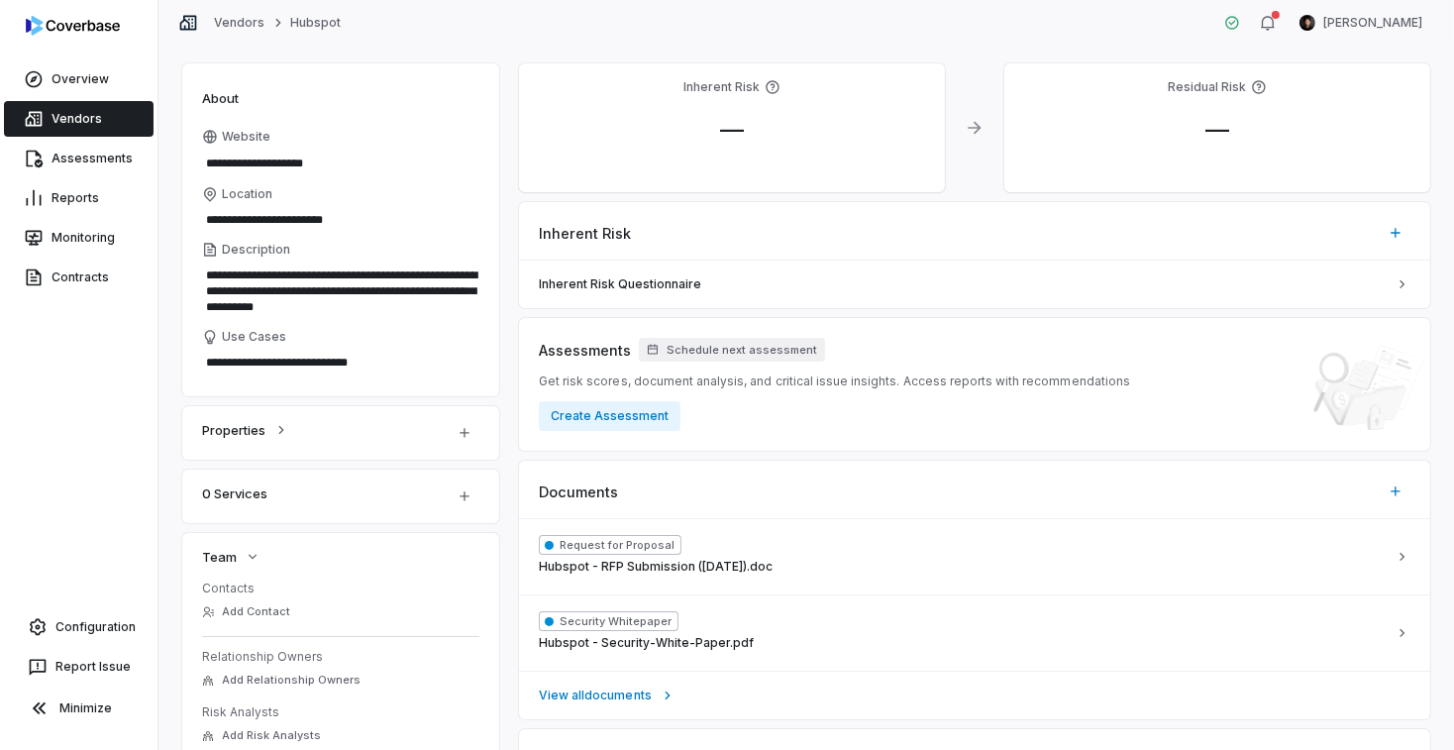
scroll to position [114, 0]
click at [590, 420] on button "Create Assessment" at bounding box center [610, 416] width 142 height 30
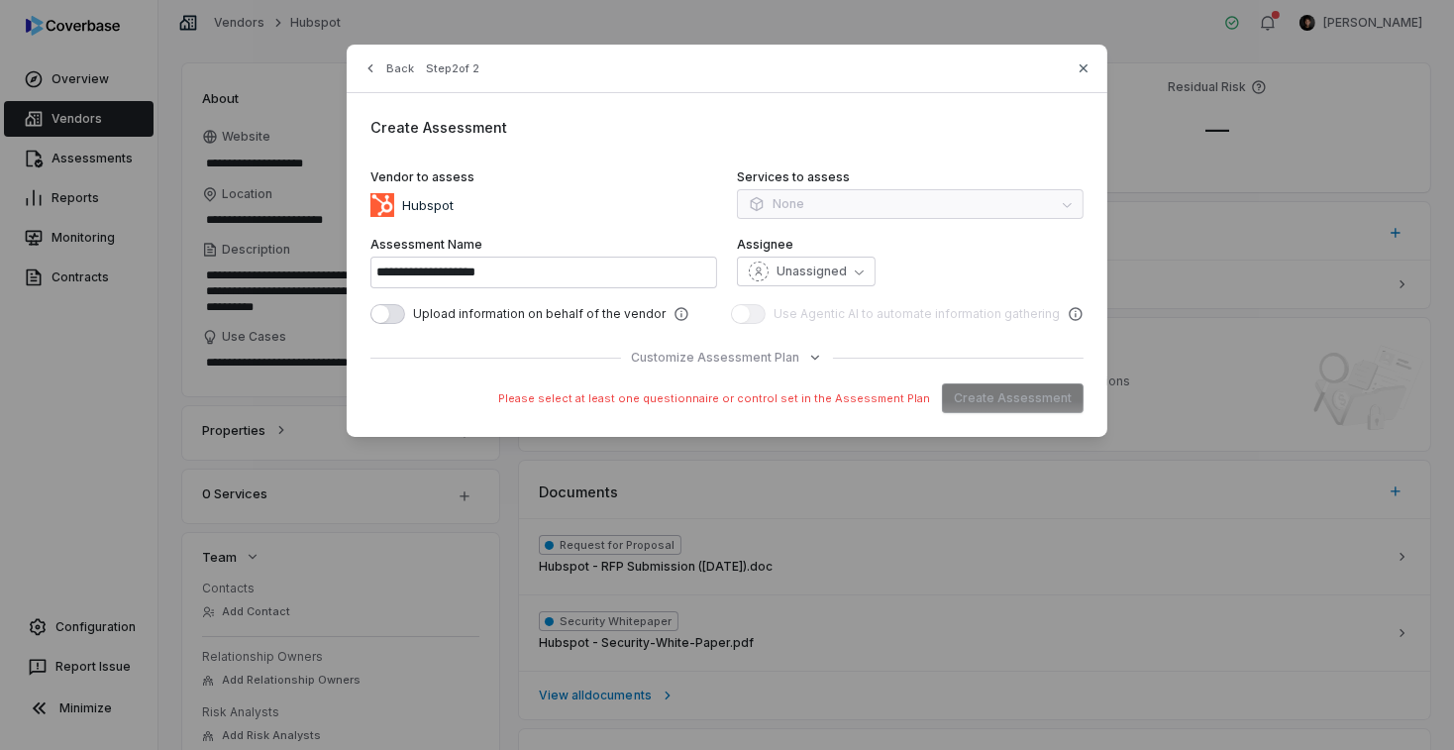
type input "**********"
click at [243, 82] on div "**********" at bounding box center [727, 241] width 1454 height 482
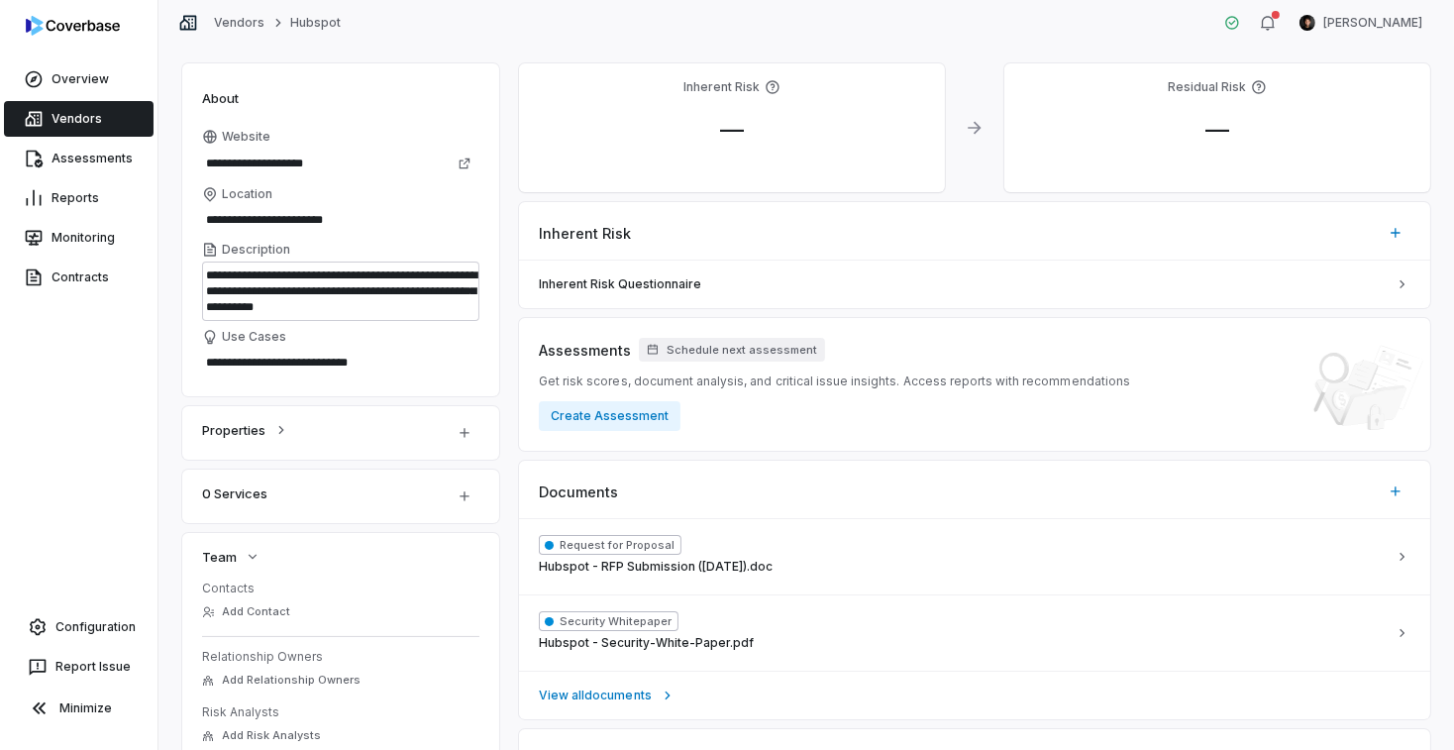
scroll to position [0, 0]
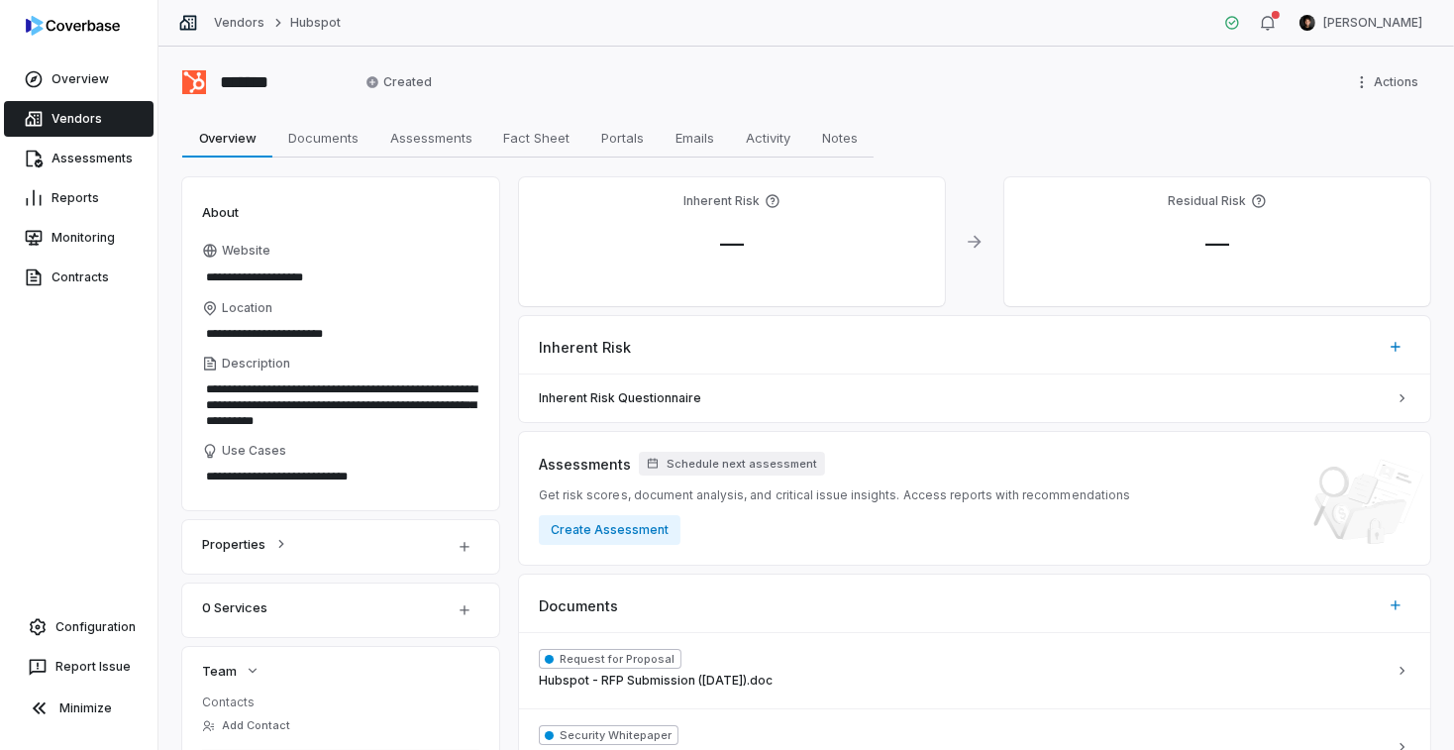
click at [107, 128] on link "Vendors" at bounding box center [79, 119] width 150 height 36
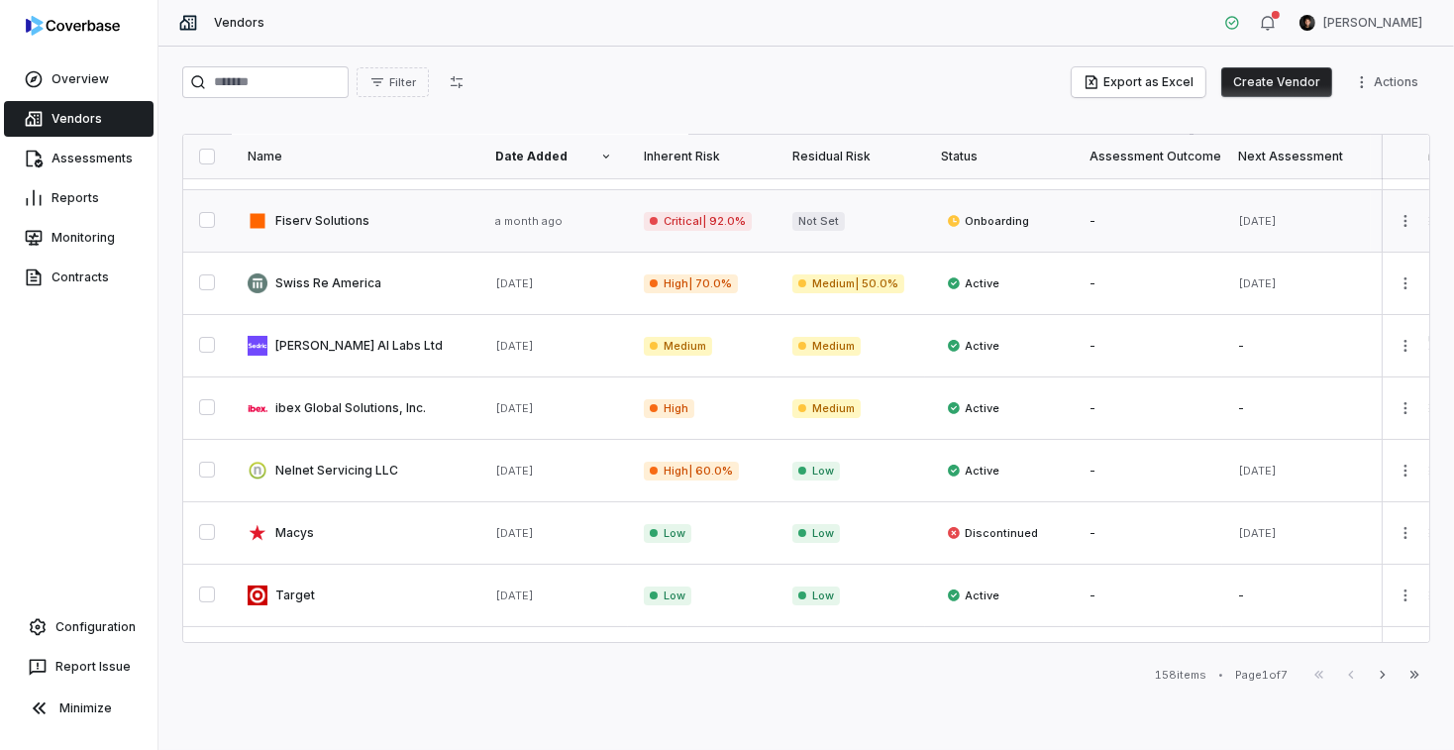
scroll to position [178, 0]
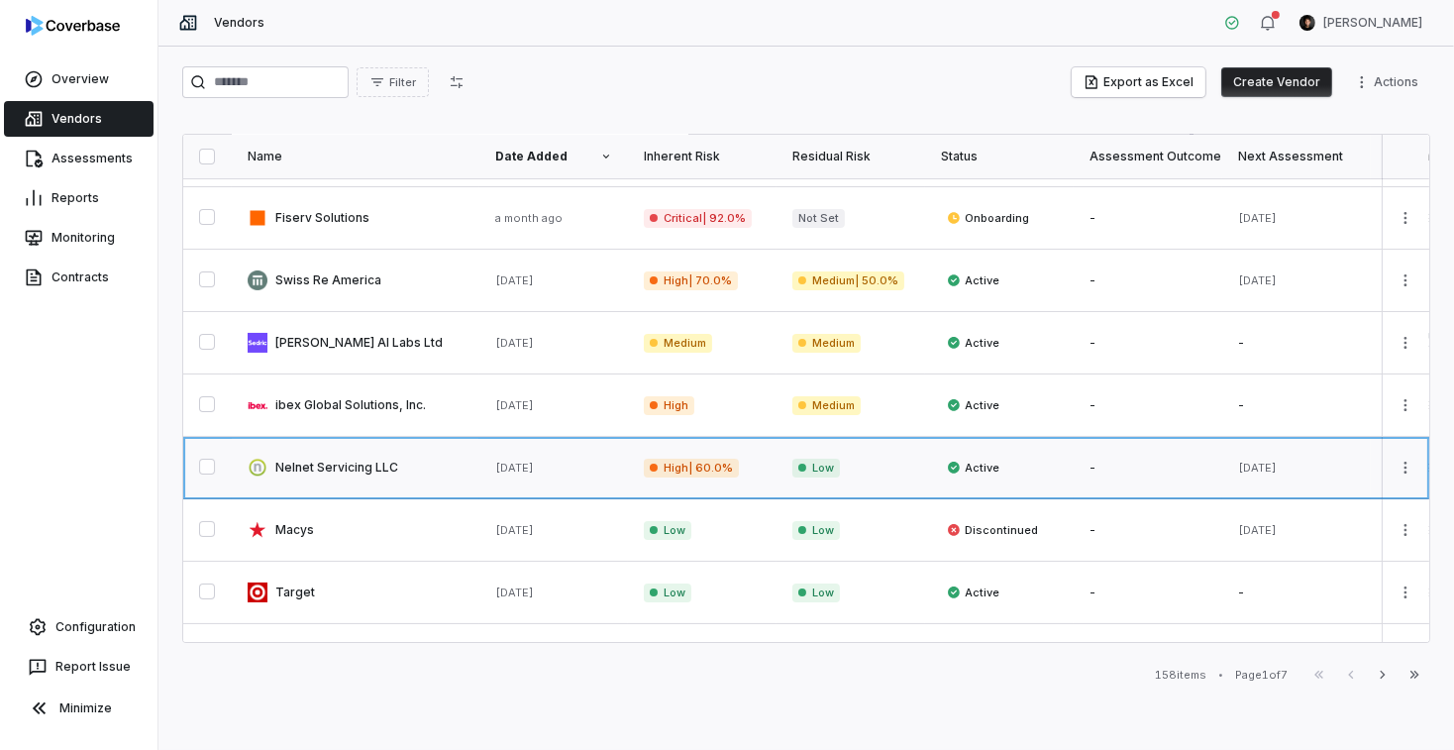
click at [425, 464] on link at bounding box center [356, 467] width 248 height 61
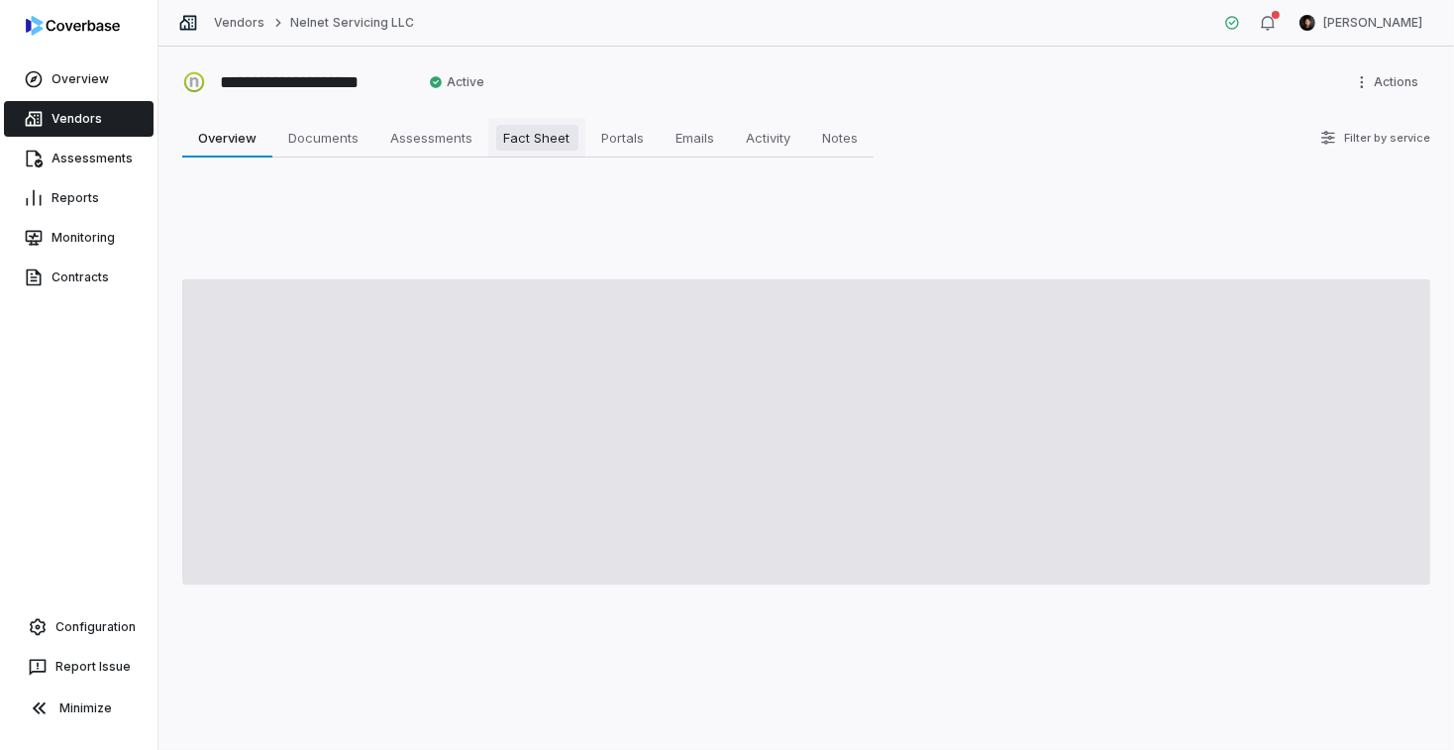
click at [514, 134] on span "Fact Sheet" at bounding box center [537, 138] width 82 height 26
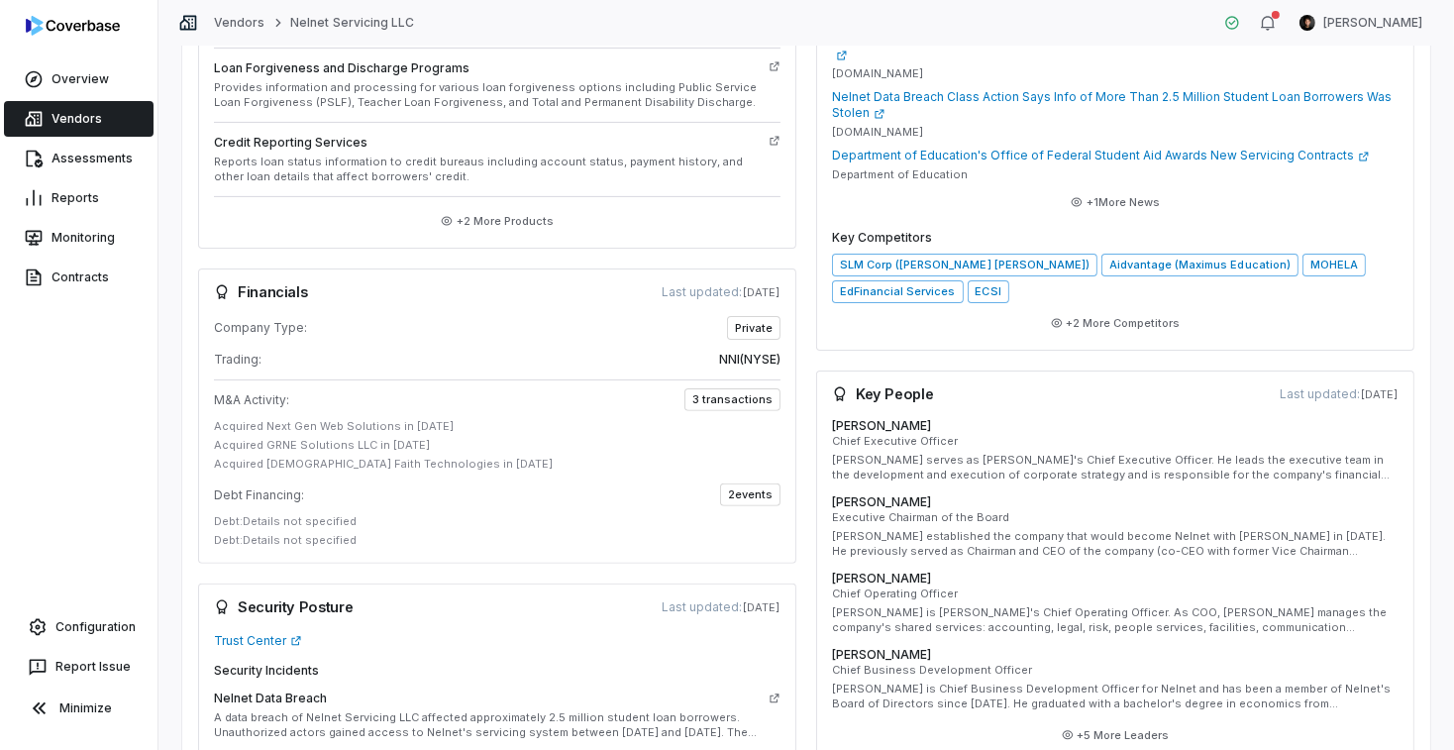
scroll to position [662, 0]
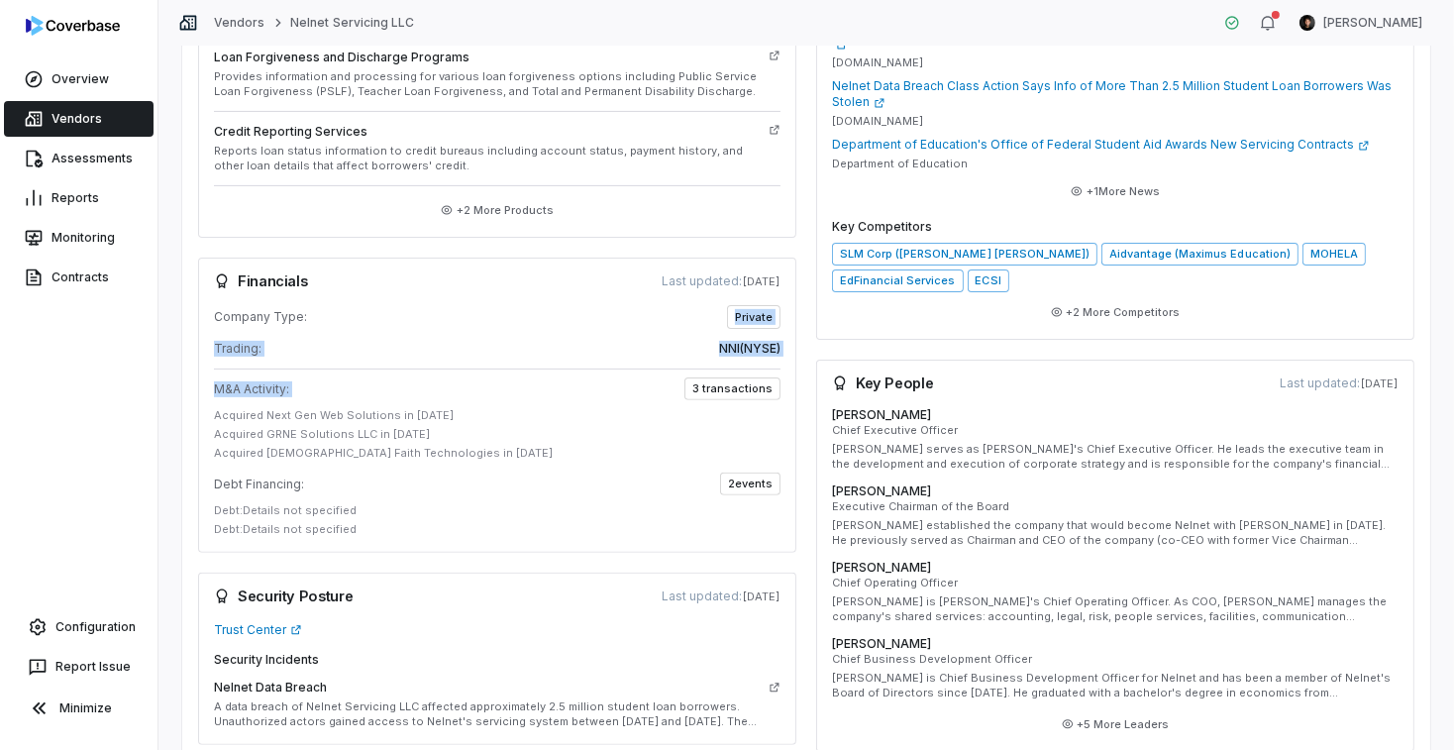
drag, startPoint x: 720, startPoint y: 316, endPoint x: 749, endPoint y: 370, distance: 61.6
click at [749, 370] on div "Company Type: Private Trading: NNI ( NYSE ) M&A Activity: 3 transactions Acquir…" at bounding box center [497, 429] width 598 height 248
click at [714, 365] on div "Company Type: Private Trading: NNI ( NYSE ) M&A Activity: 3 transactions Acquir…" at bounding box center [497, 429] width 598 height 248
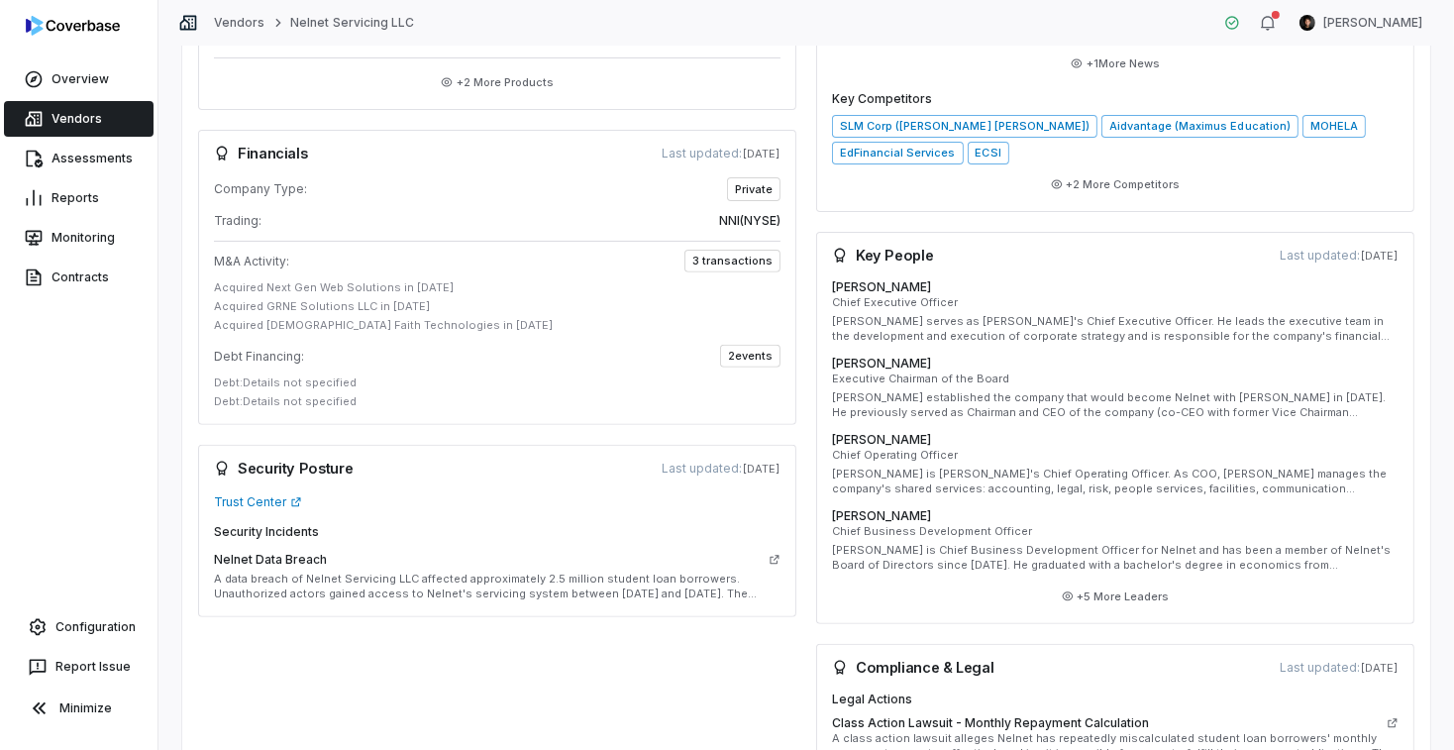
scroll to position [792, 0]
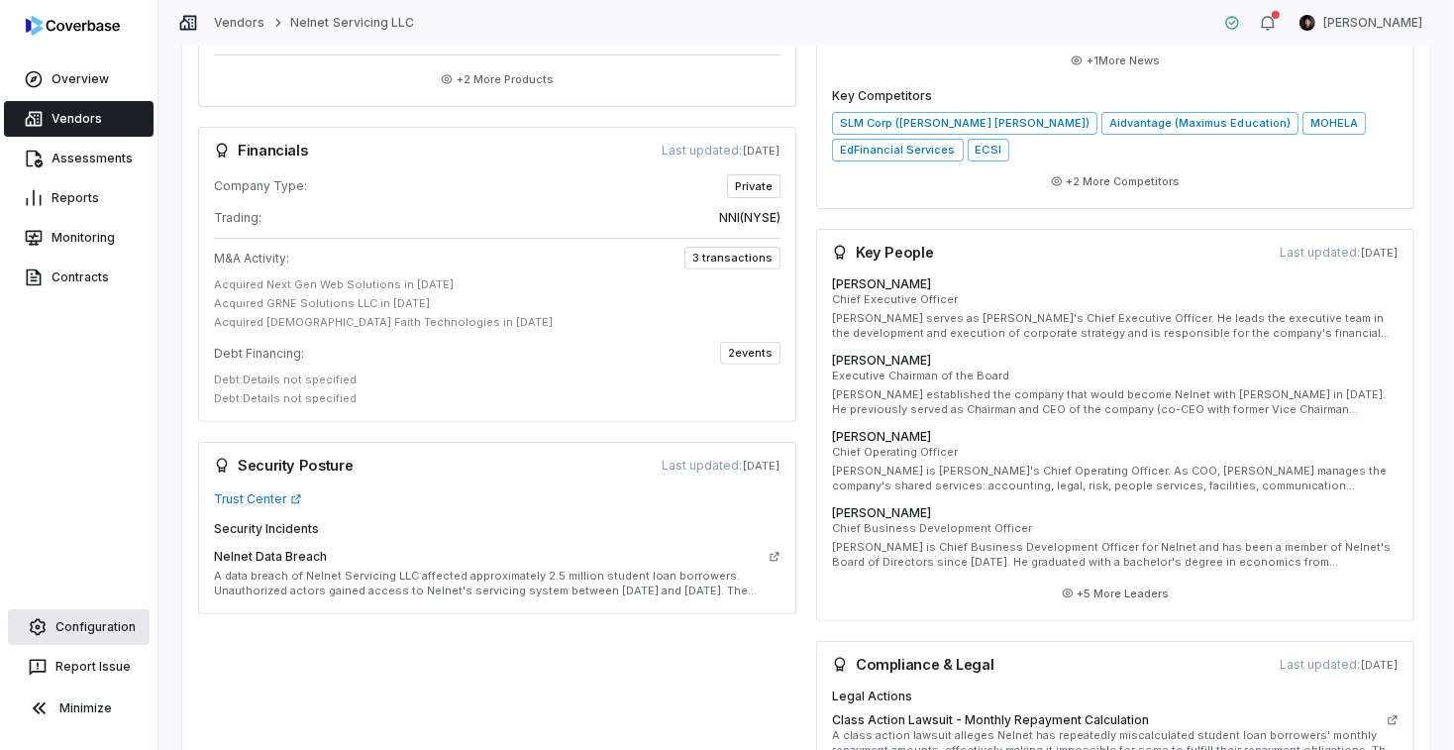
click at [103, 624] on link "Configuration" at bounding box center [79, 627] width 142 height 36
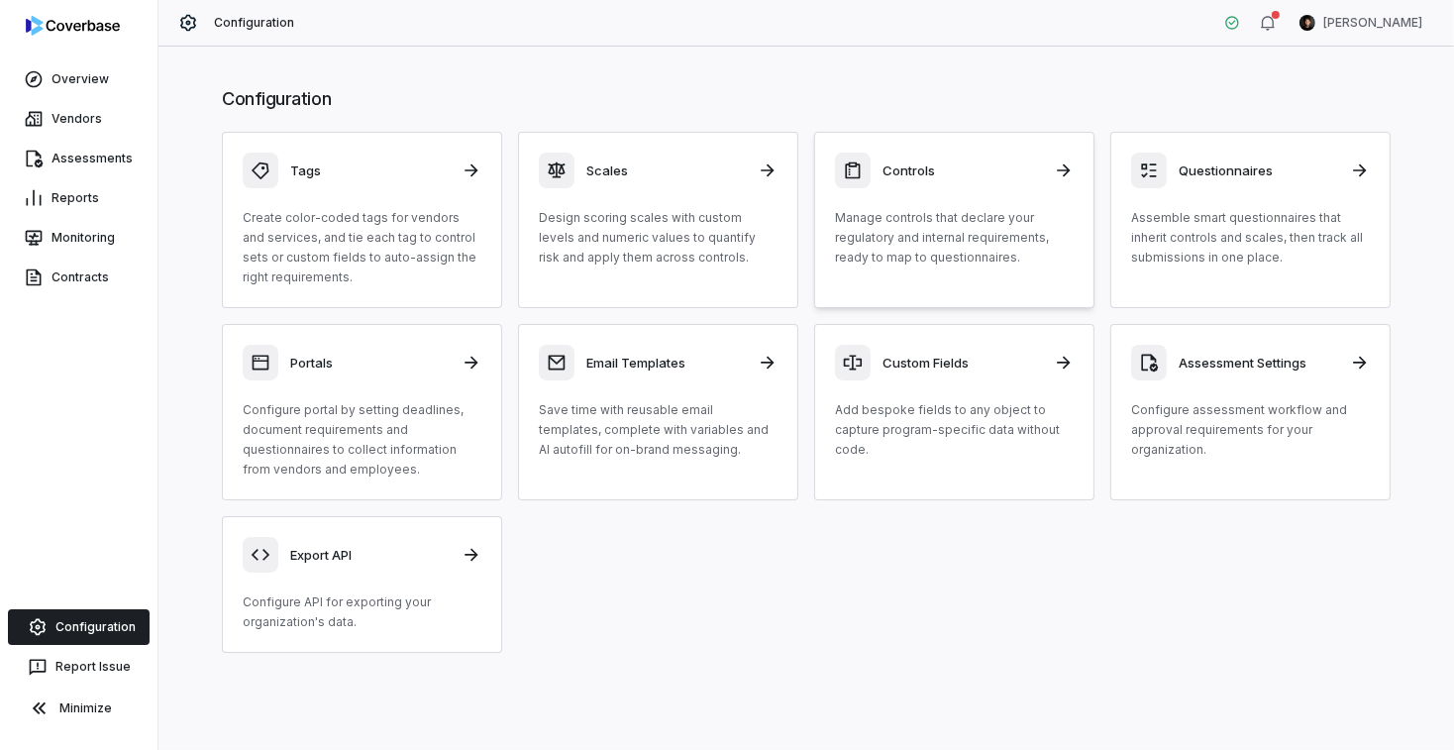
click at [923, 242] on p "Manage controls that declare your regulatory and internal requirements, ready t…" at bounding box center [954, 237] width 239 height 59
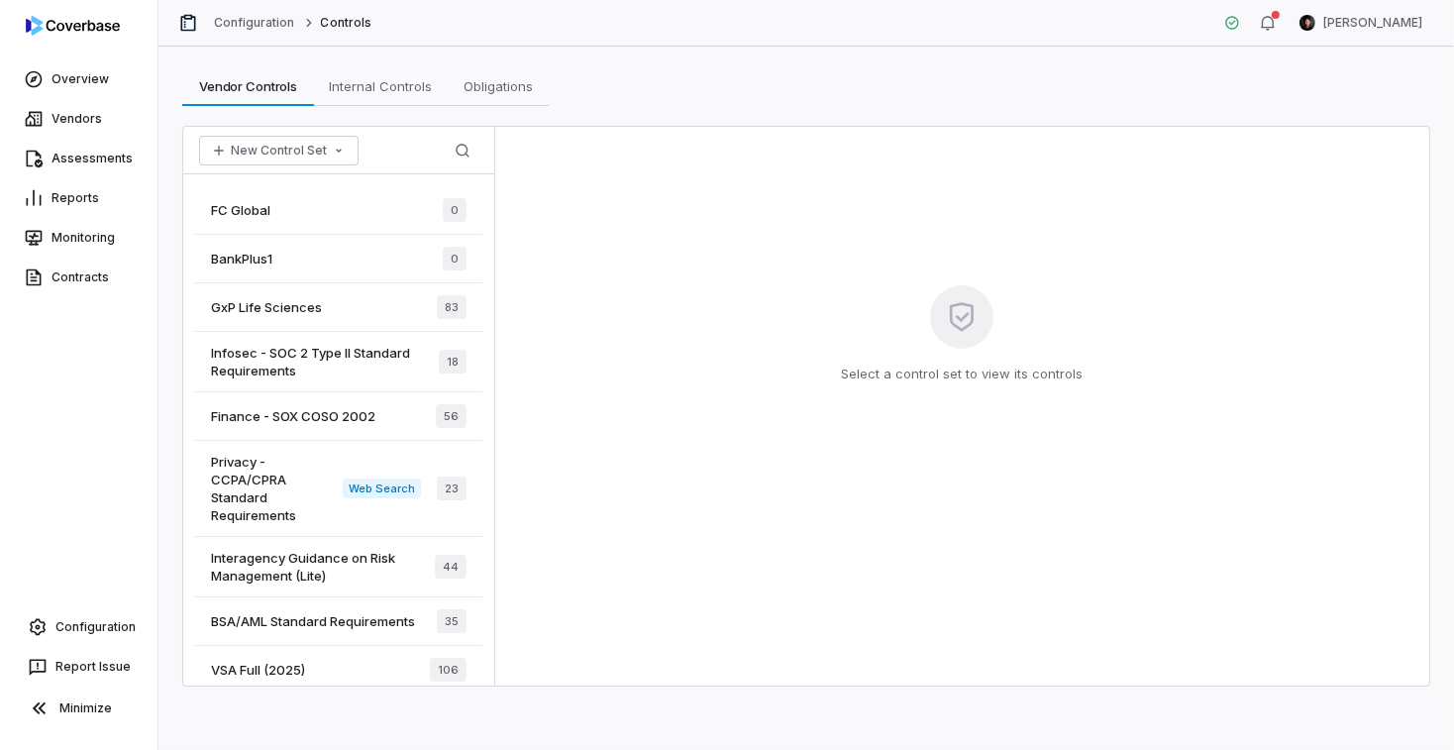
click at [283, 478] on span "Privacy - CCPA/CPRA Standard Requirements" at bounding box center [277, 488] width 132 height 71
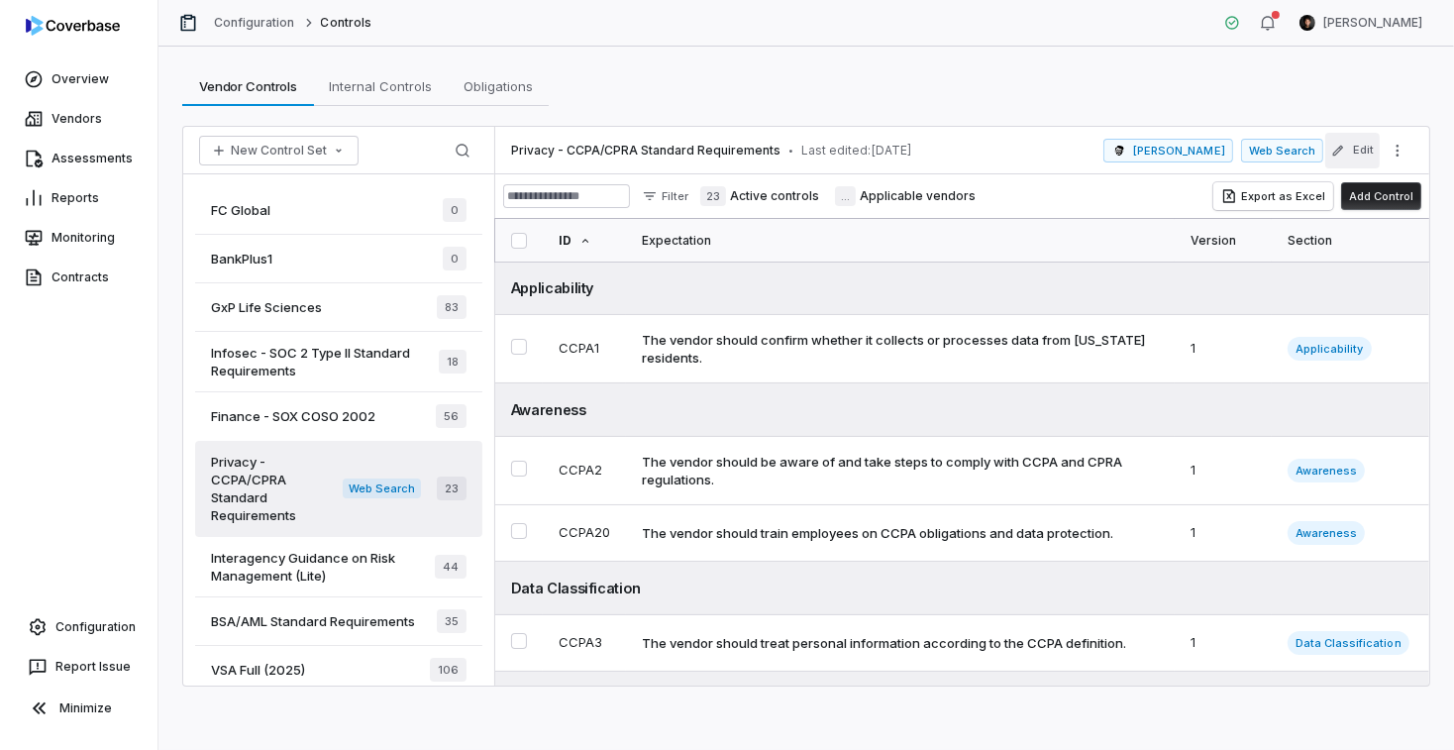
click at [1352, 146] on button "Edit" at bounding box center [1352, 151] width 54 height 36
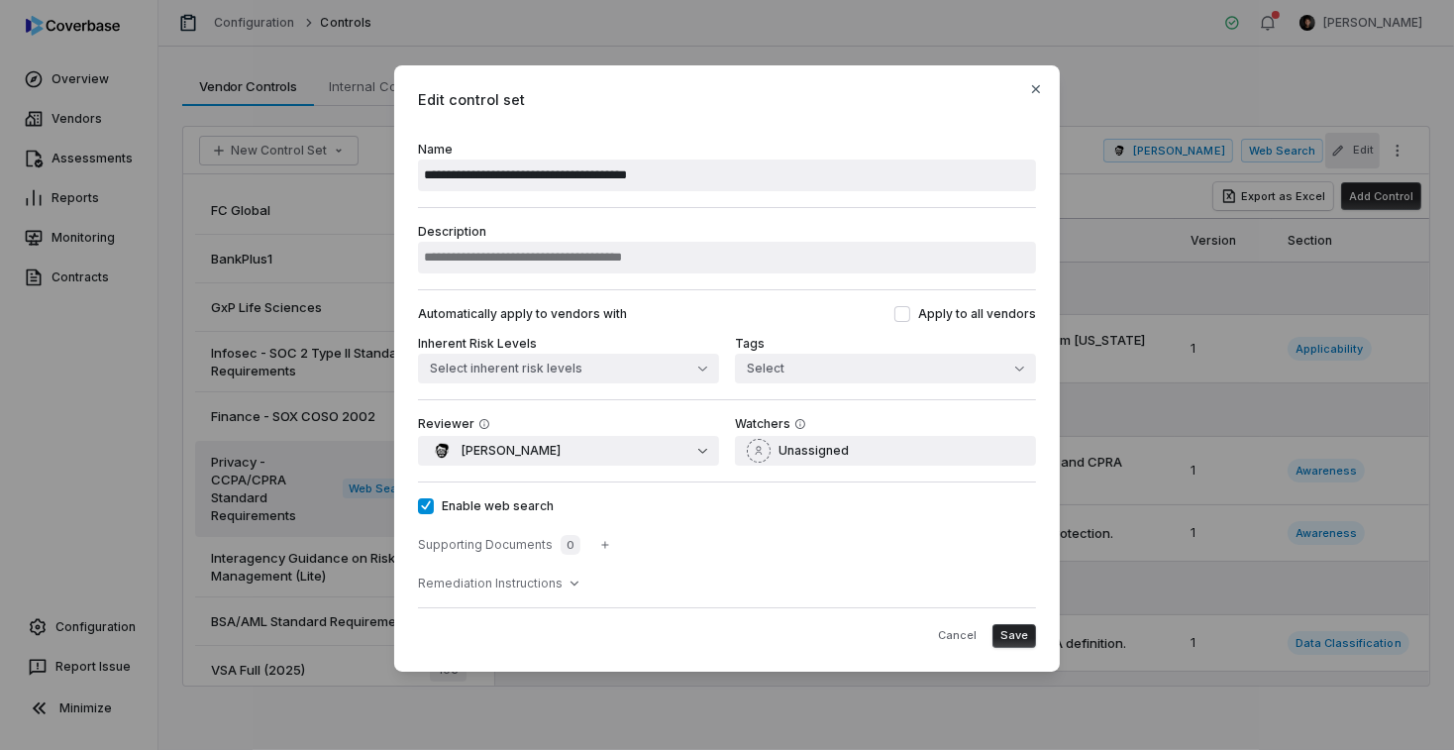
drag, startPoint x: 444, startPoint y: 505, endPoint x: 551, endPoint y: 506, distance: 107.0
click at [551, 506] on label "Enable web search" at bounding box center [727, 506] width 618 height 16
click at [434, 506] on button "Enable web search" at bounding box center [426, 506] width 16 height 16
click at [545, 506] on label "Enable web search" at bounding box center [727, 506] width 618 height 16
click at [434, 506] on button "Enable web search" at bounding box center [426, 506] width 16 height 16
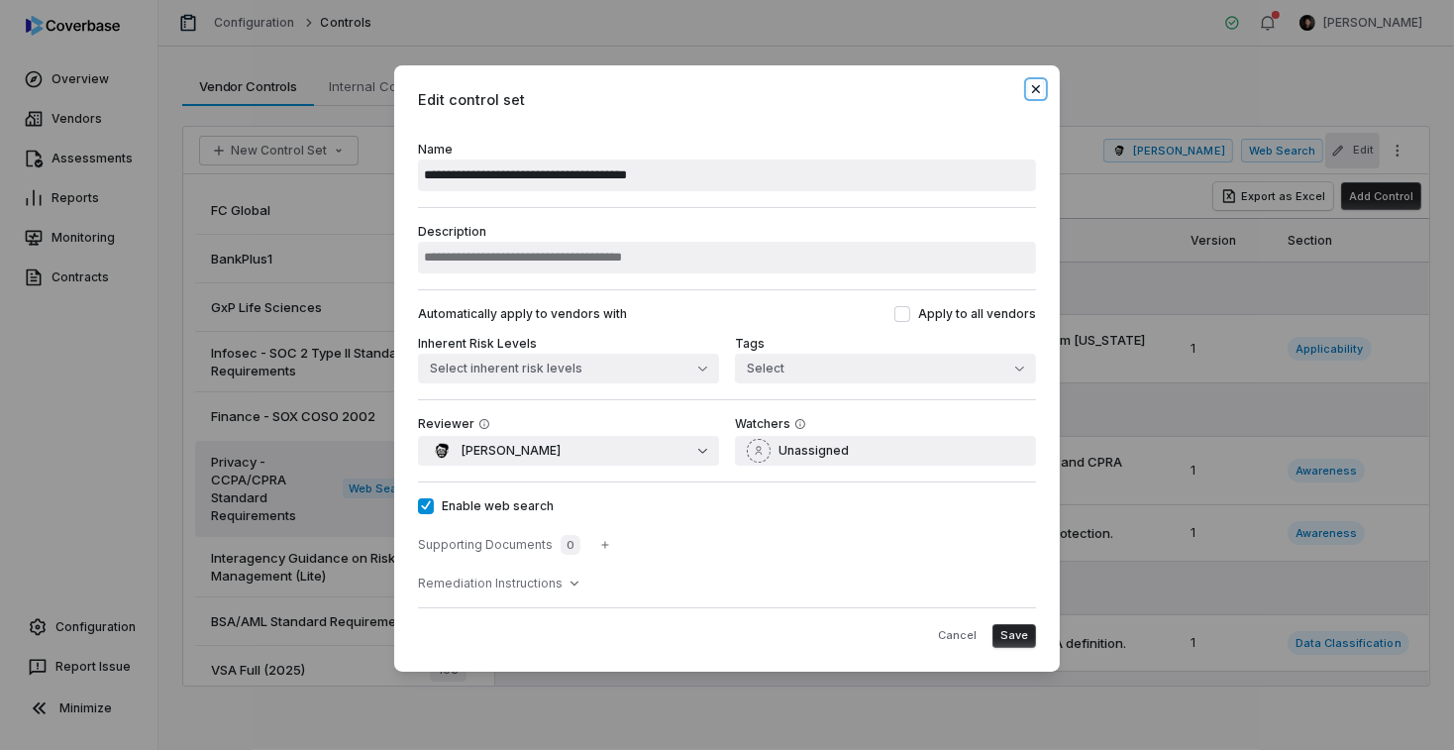
click at [1038, 82] on icon "button" at bounding box center [1036, 89] width 16 height 16
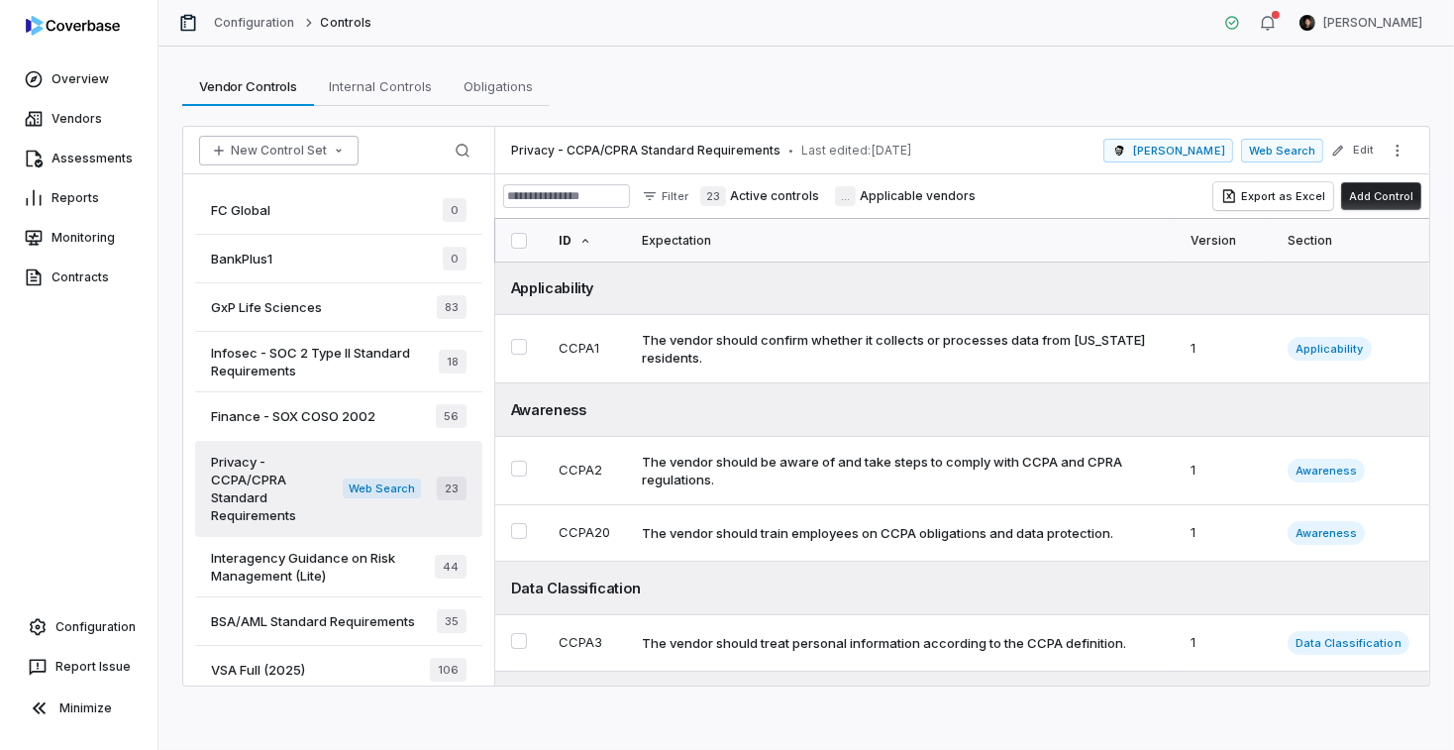
click at [351, 154] on button "New Control Set" at bounding box center [278, 151] width 159 height 30
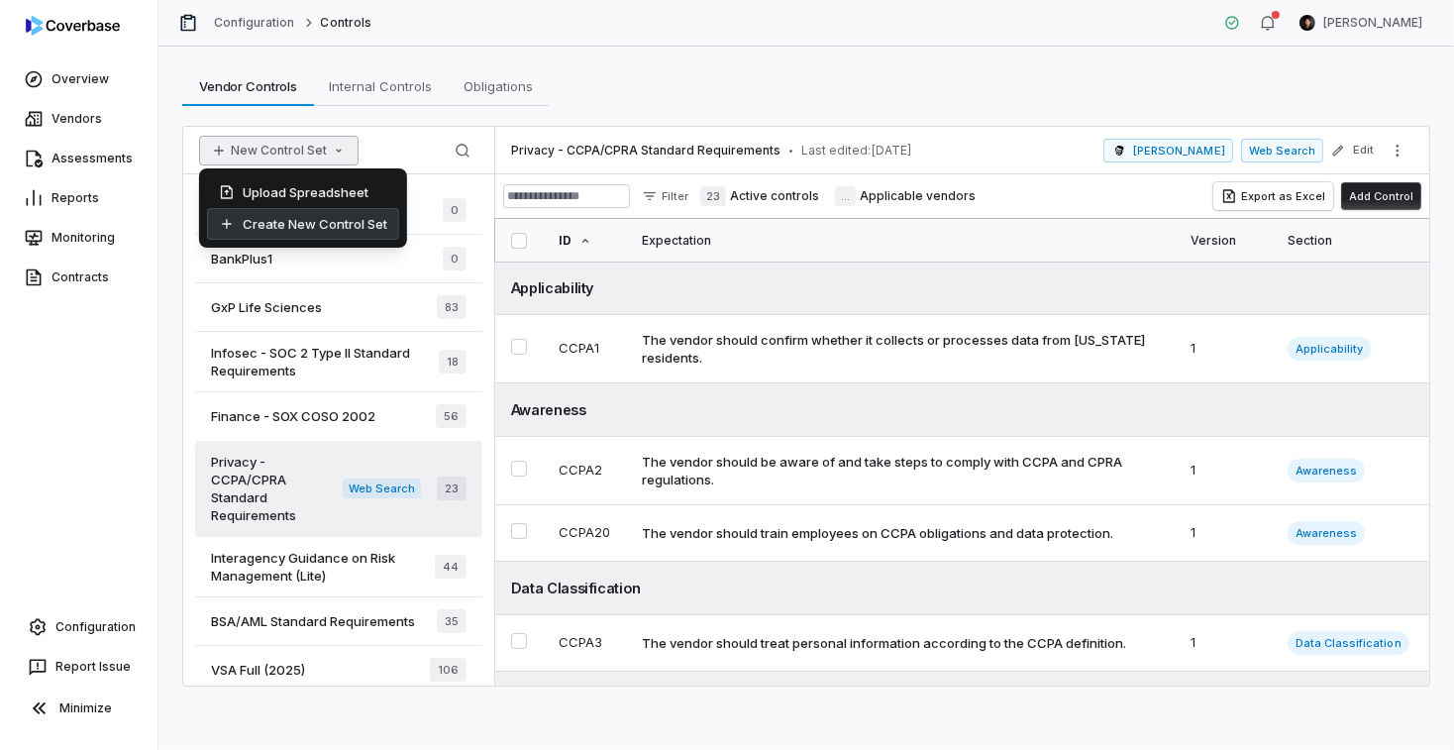
click at [342, 232] on div "Create New Control Set" at bounding box center [303, 224] width 192 height 32
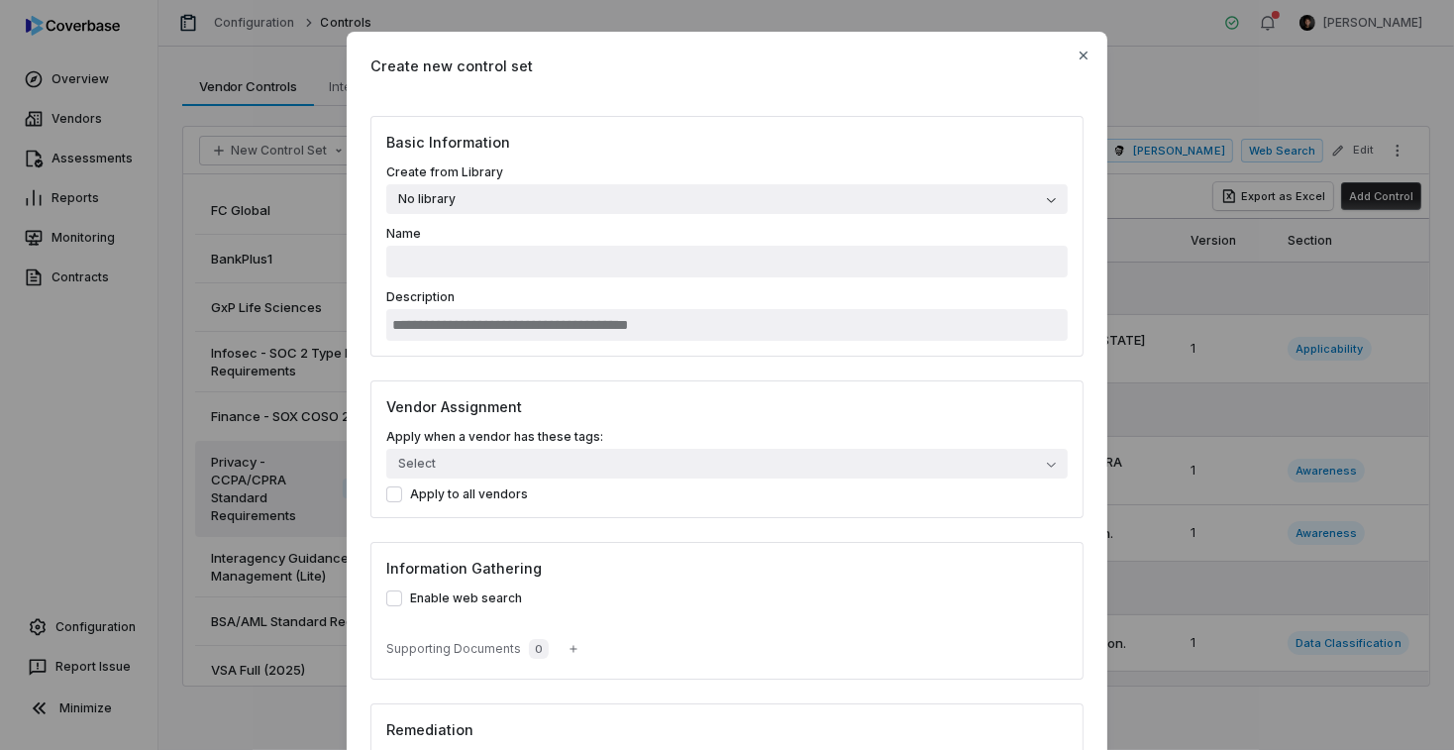
click at [681, 206] on button "No library" at bounding box center [726, 199] width 681 height 30
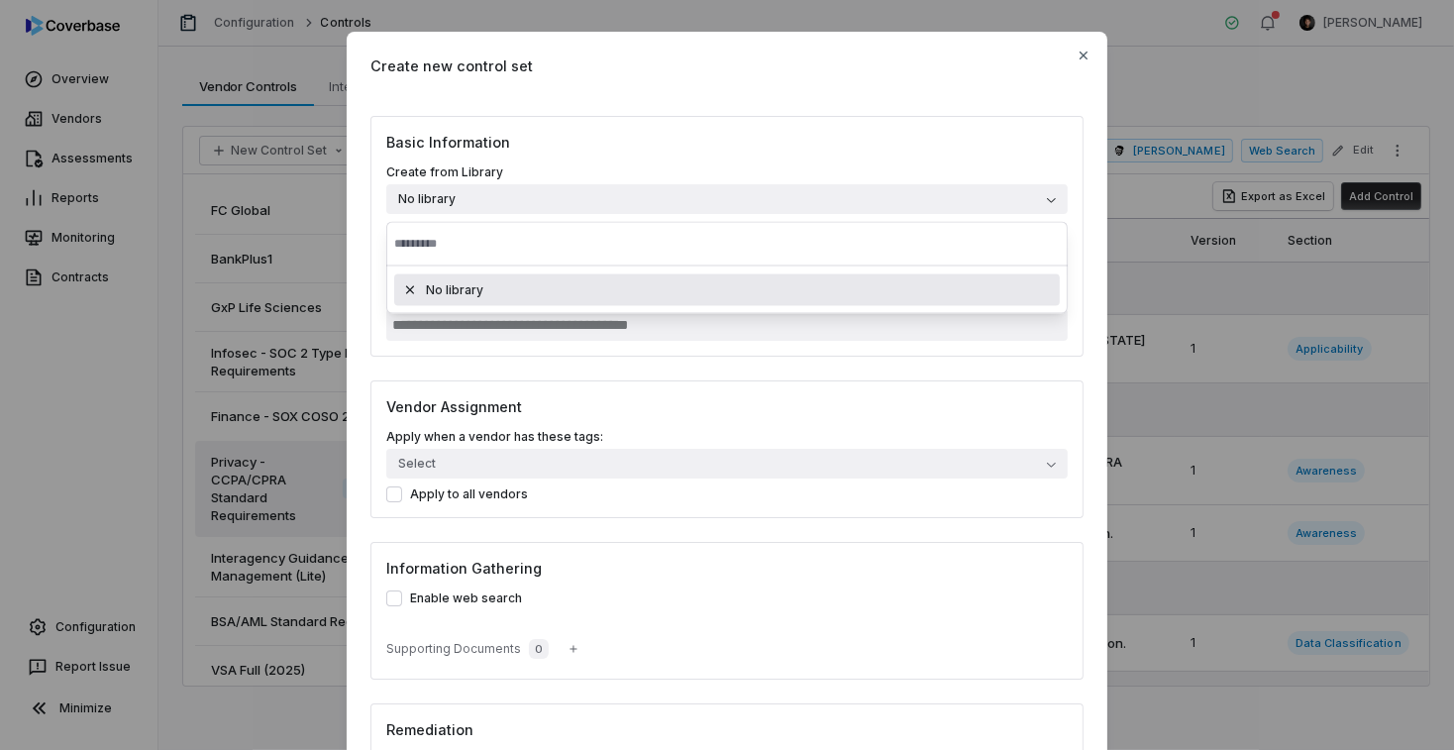
click at [667, 142] on h3 "Basic Information" at bounding box center [726, 142] width 681 height 21
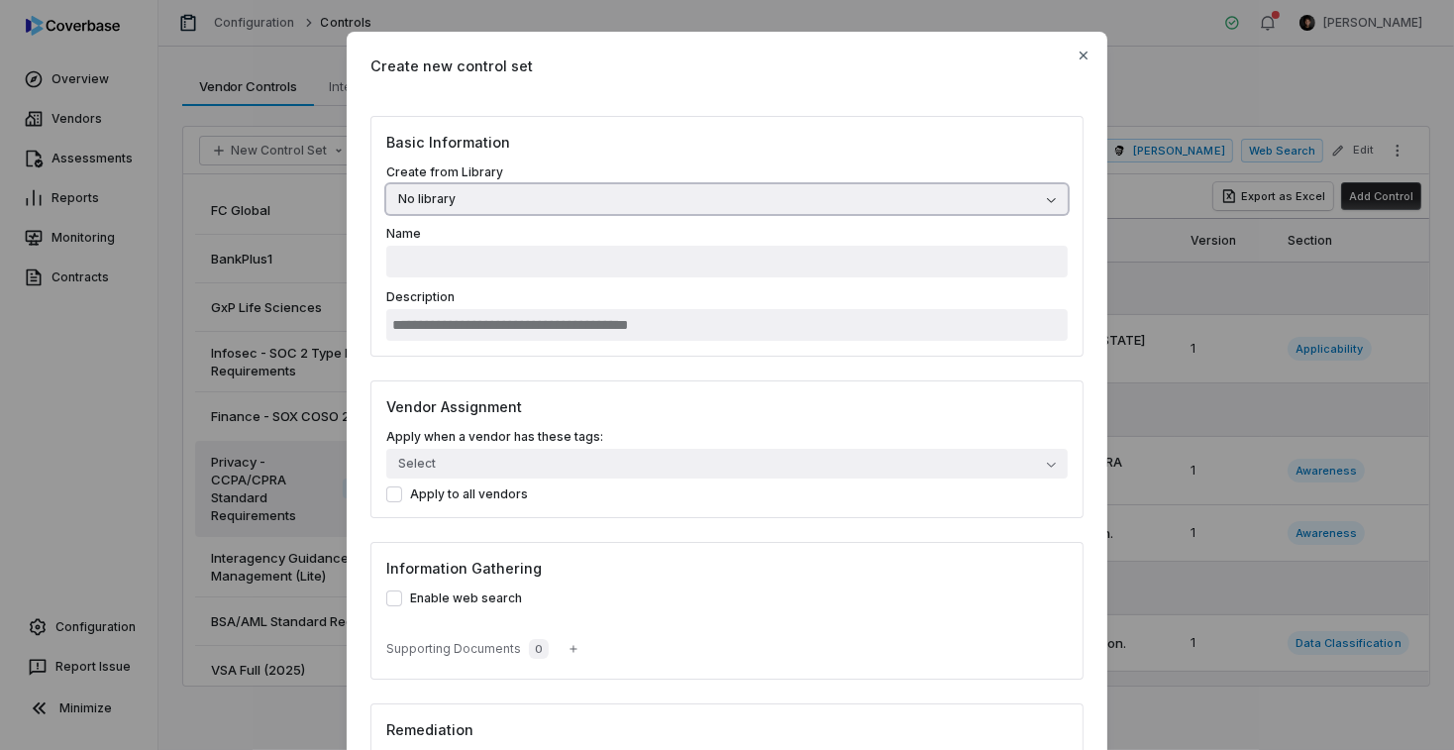
click at [662, 198] on button "No library" at bounding box center [726, 199] width 681 height 30
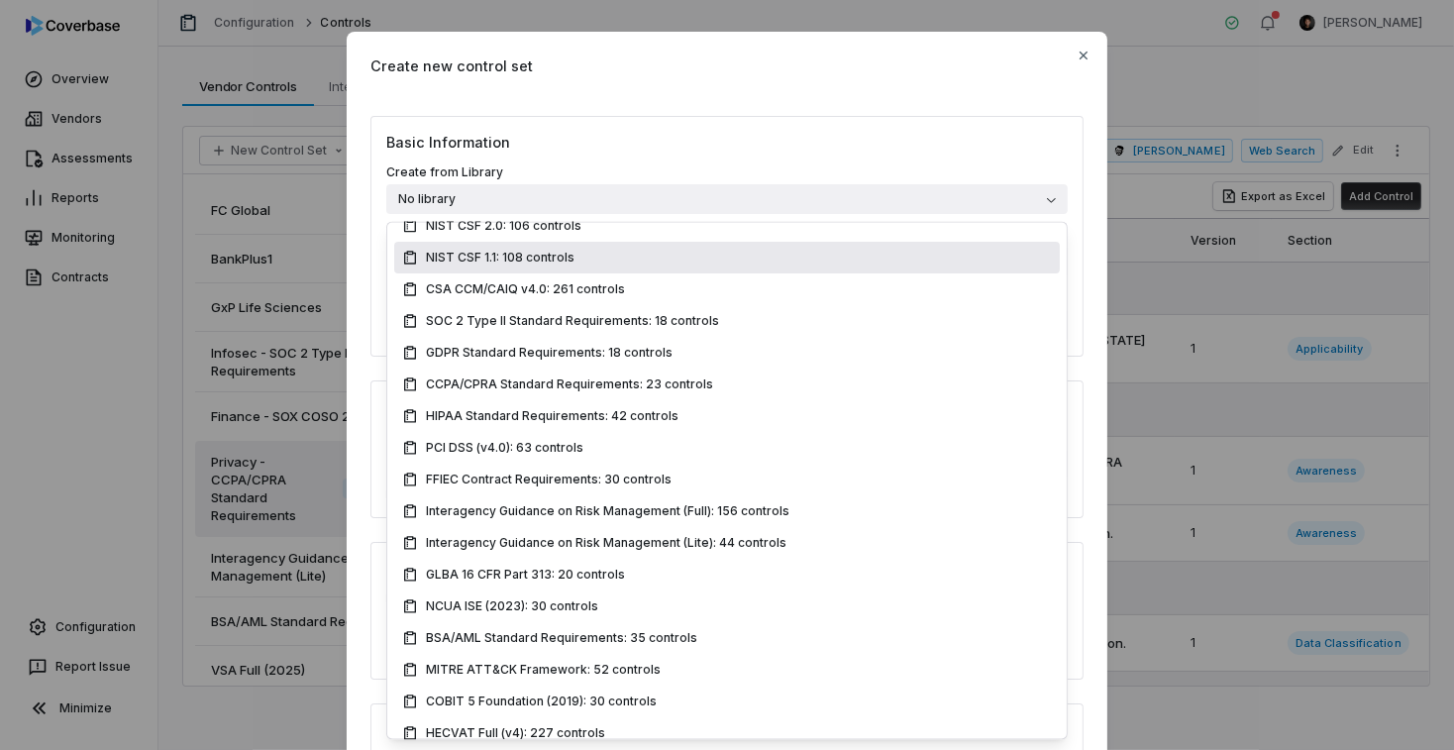
scroll to position [188, 0]
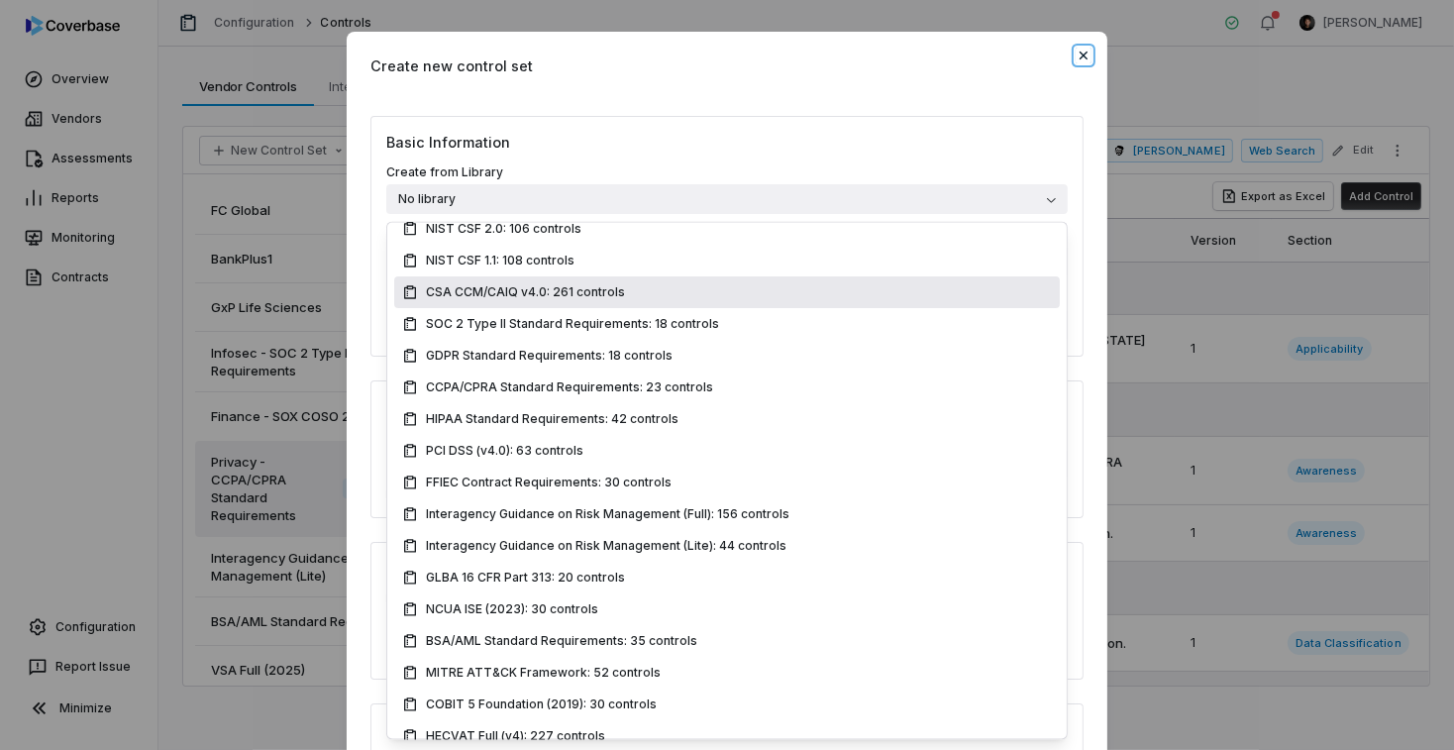
click at [1080, 55] on icon "button" at bounding box center [1084, 56] width 16 height 16
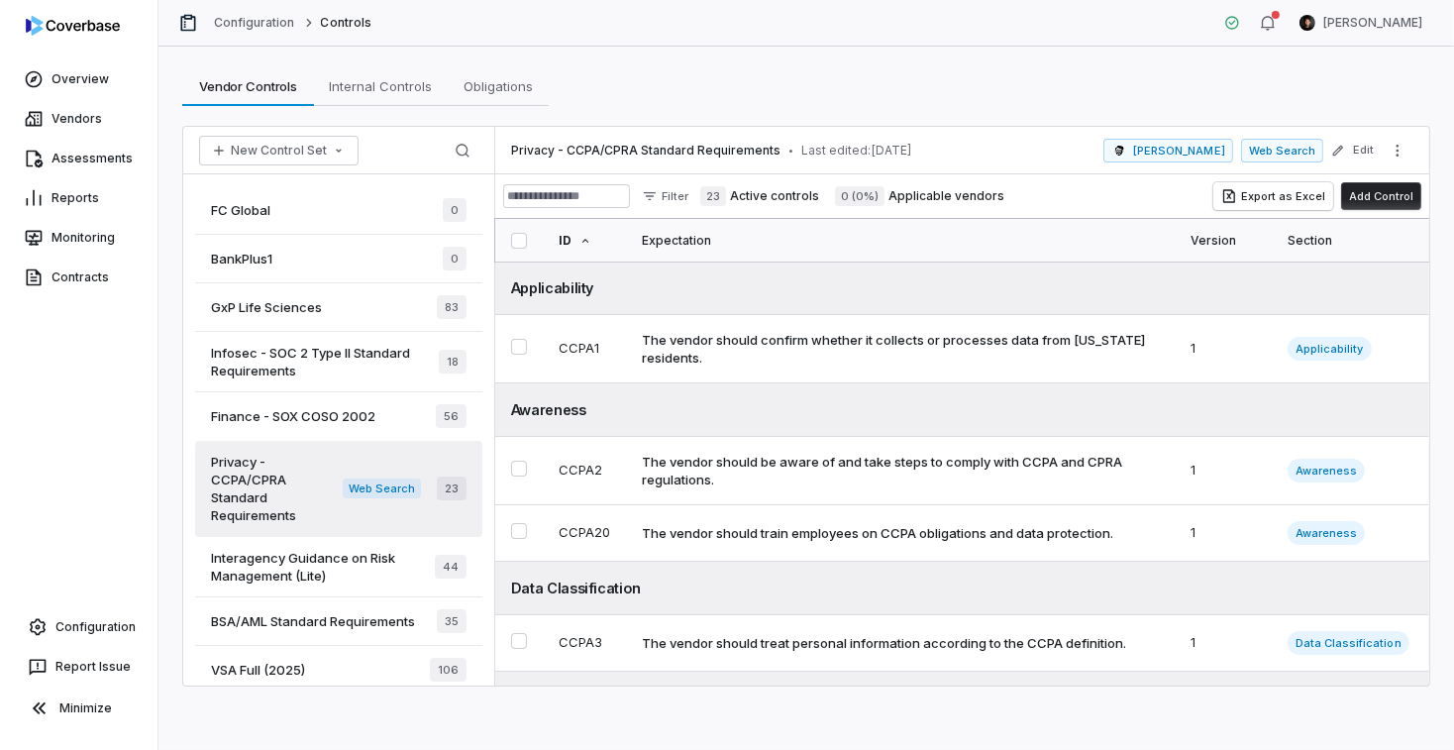
click at [1193, 49] on div "Vendor Controls Vendor Controls Internal Controls Internal Controls Obligations…" at bounding box center [805, 398] width 1295 height 703
click at [804, 468] on div "The vendor should be aware of and take steps to comply with CCPA and CPRA regul…" at bounding box center [896, 471] width 509 height 36
type textarea "*"
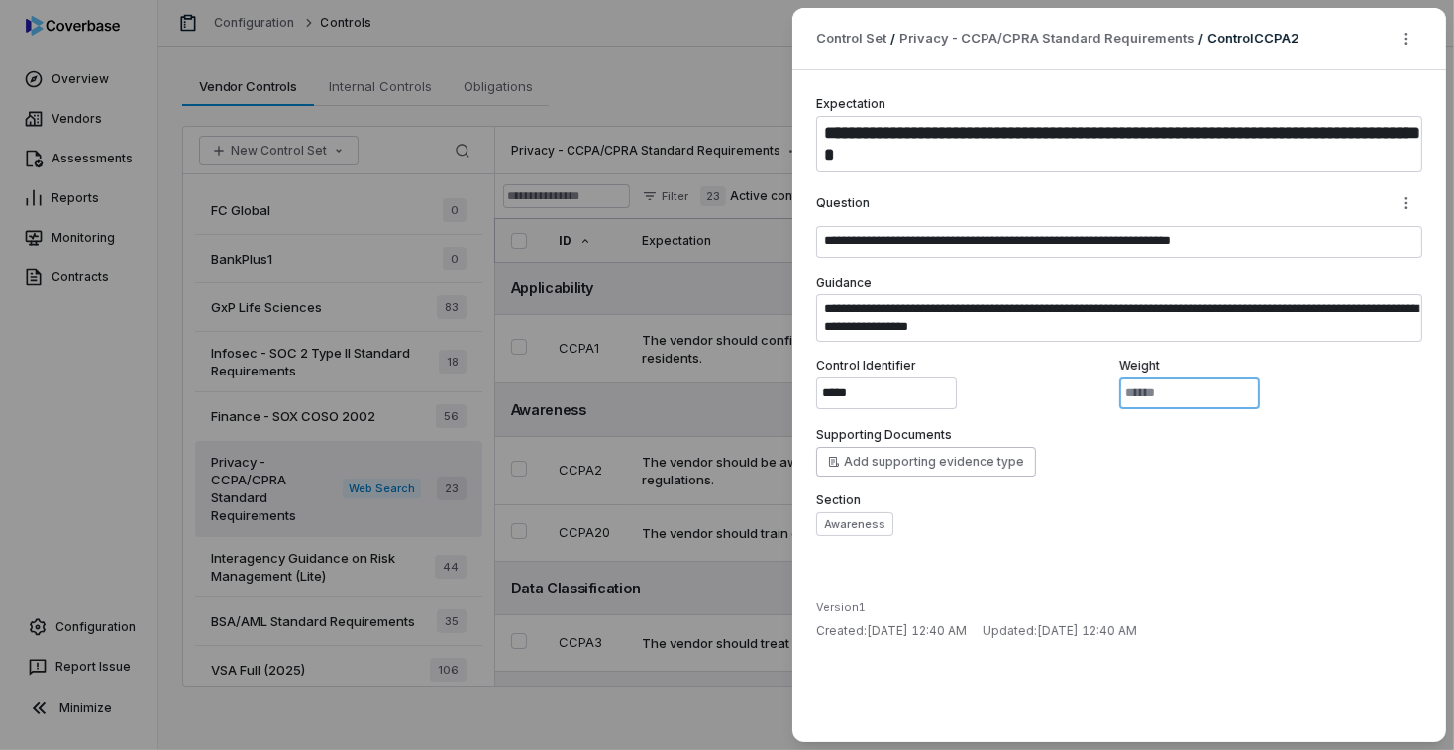
drag, startPoint x: 1131, startPoint y: 391, endPoint x: 1113, endPoint y: 392, distance: 17.9
click at [1113, 392] on div "Control Identifier ***** Weight *" at bounding box center [1119, 383] width 606 height 51
click at [153, 146] on div "**********" at bounding box center [727, 375] width 1454 height 750
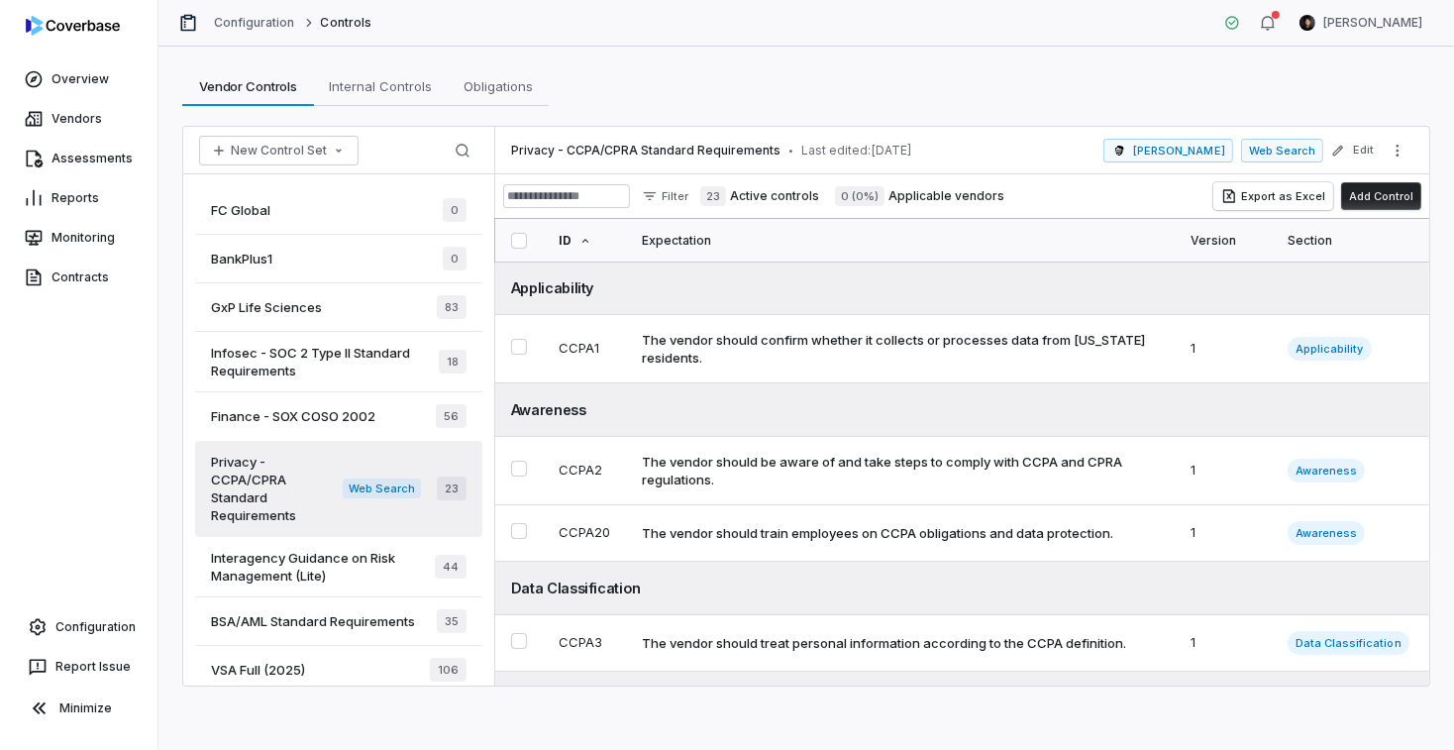
click at [127, 160] on link "Assessments" at bounding box center [79, 159] width 150 height 36
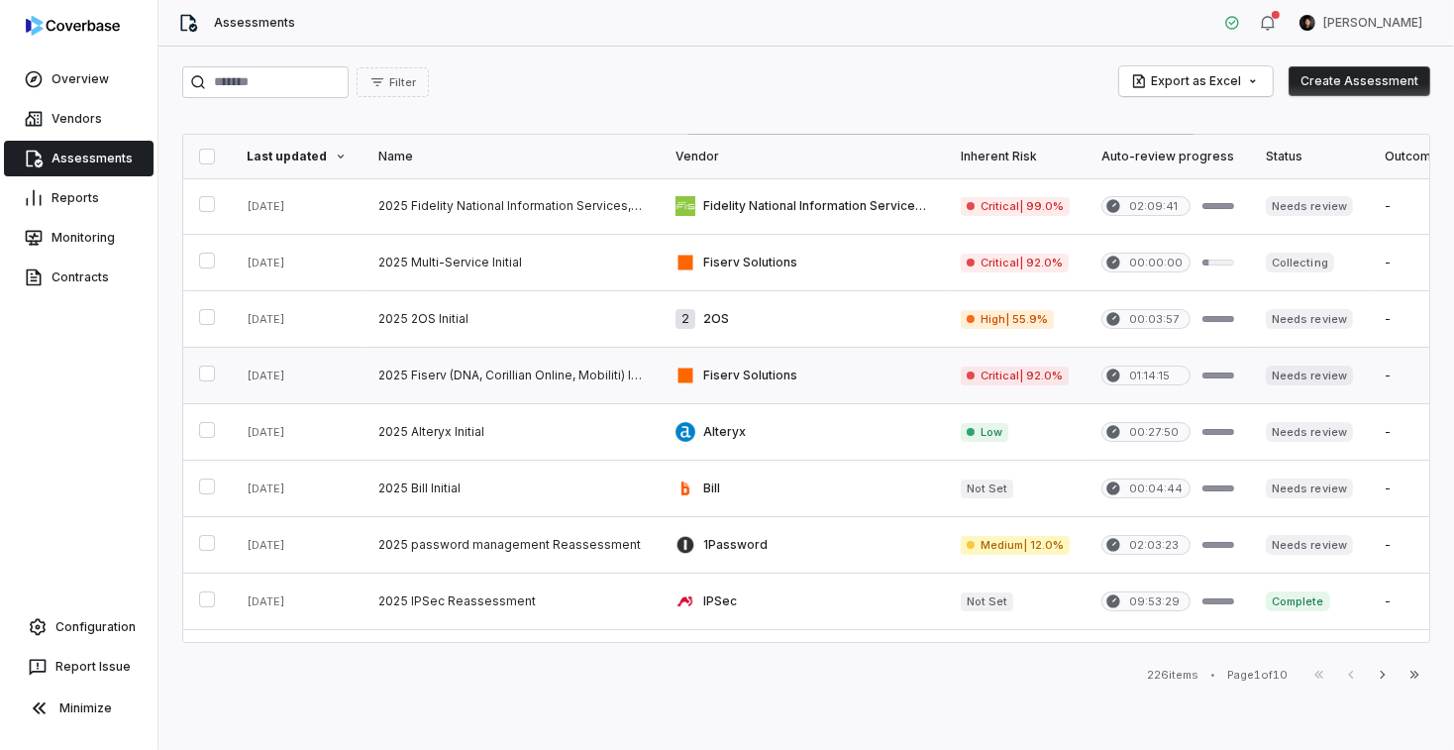
click at [551, 374] on link at bounding box center [510, 375] width 297 height 55
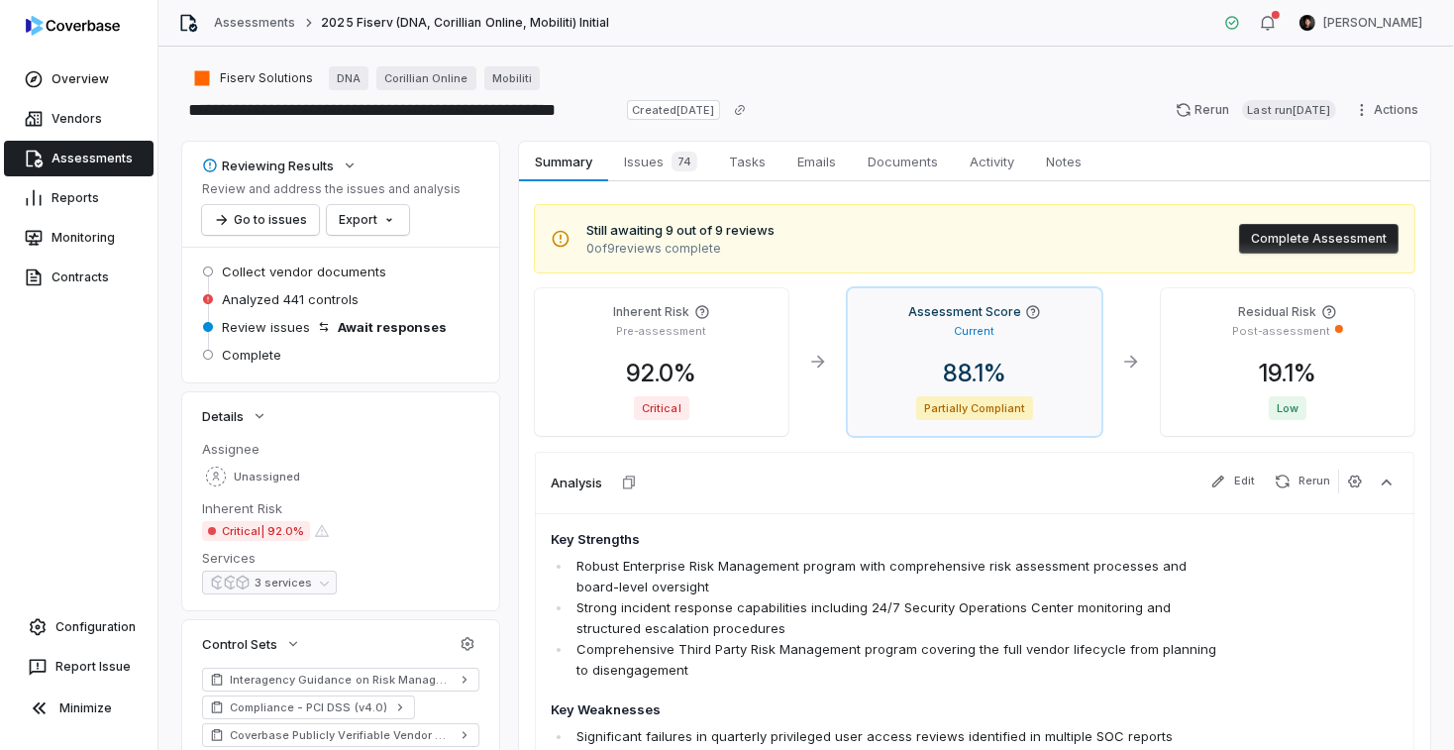
click at [965, 375] on span "88.1 %" at bounding box center [974, 373] width 95 height 29
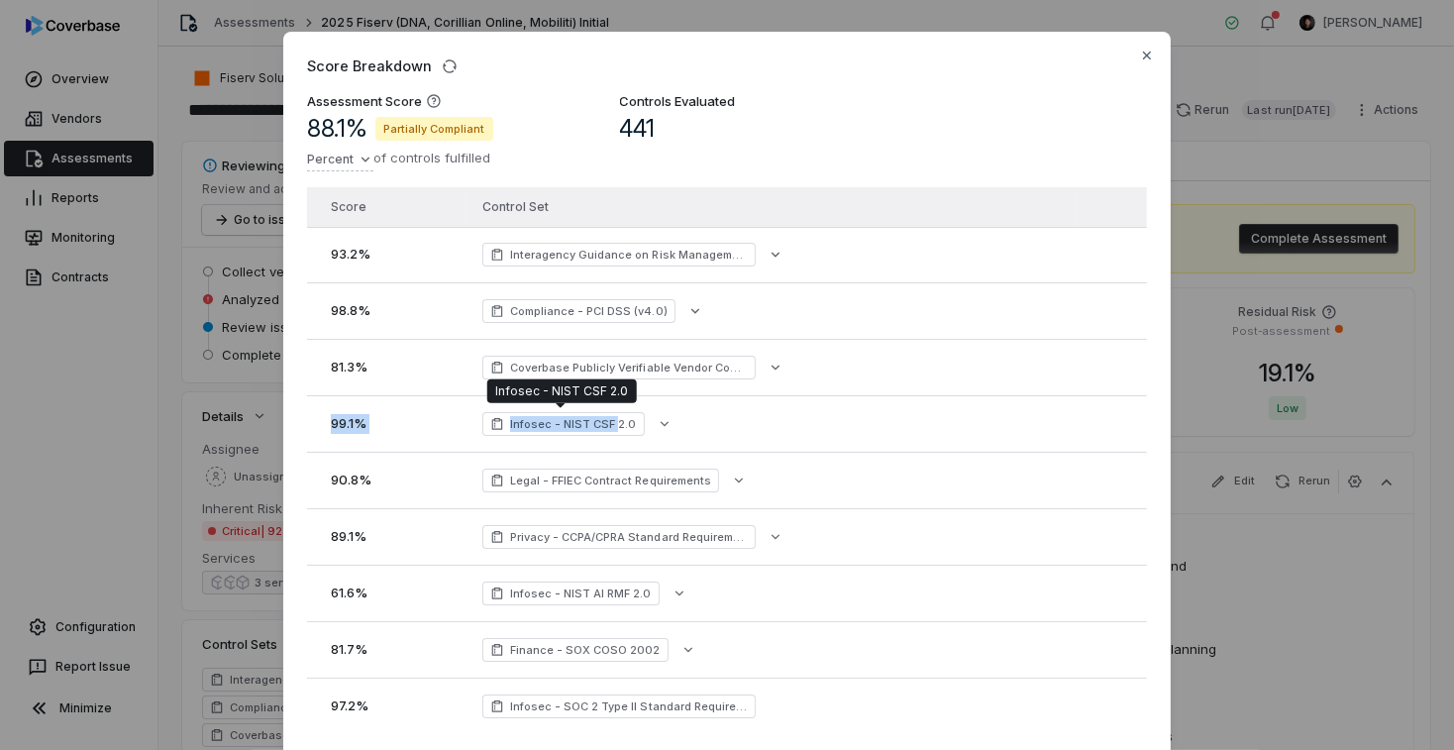
drag, startPoint x: 324, startPoint y: 428, endPoint x: 684, endPoint y: 425, distance: 360.5
click at [615, 423] on tr "99.1 % Infosec - NIST CSF 2.0" at bounding box center [727, 424] width 840 height 56
click at [690, 425] on div "Infosec - NIST CSF 2.0" at bounding box center [770, 424] width 577 height 24
click at [666, 427] on button "button" at bounding box center [665, 424] width 36 height 36
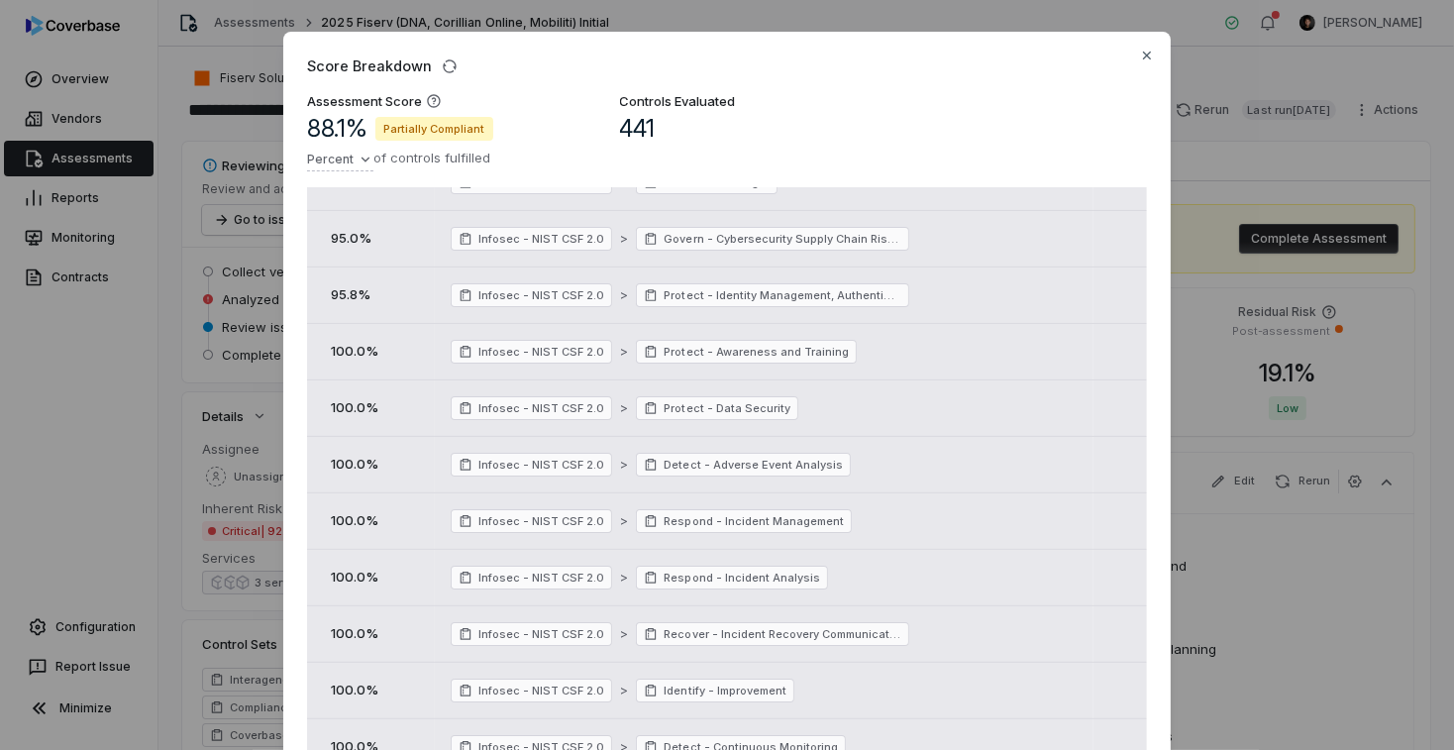
scroll to position [635, 0]
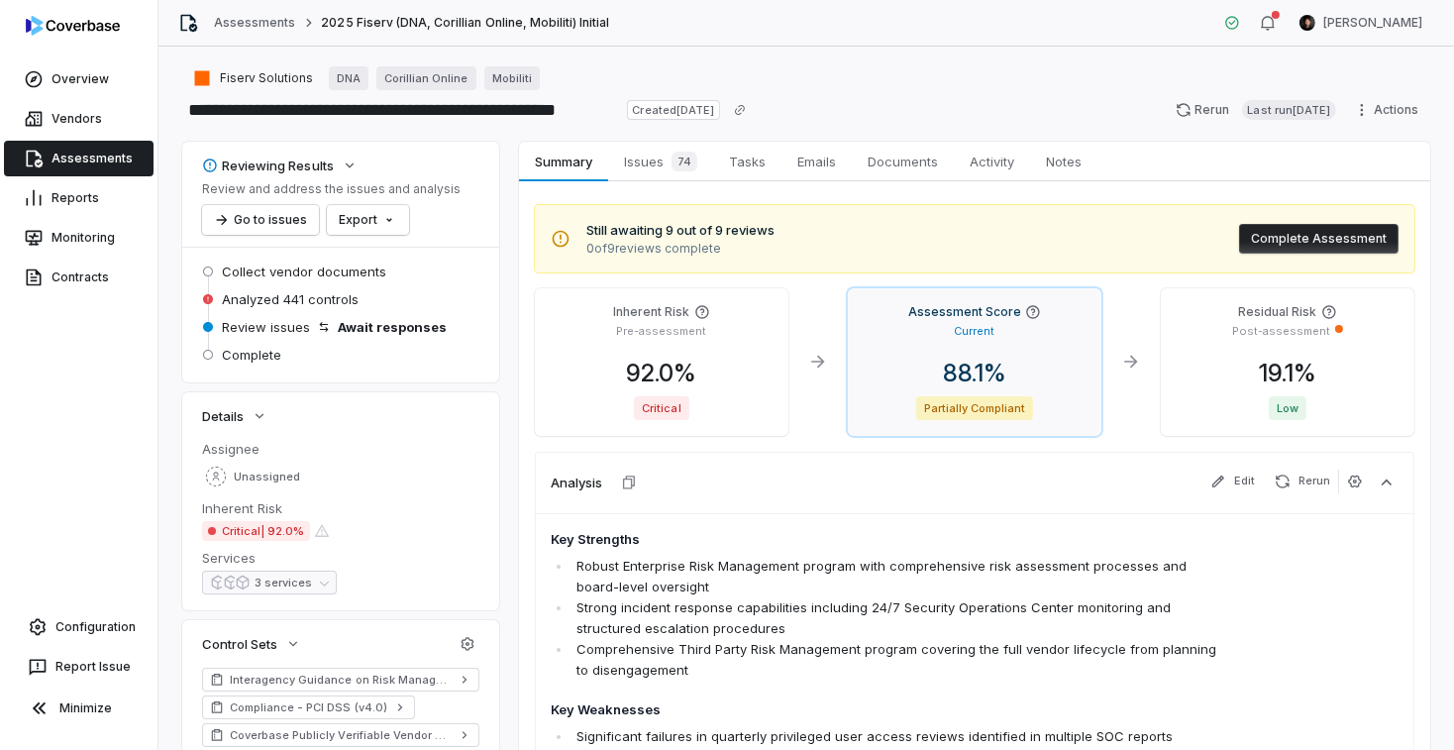
click at [945, 354] on div "Assessment Score Current 88.1 % Partially Compliant" at bounding box center [975, 362] width 254 height 148
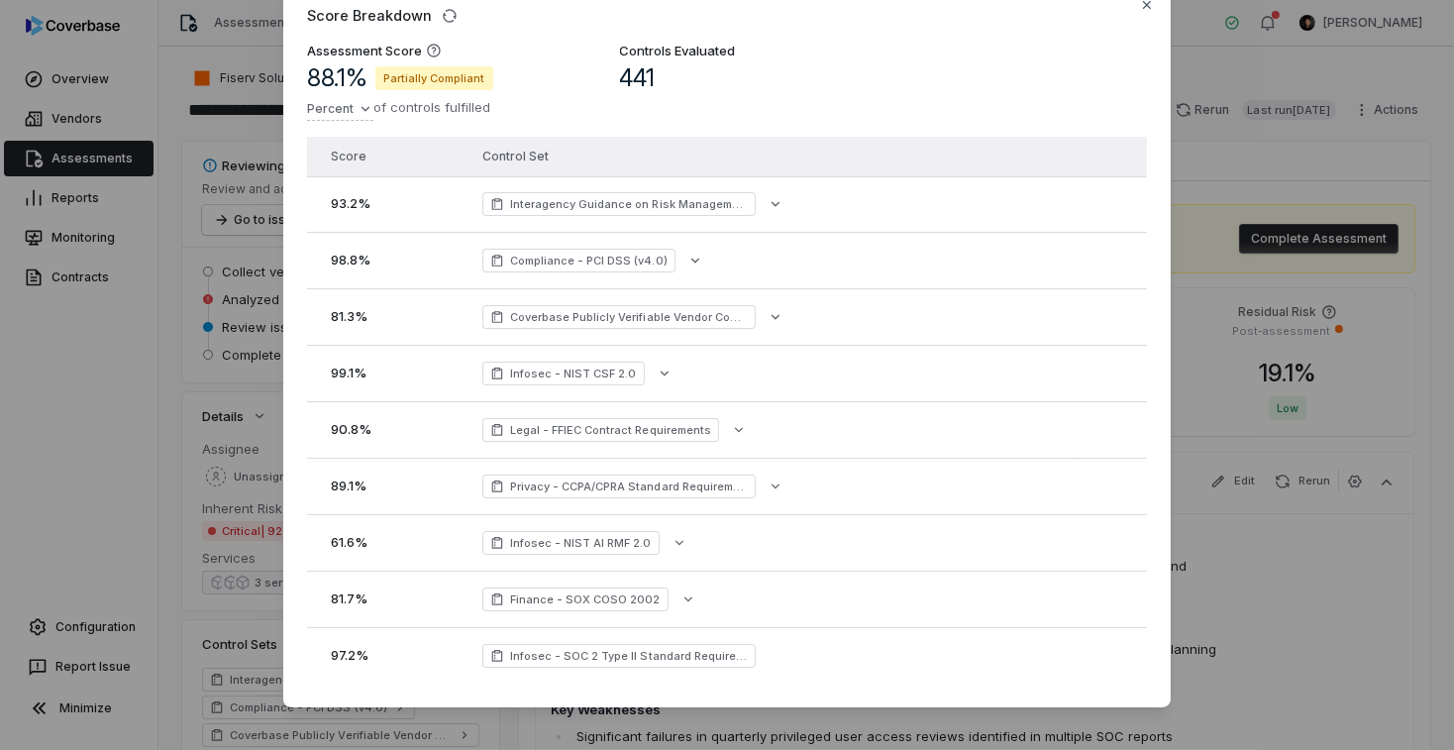
scroll to position [49, 0]
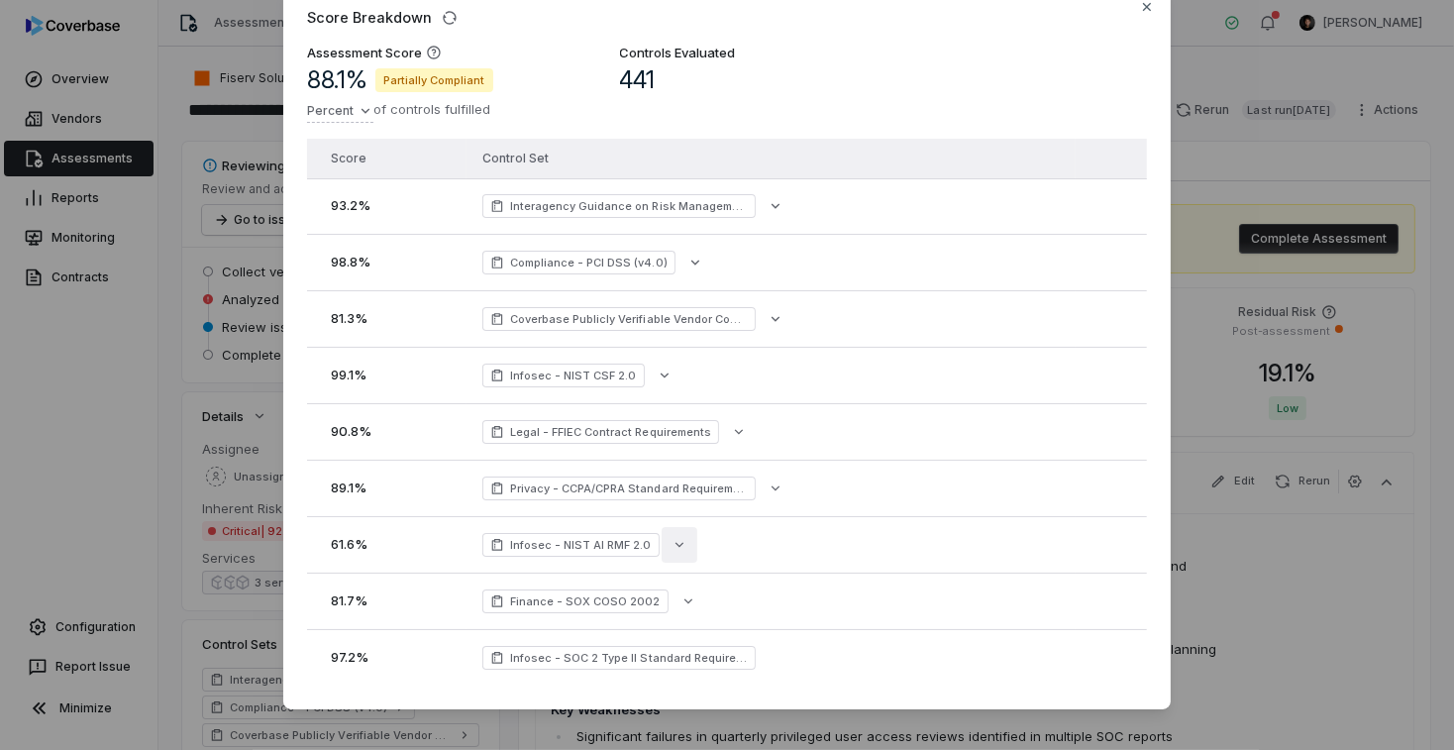
click at [674, 545] on icon "button" at bounding box center [678, 544] width 8 height 5
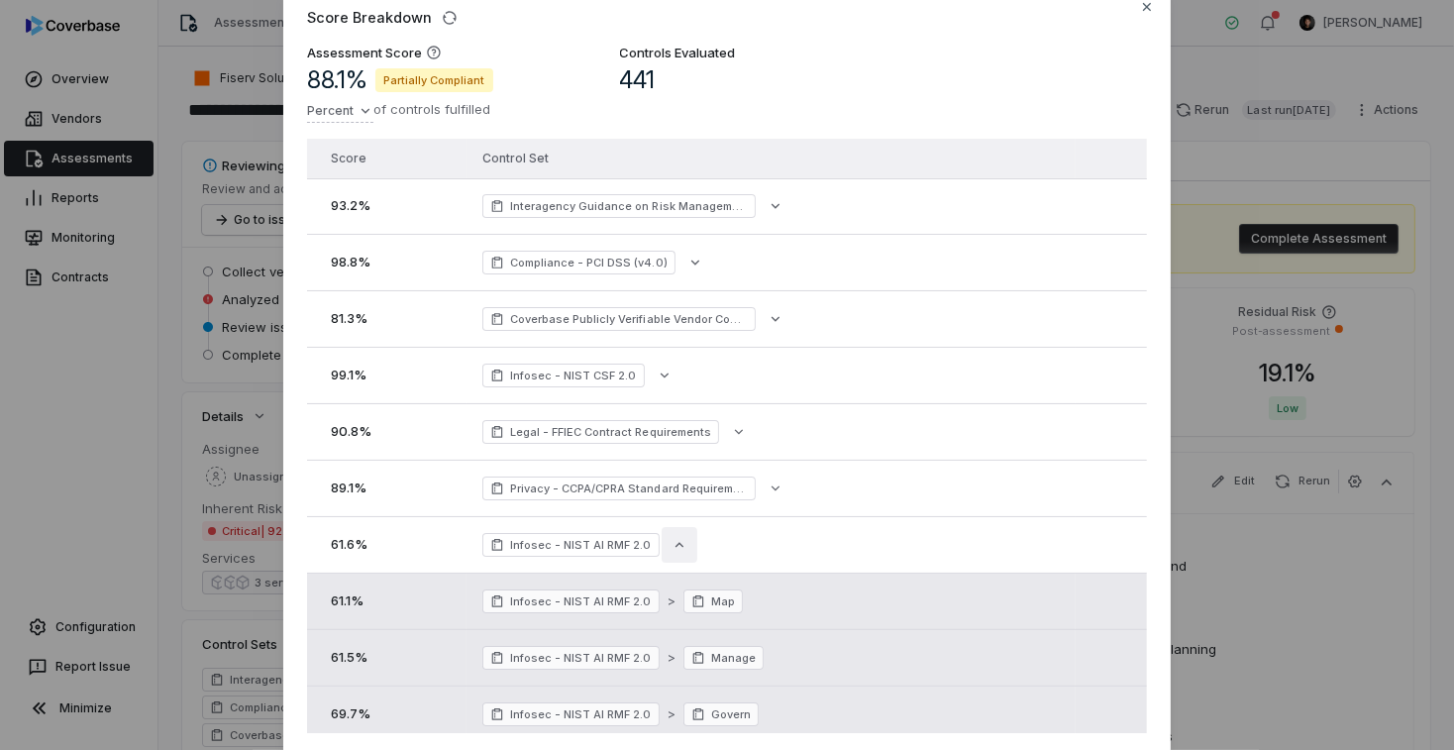
scroll to position [176, 0]
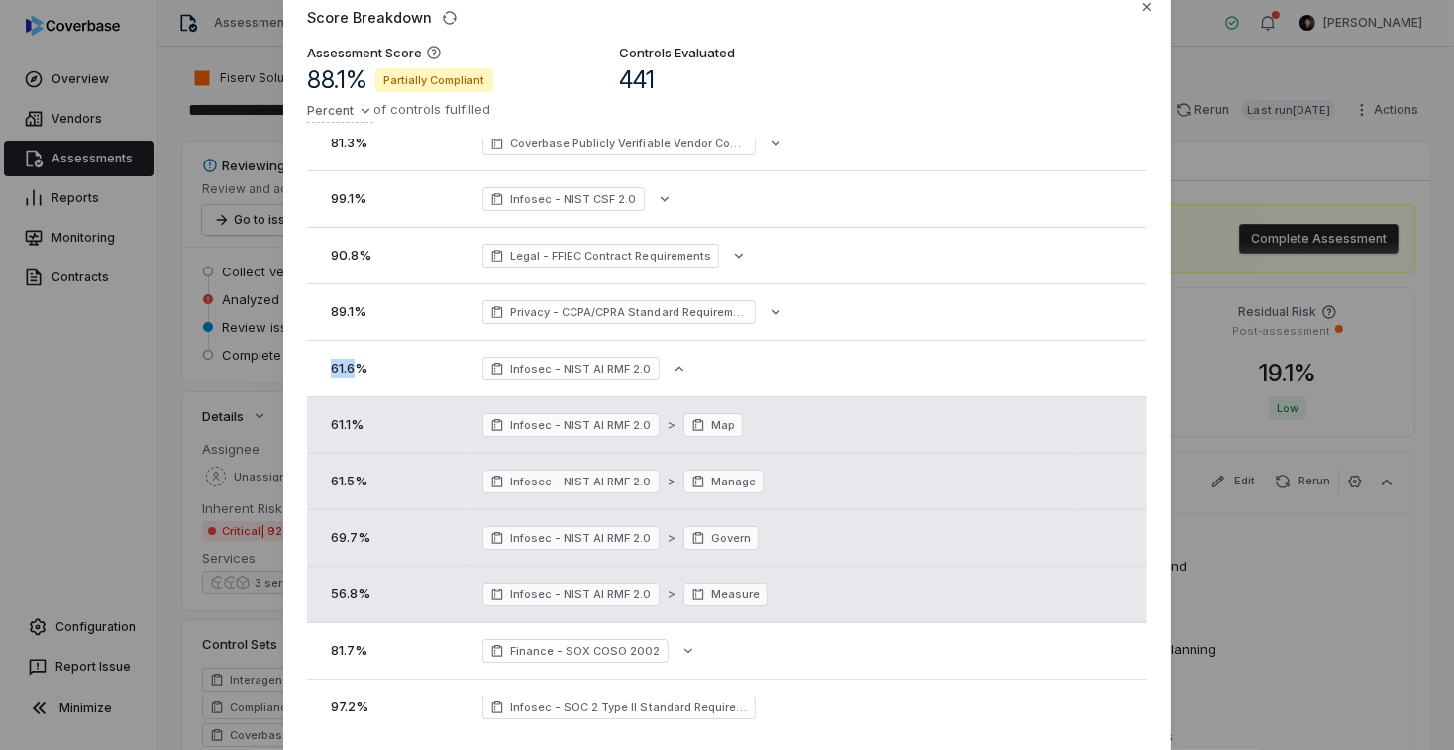
drag, startPoint x: 332, startPoint y: 366, endPoint x: 358, endPoint y: 366, distance: 25.7
click at [358, 366] on span "61.6 %" at bounding box center [349, 367] width 37 height 16
click at [1228, 59] on div "Score Breakdown Assessment Score 88.1 % Partially Compliant Percent of controls…" at bounding box center [727, 373] width 1454 height 850
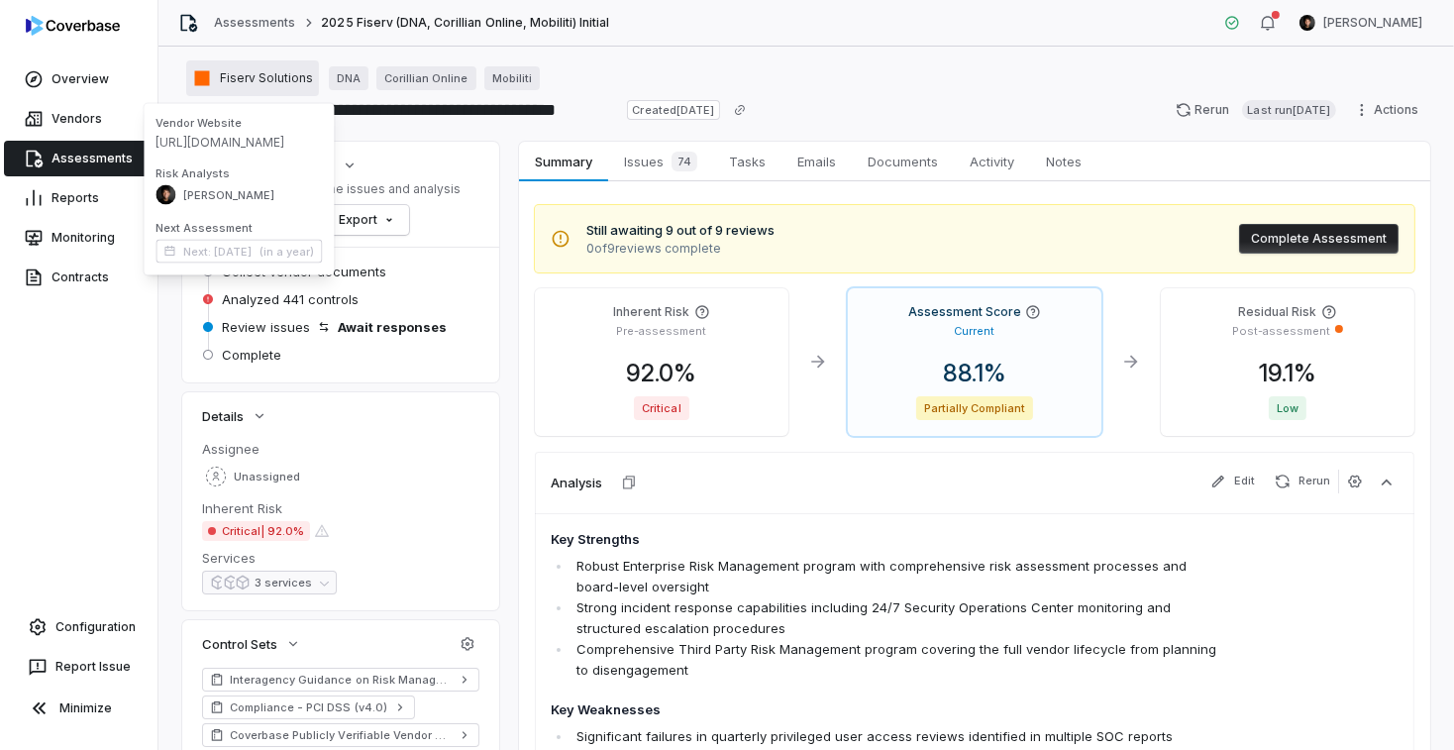
click at [252, 82] on span "Fiserv Solutions" at bounding box center [266, 78] width 93 height 16
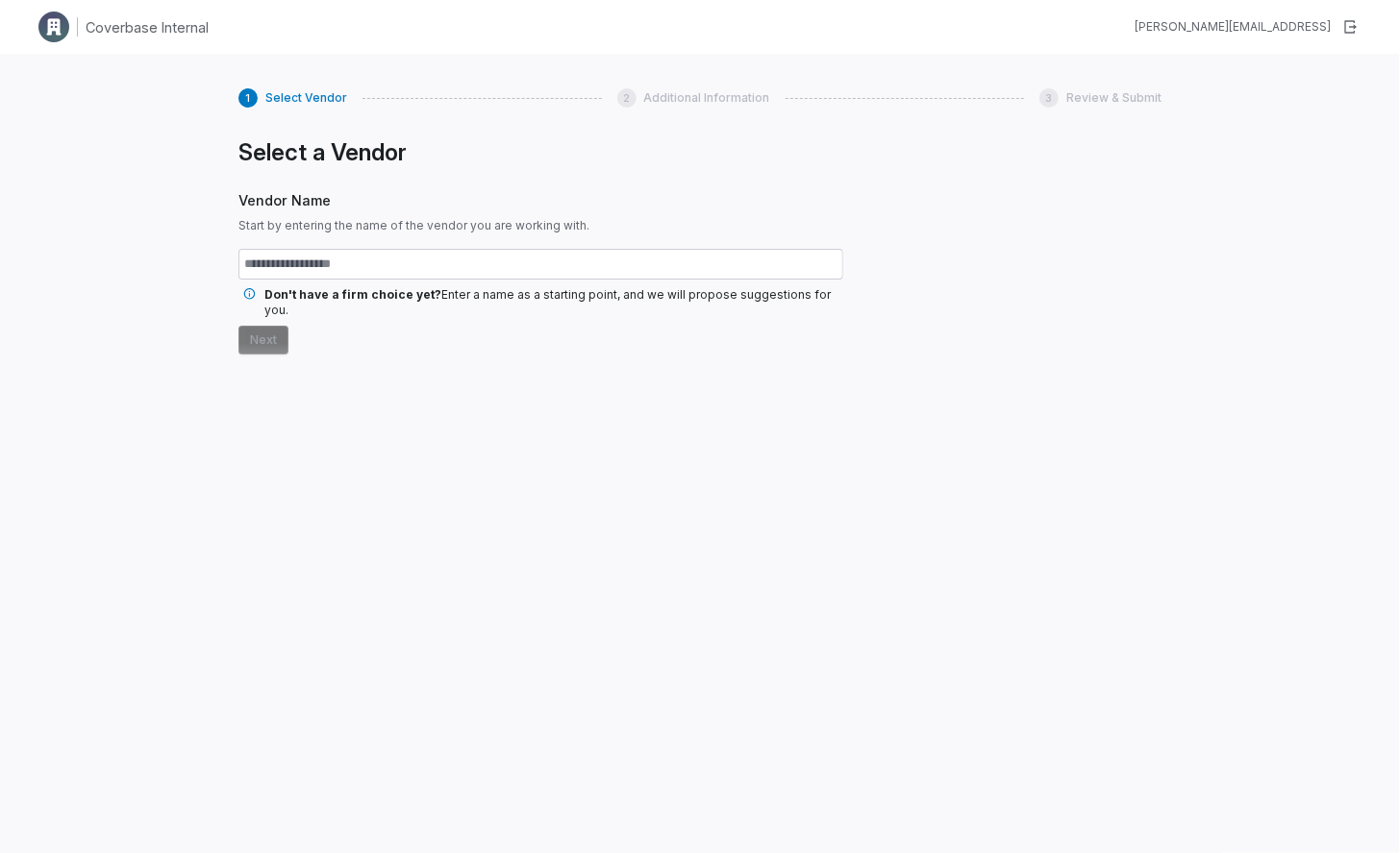
click at [427, 266] on input "text" at bounding box center [541, 265] width 605 height 31
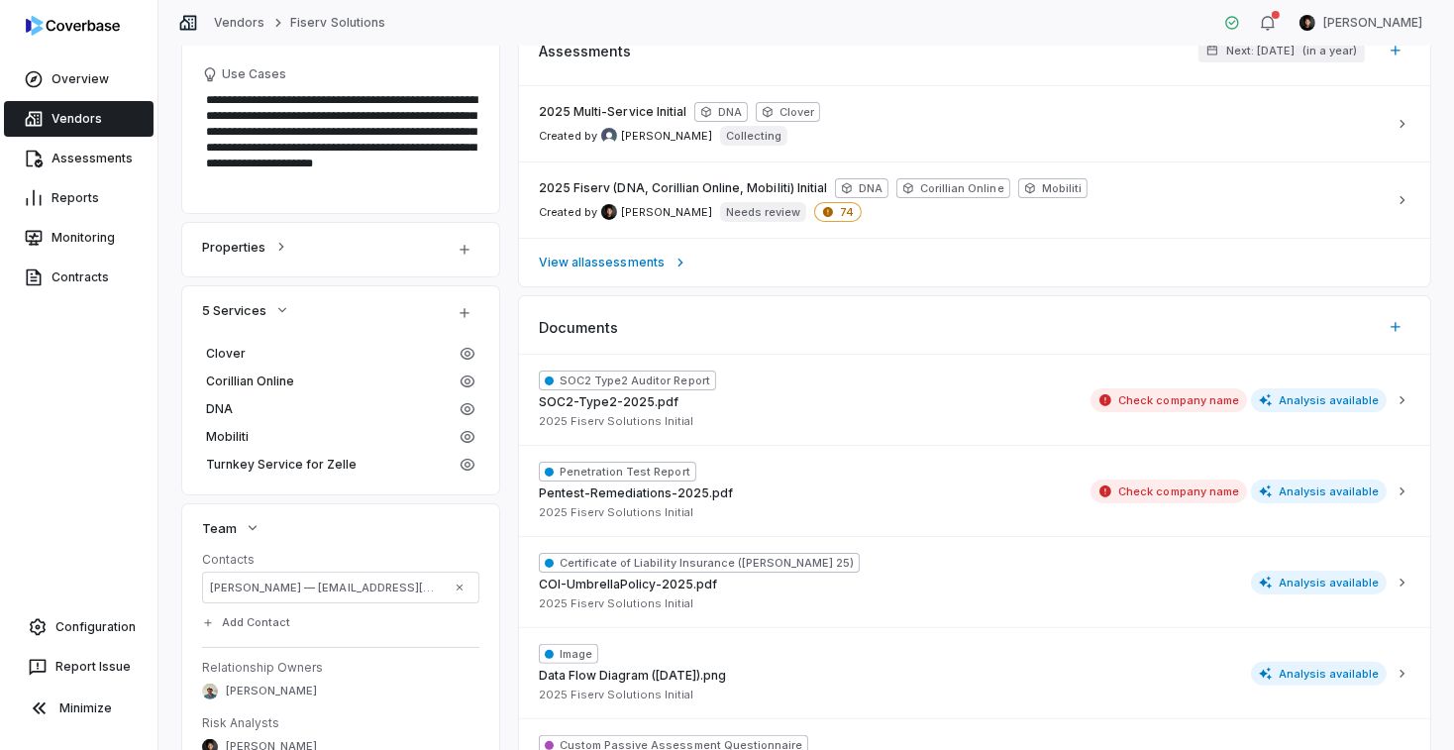
scroll to position [964, 0]
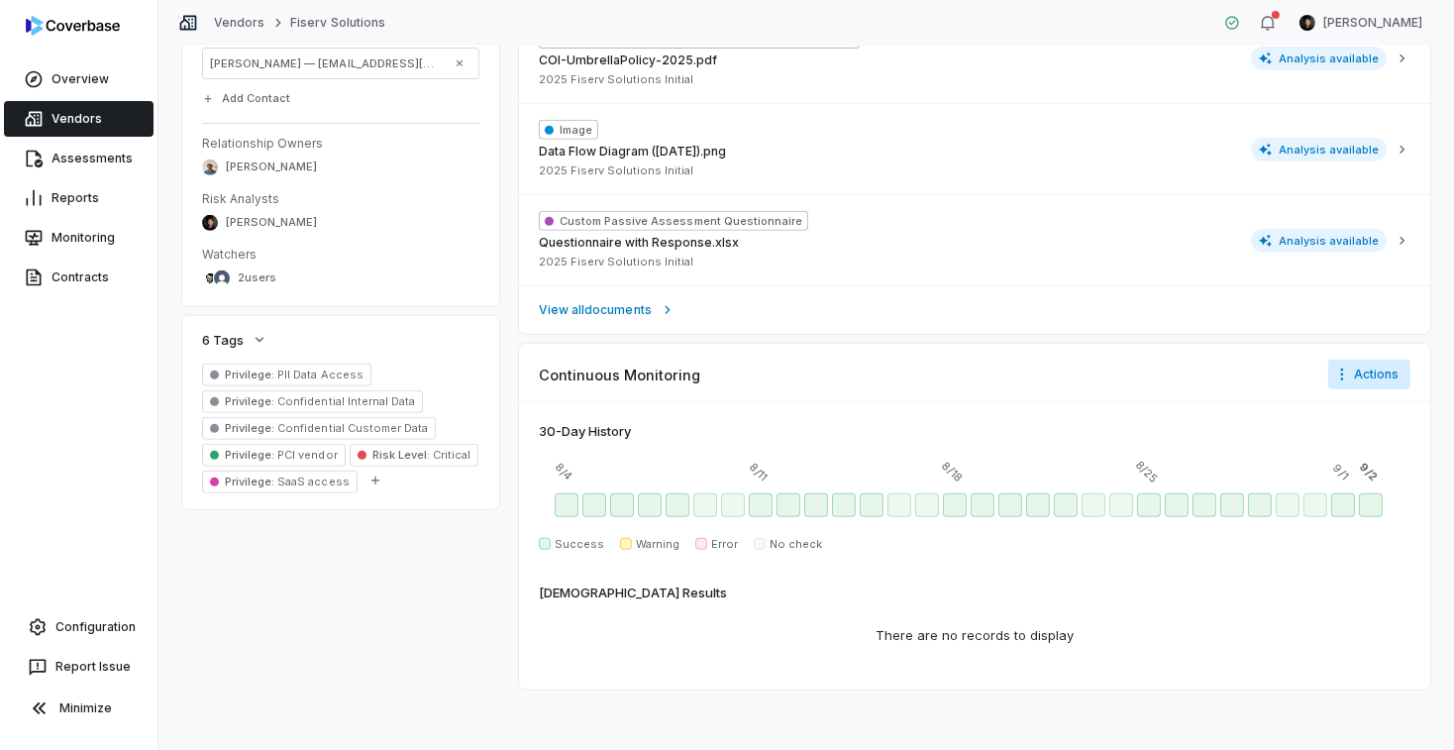
click at [1359, 361] on html "**********" at bounding box center [727, 375] width 1454 height 750
click at [1345, 413] on div "Configure notifications" at bounding box center [1354, 415] width 165 height 32
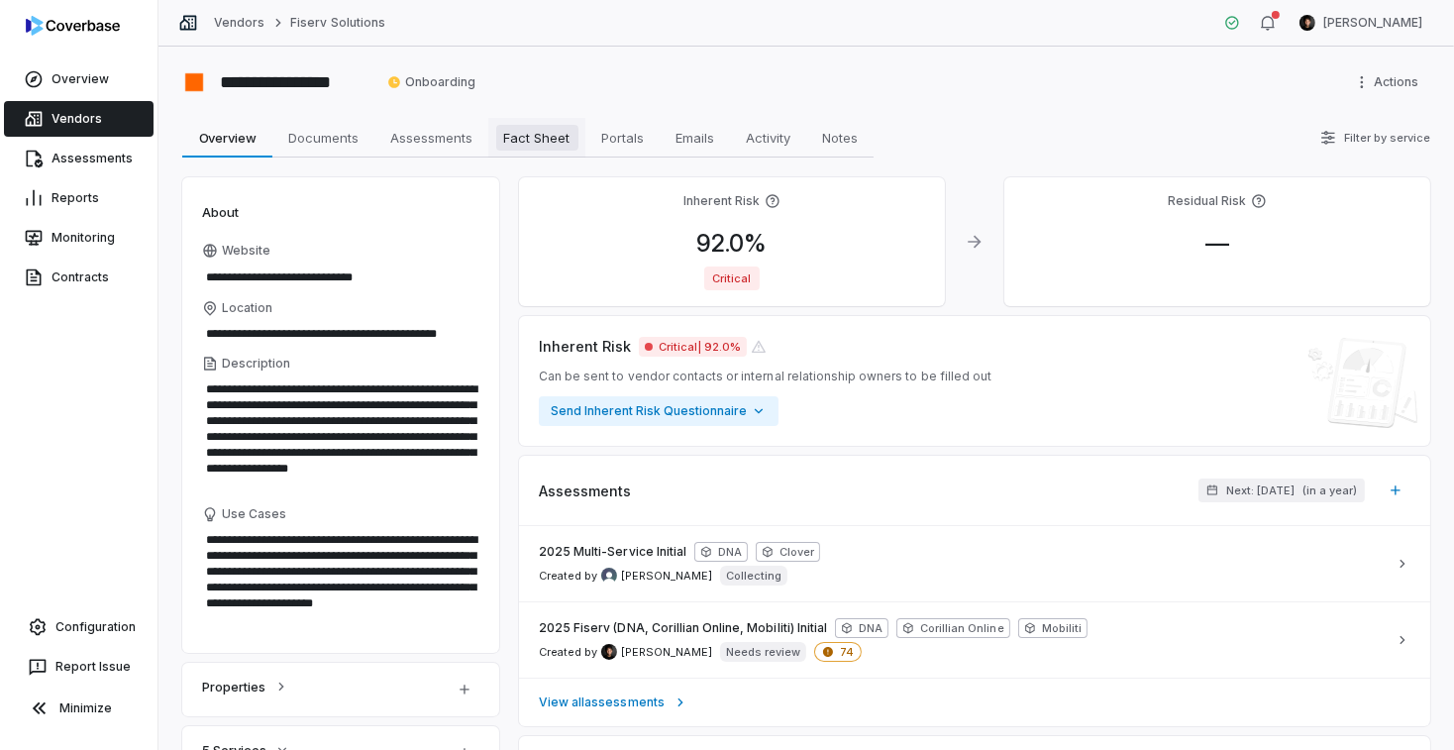
click at [500, 131] on span "Fact Sheet" at bounding box center [537, 138] width 82 height 26
type textarea "*"
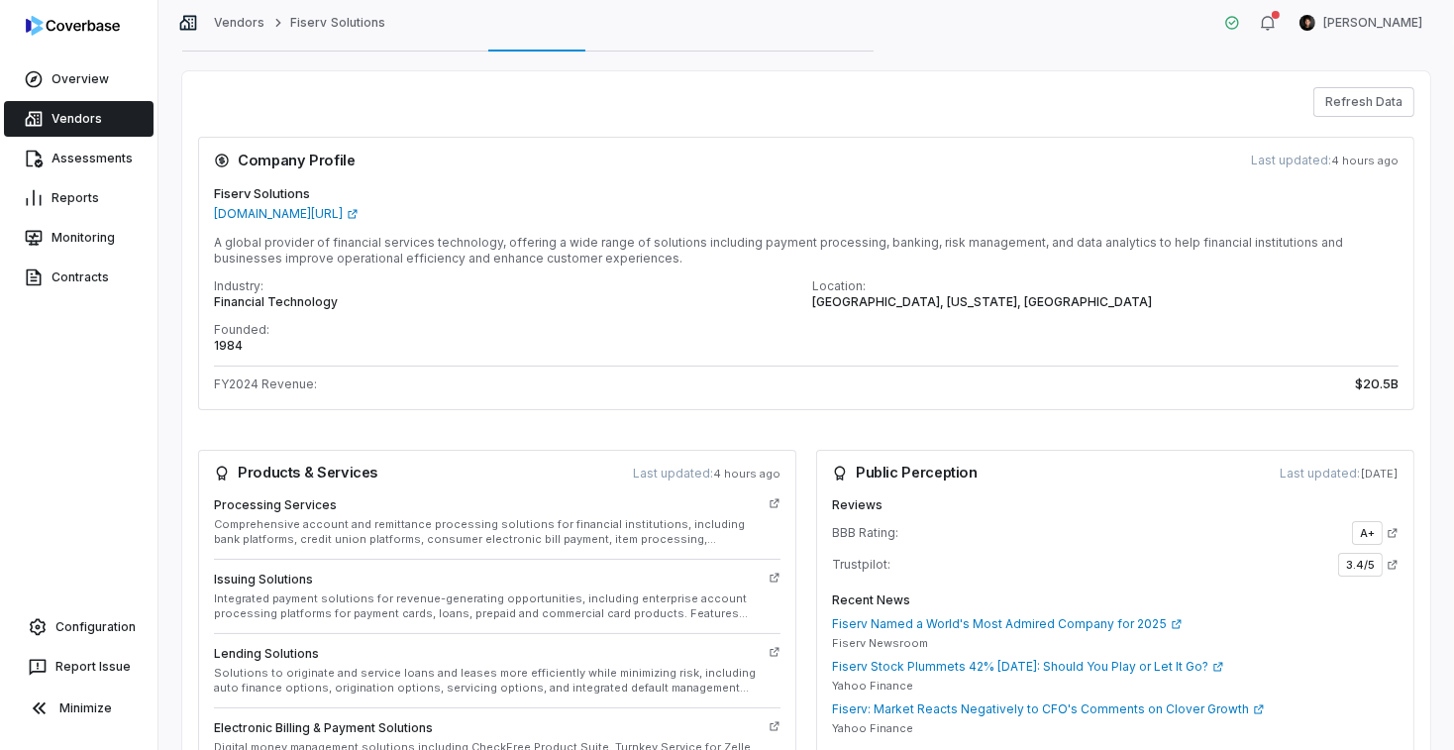
scroll to position [307, 0]
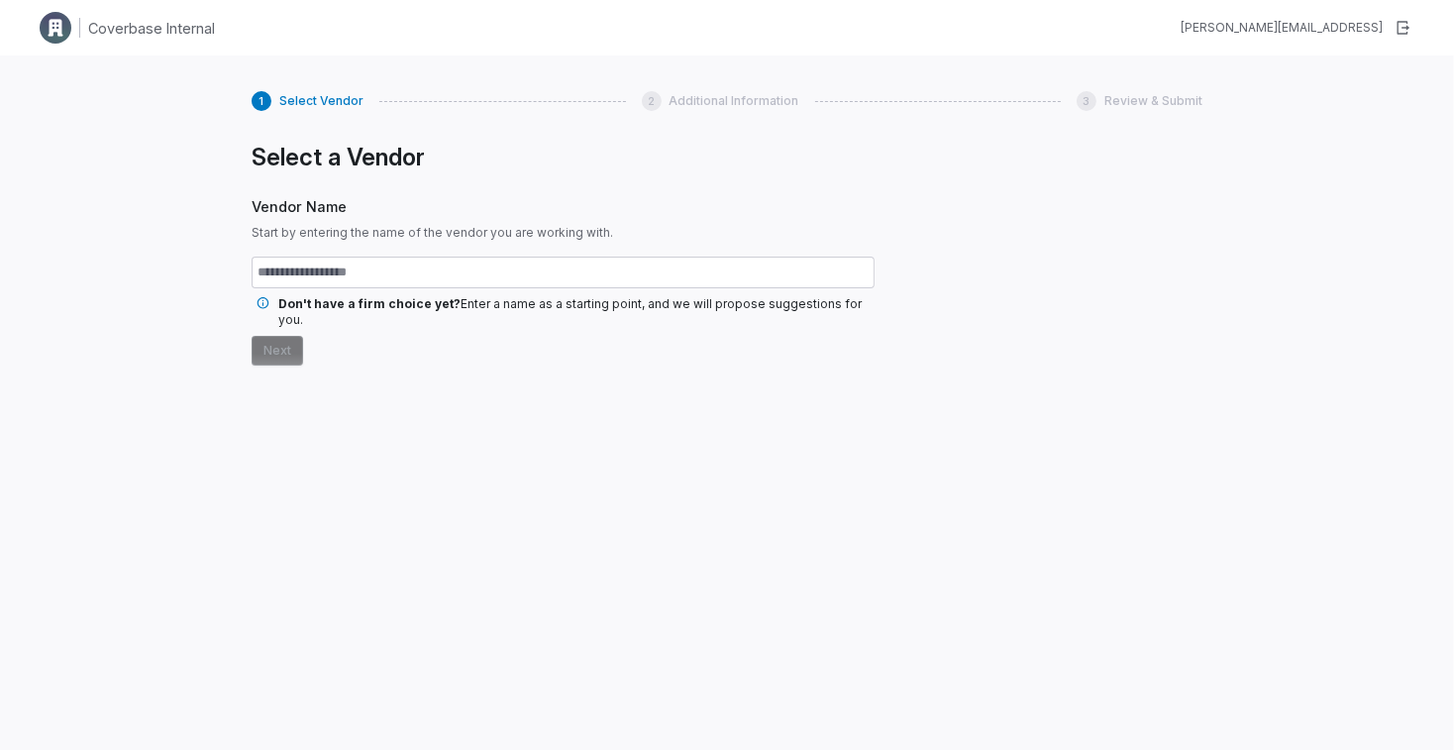
click at [465, 274] on input "text" at bounding box center [563, 273] width 623 height 32
type input "**********"
click at [262, 339] on button "Next" at bounding box center [277, 351] width 51 height 30
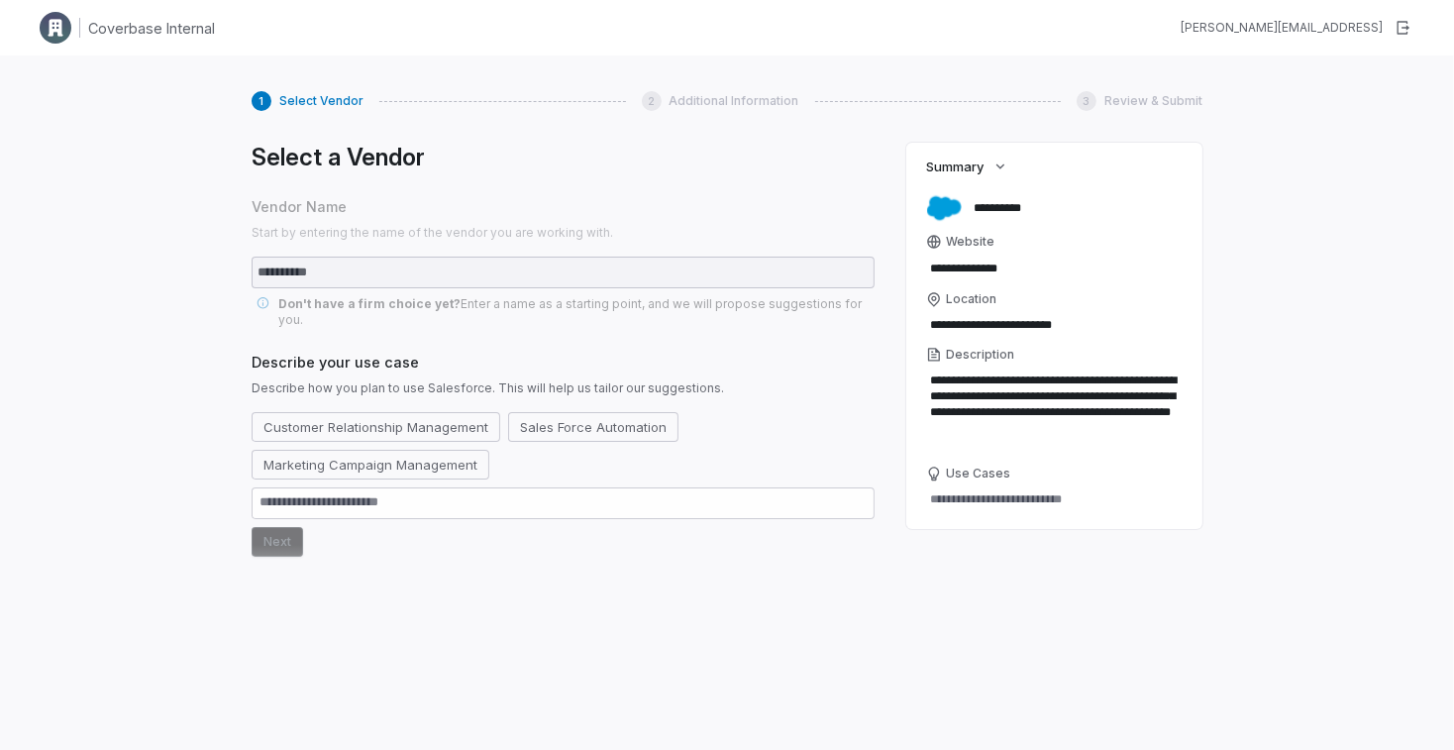
click at [347, 412] on button "Customer Relationship Management" at bounding box center [376, 427] width 249 height 30
click at [277, 527] on button "Next" at bounding box center [277, 542] width 51 height 30
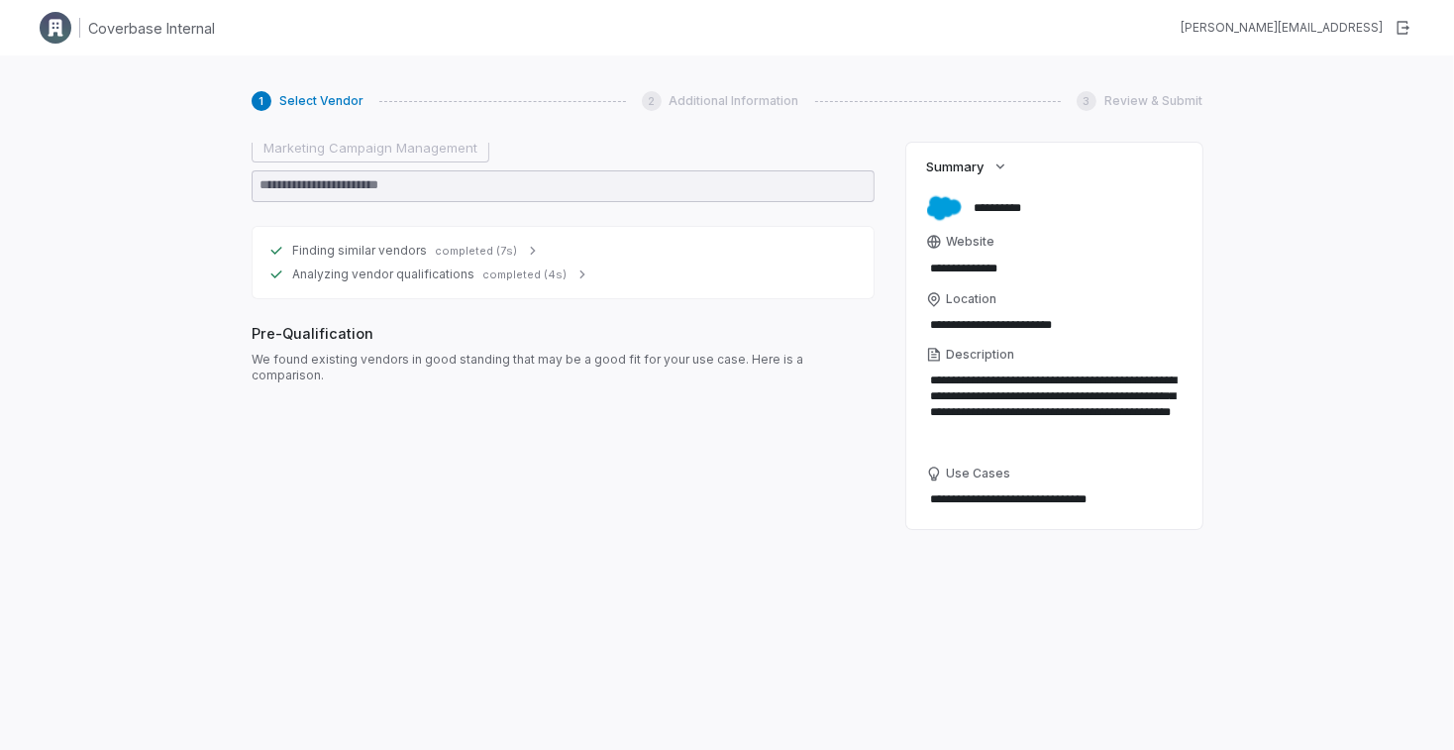
scroll to position [357, 0]
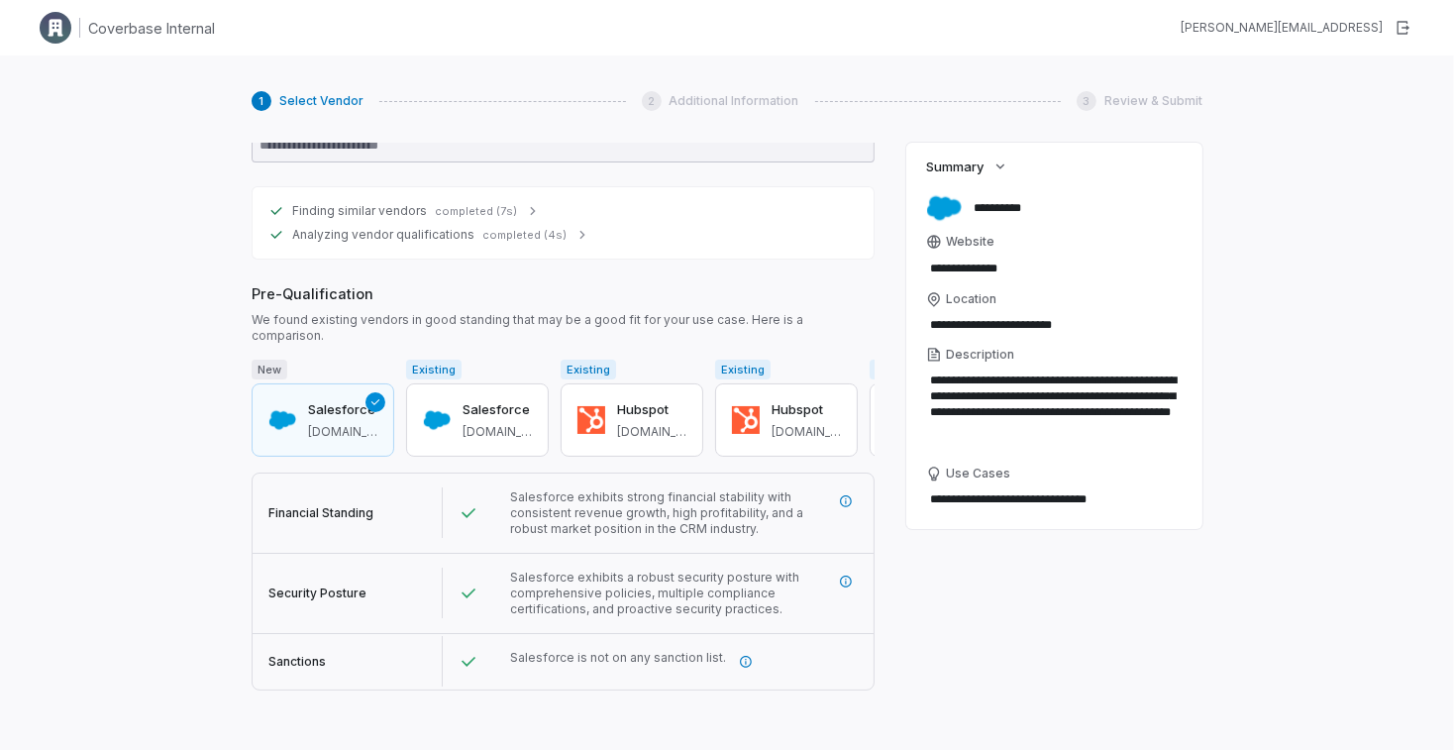
type textarea "*"
